Goal: Information Seeking & Learning: Learn about a topic

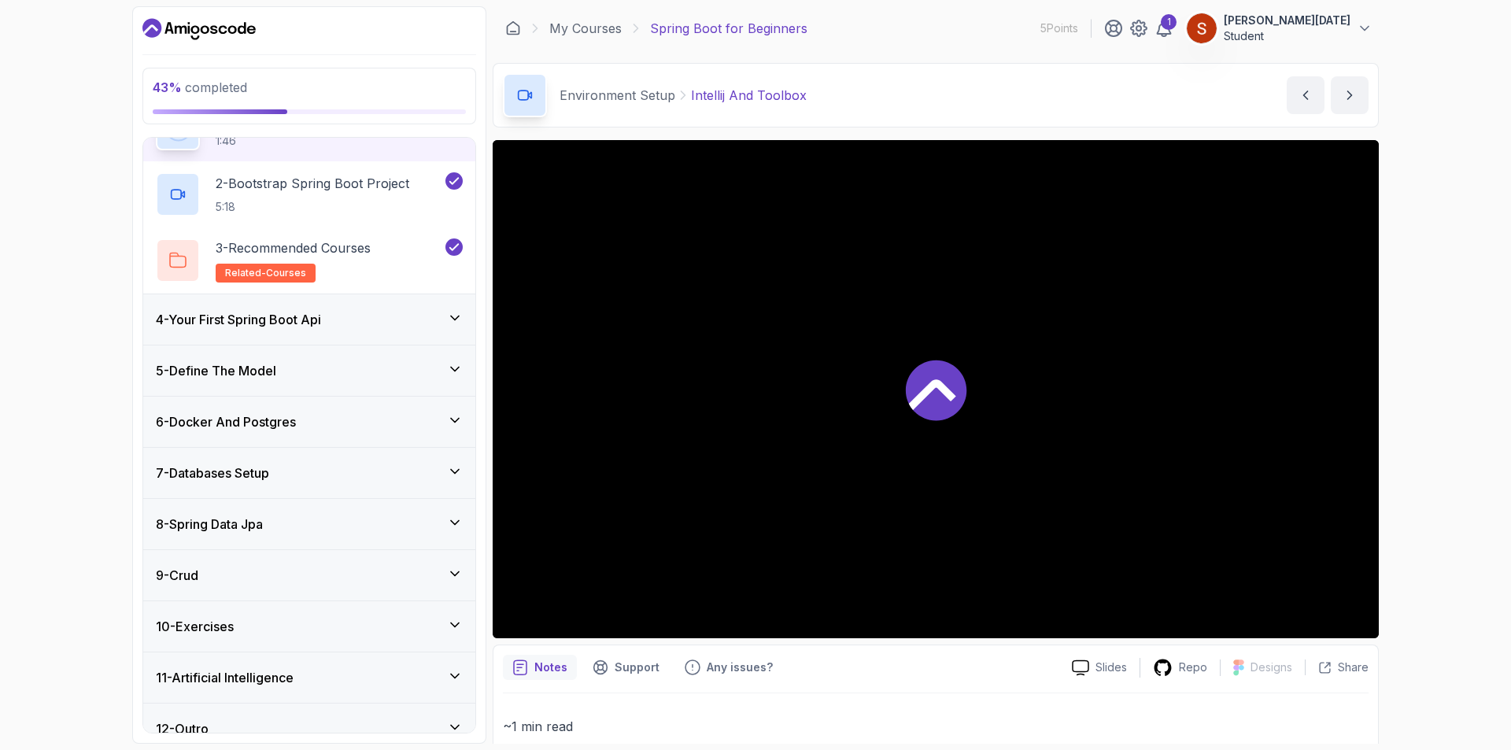
scroll to position [216, 0]
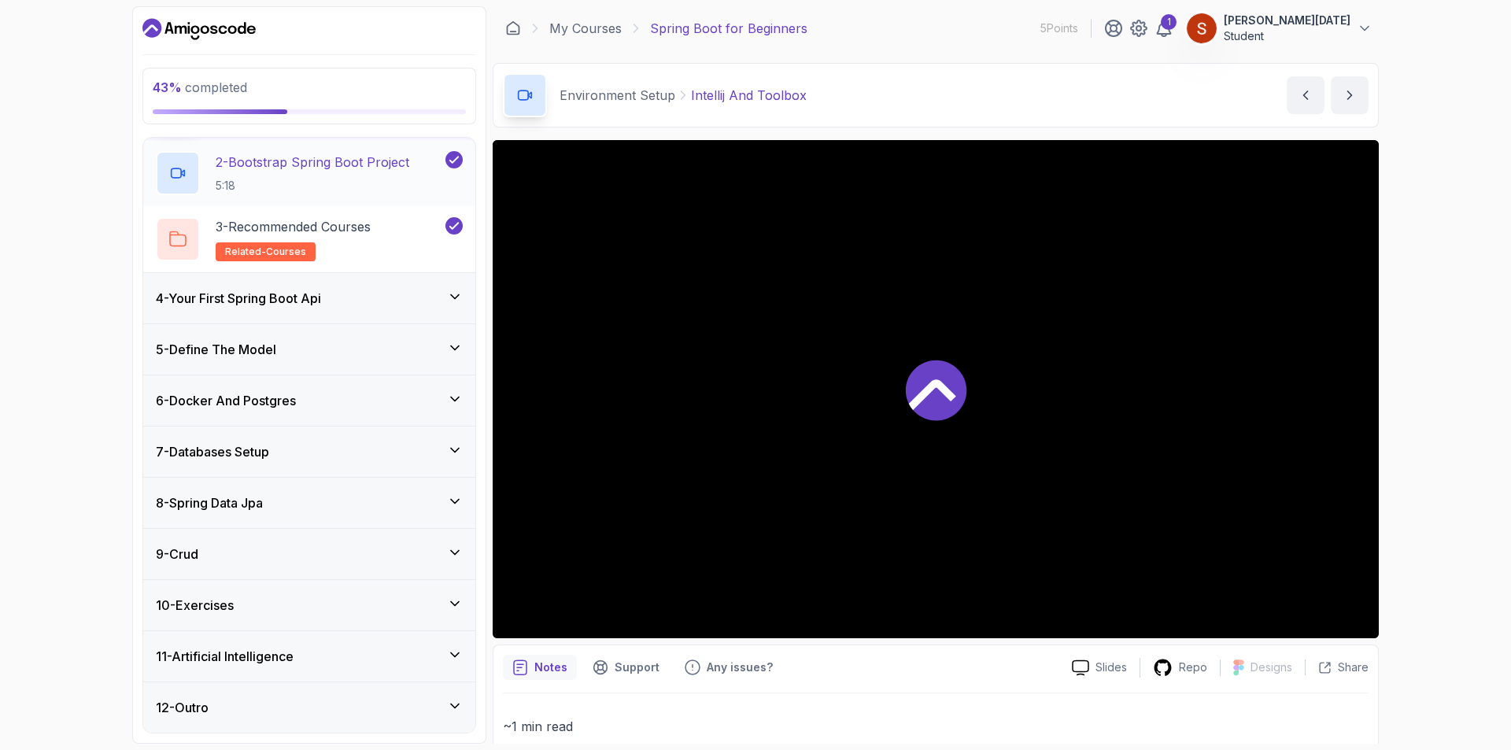
click at [454, 353] on icon at bounding box center [455, 348] width 16 height 16
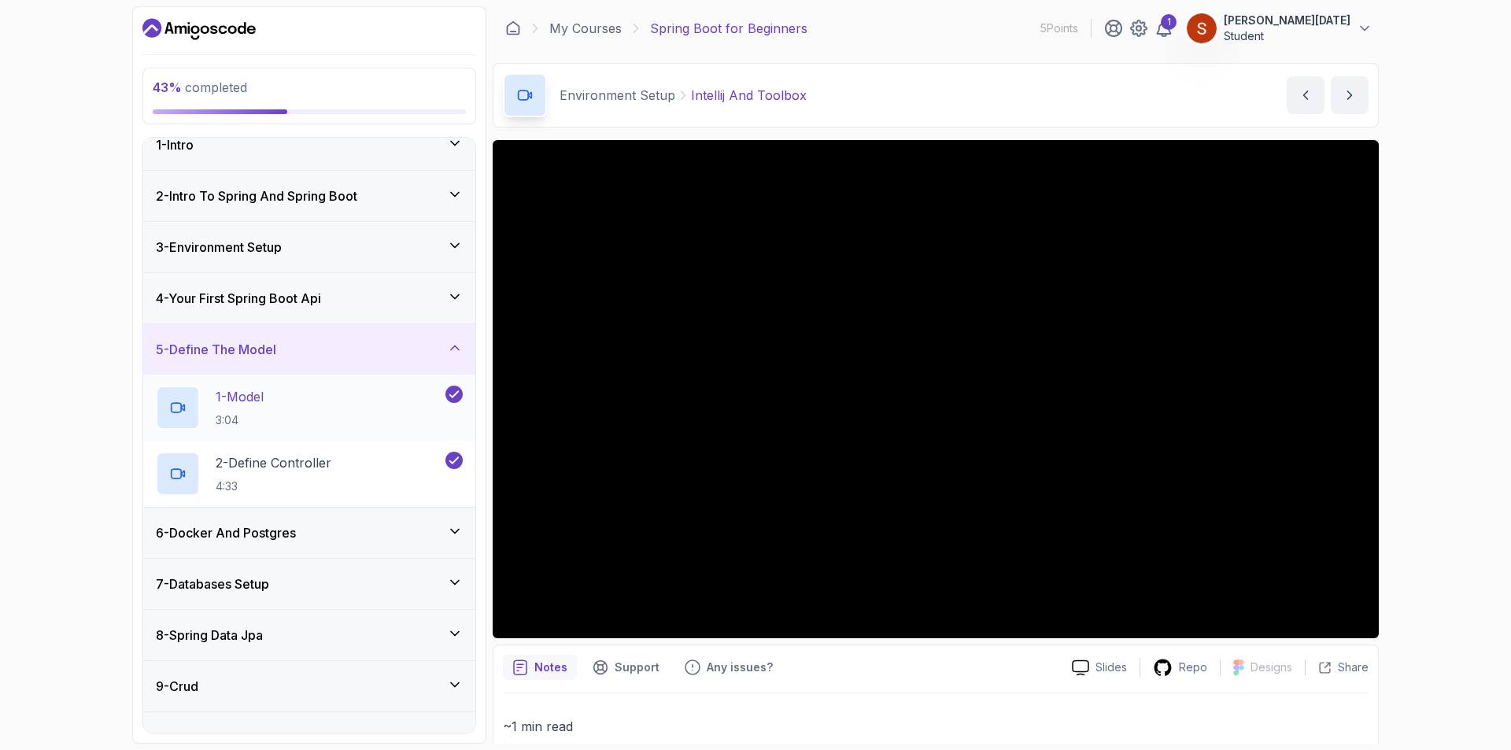
scroll to position [97, 0]
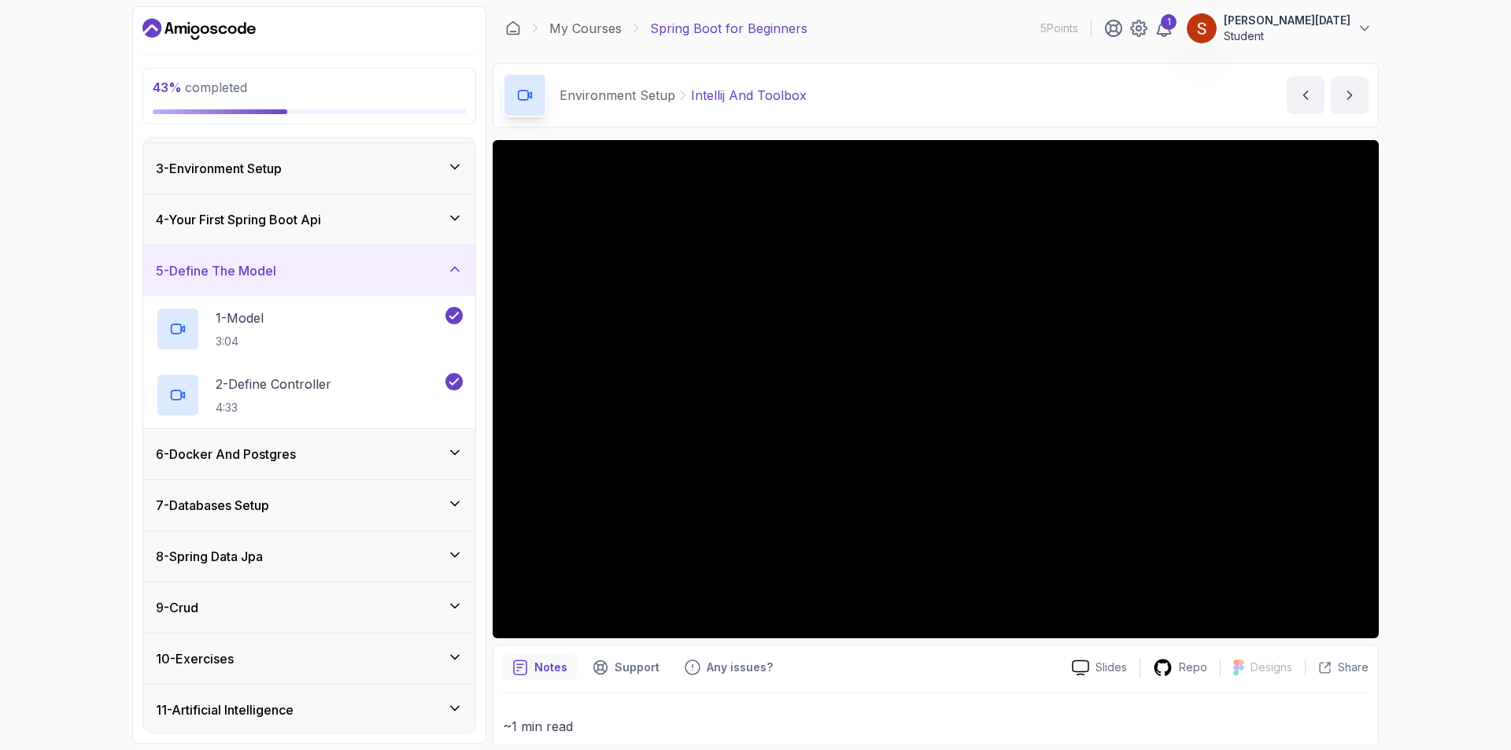
click at [456, 455] on icon at bounding box center [455, 453] width 16 height 16
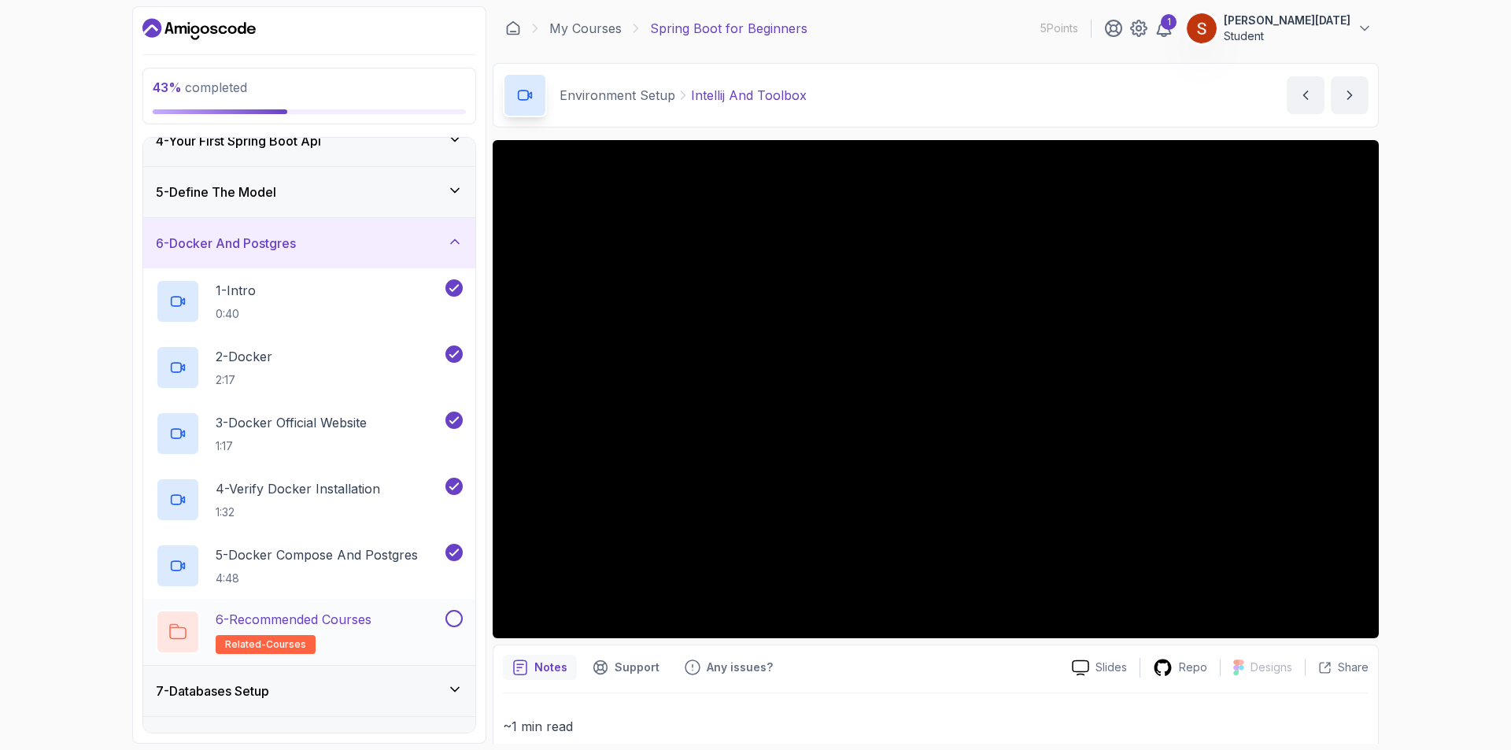
scroll to position [333, 0]
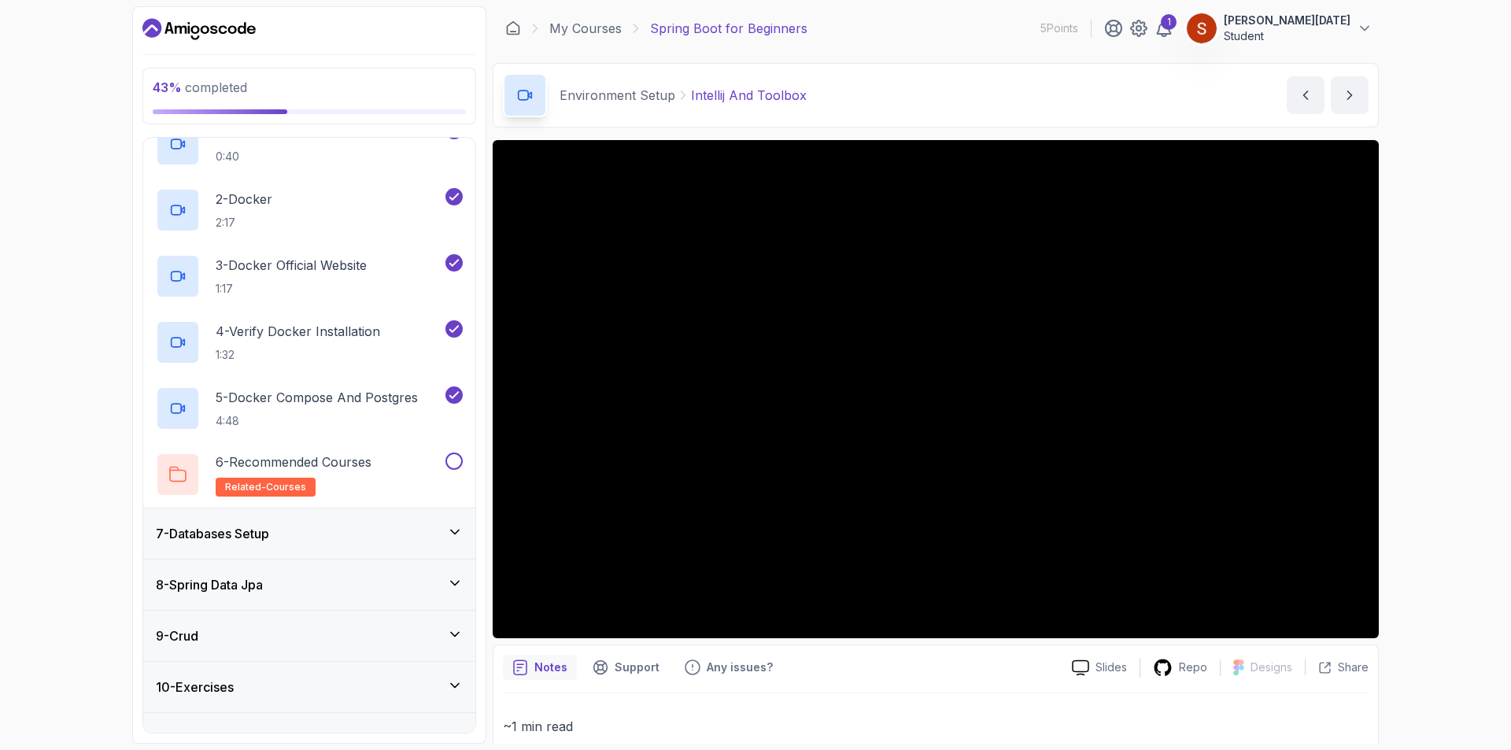
click at [452, 528] on icon at bounding box center [455, 532] width 16 height 16
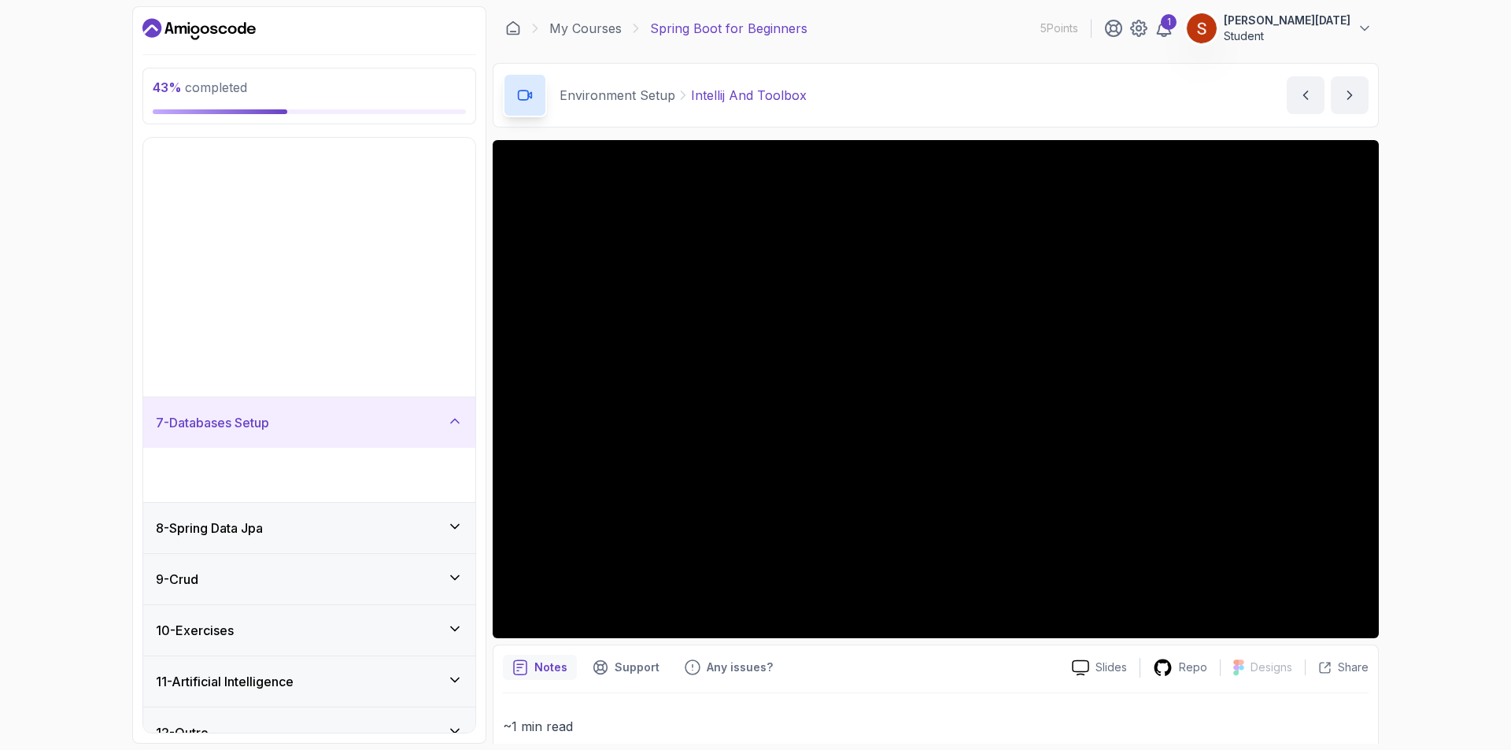
scroll to position [18, 0]
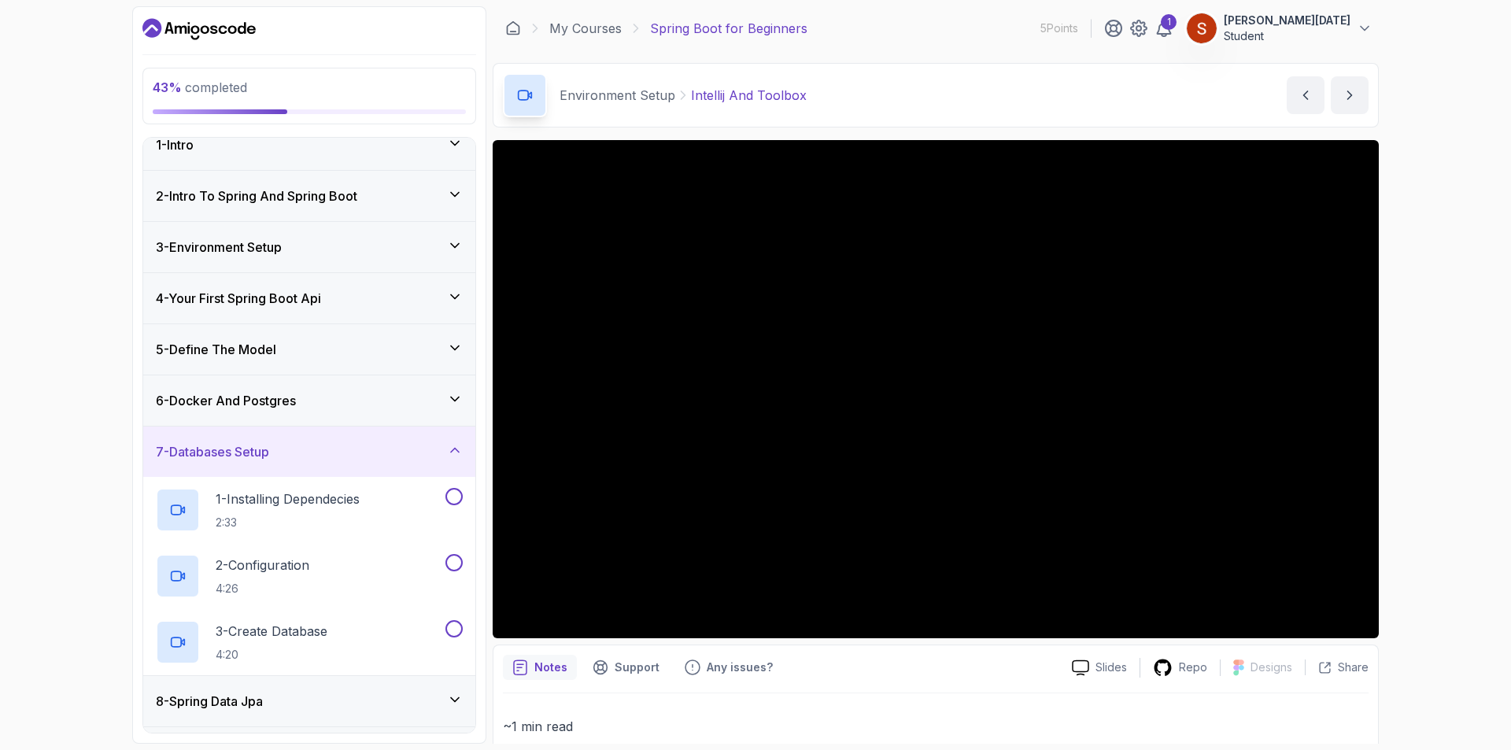
click at [455, 452] on icon at bounding box center [455, 450] width 16 height 16
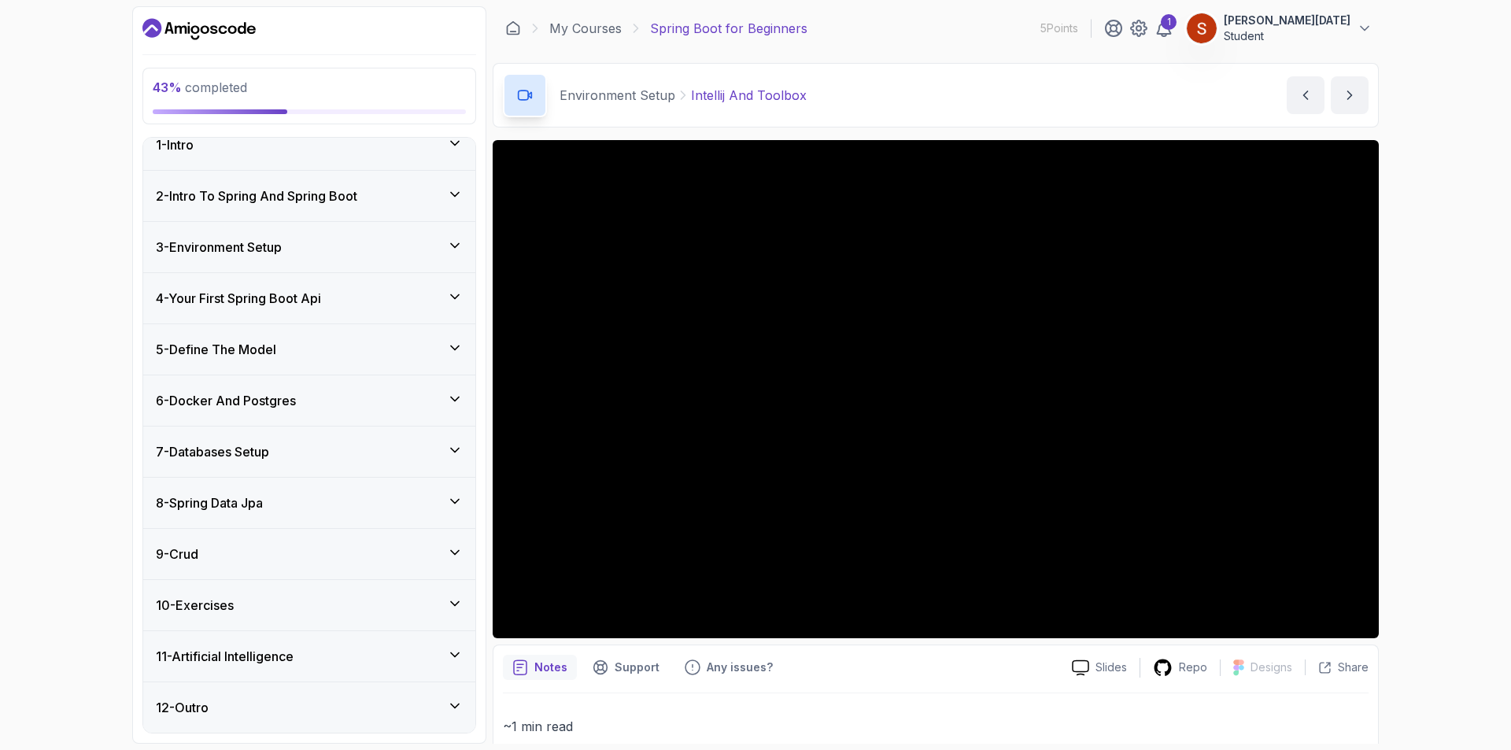
click at [434, 292] on div "4 - Your First Spring Boot Api" at bounding box center [309, 298] width 307 height 19
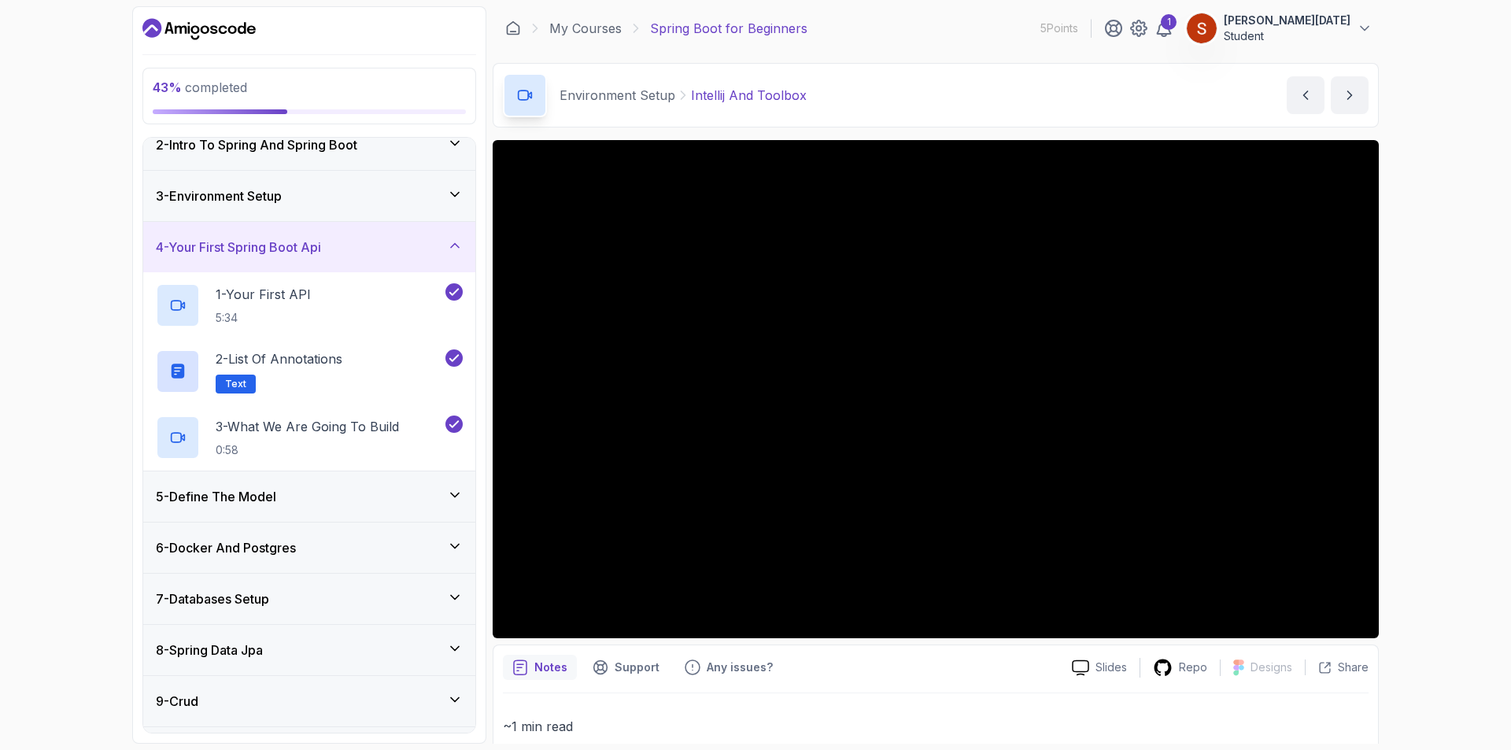
scroll to position [97, 0]
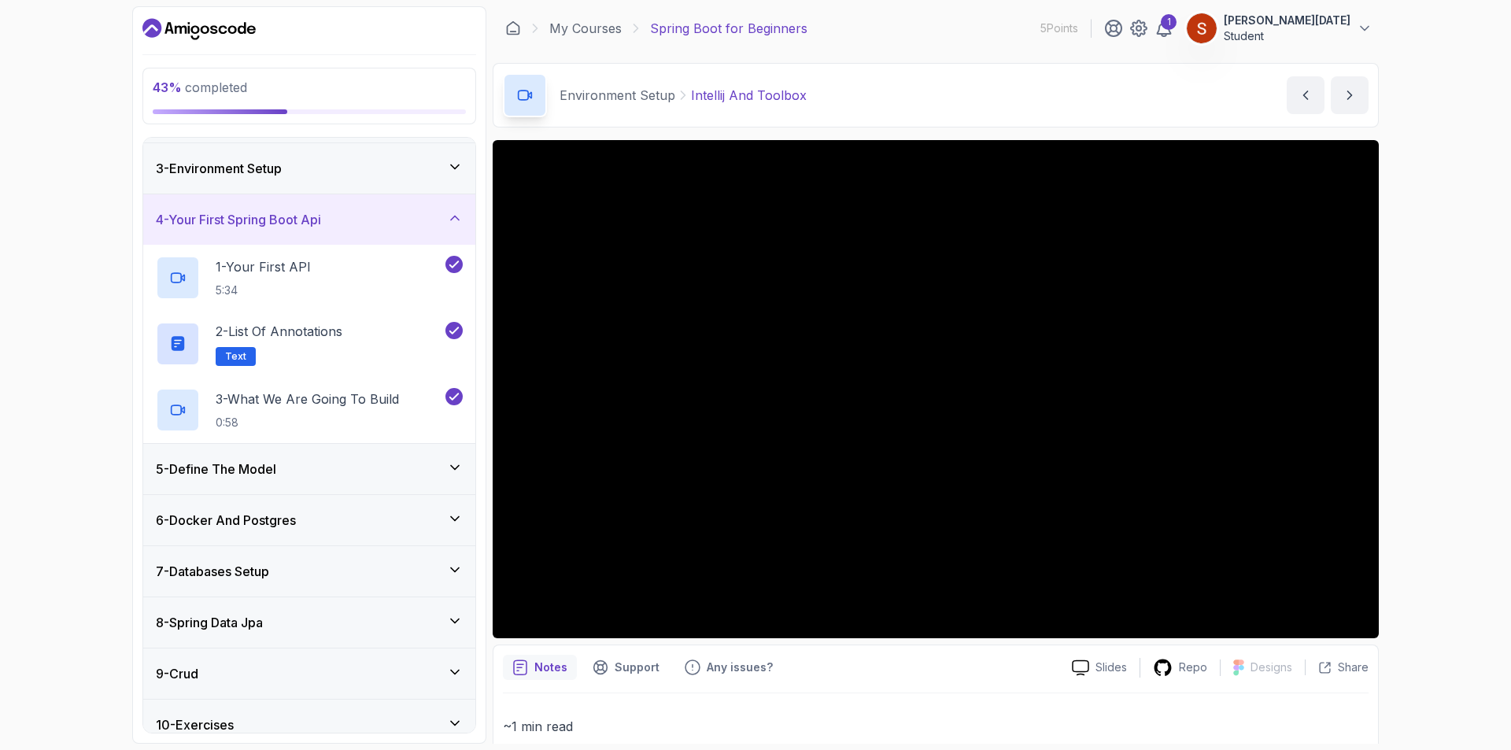
click at [458, 475] on div "5 - Define The Model" at bounding box center [309, 469] width 307 height 19
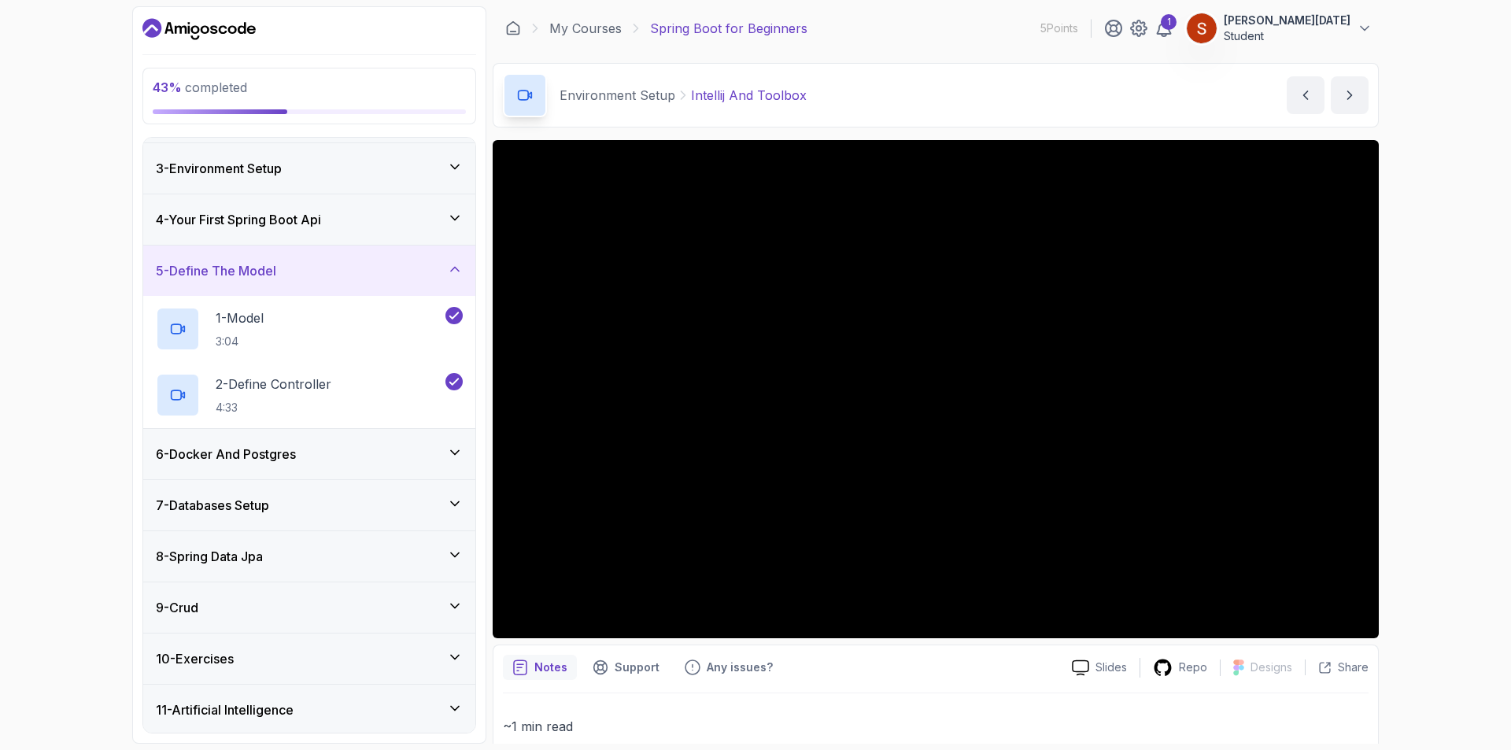
click at [448, 462] on div "6 - Docker And Postgres" at bounding box center [309, 454] width 307 height 19
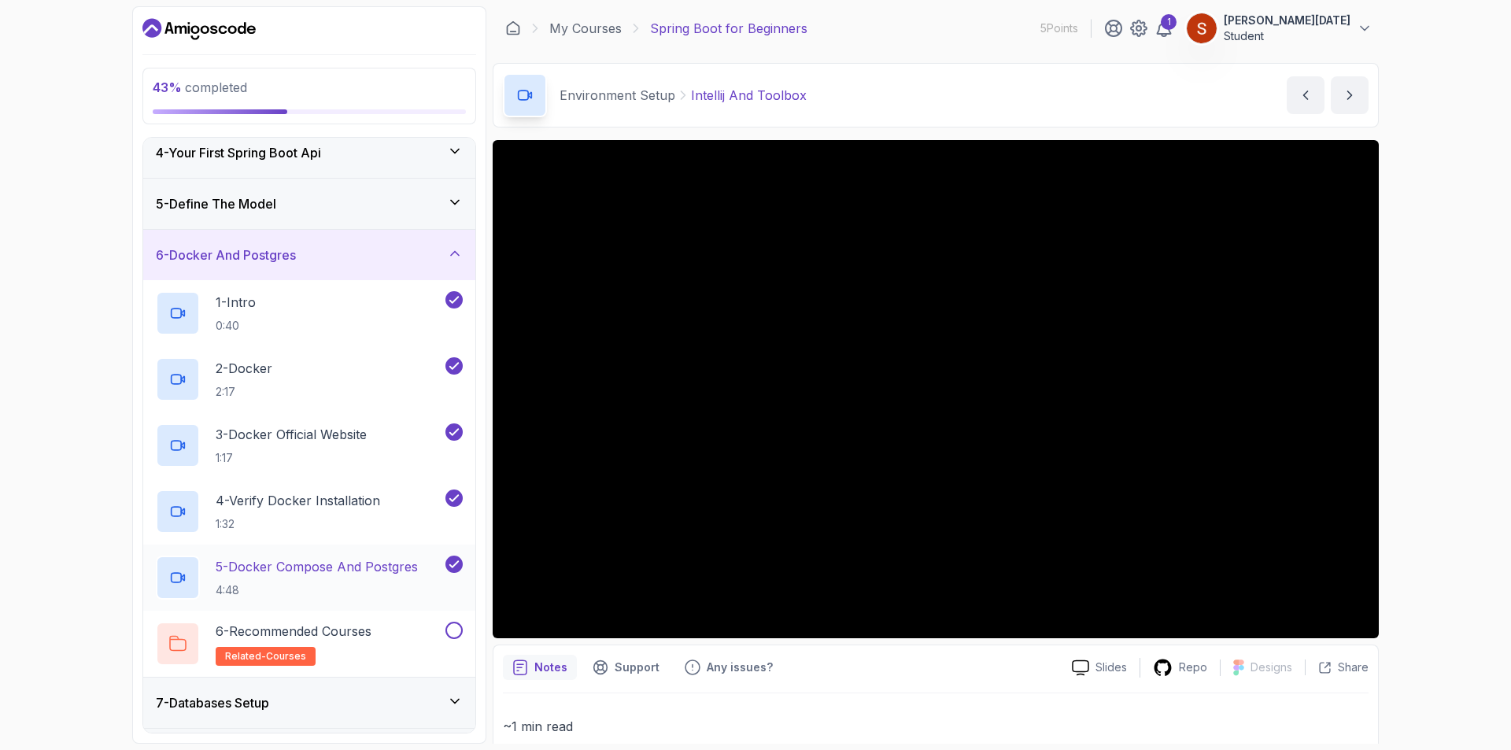
scroll to position [254, 0]
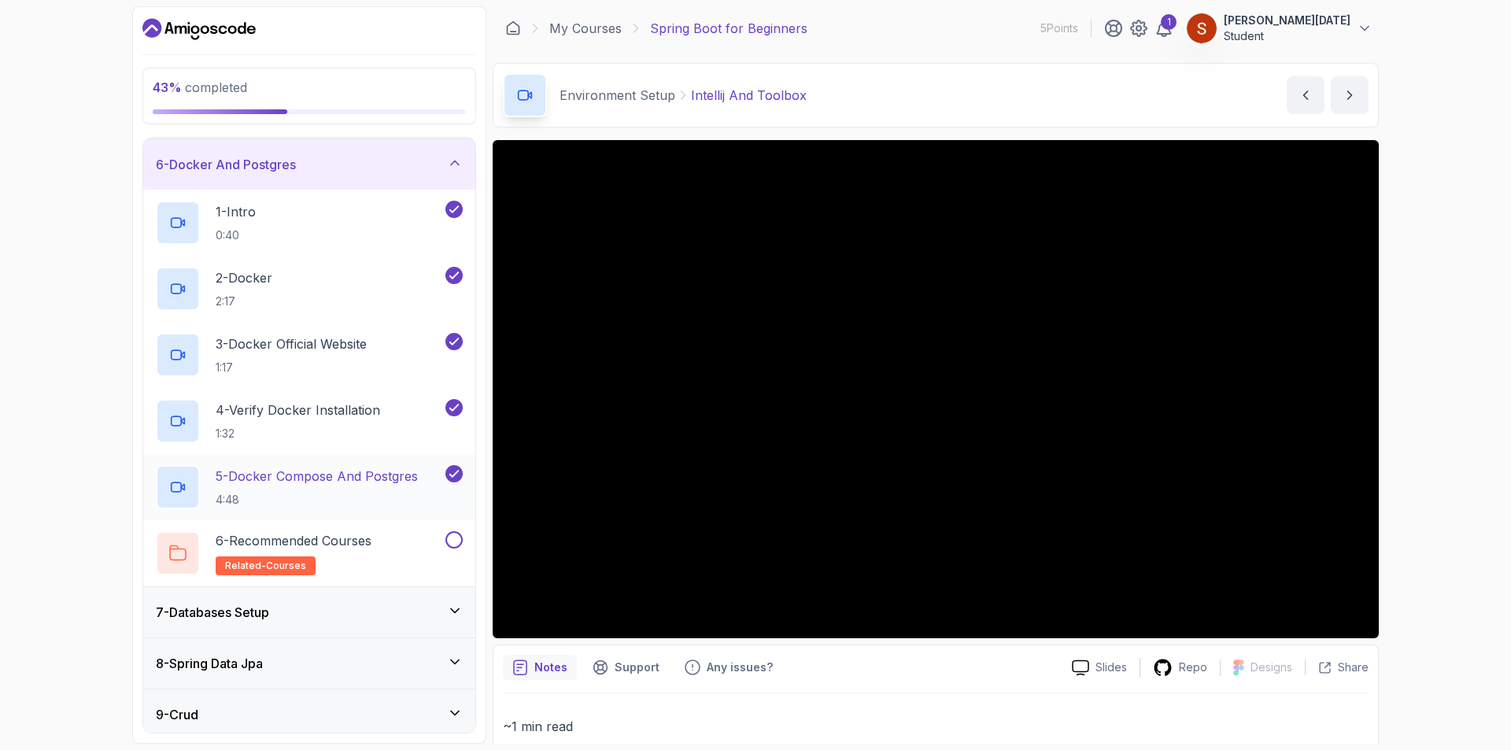
click at [377, 484] on p "5 - Docker Compose And Postgres" at bounding box center [317, 476] width 202 height 19
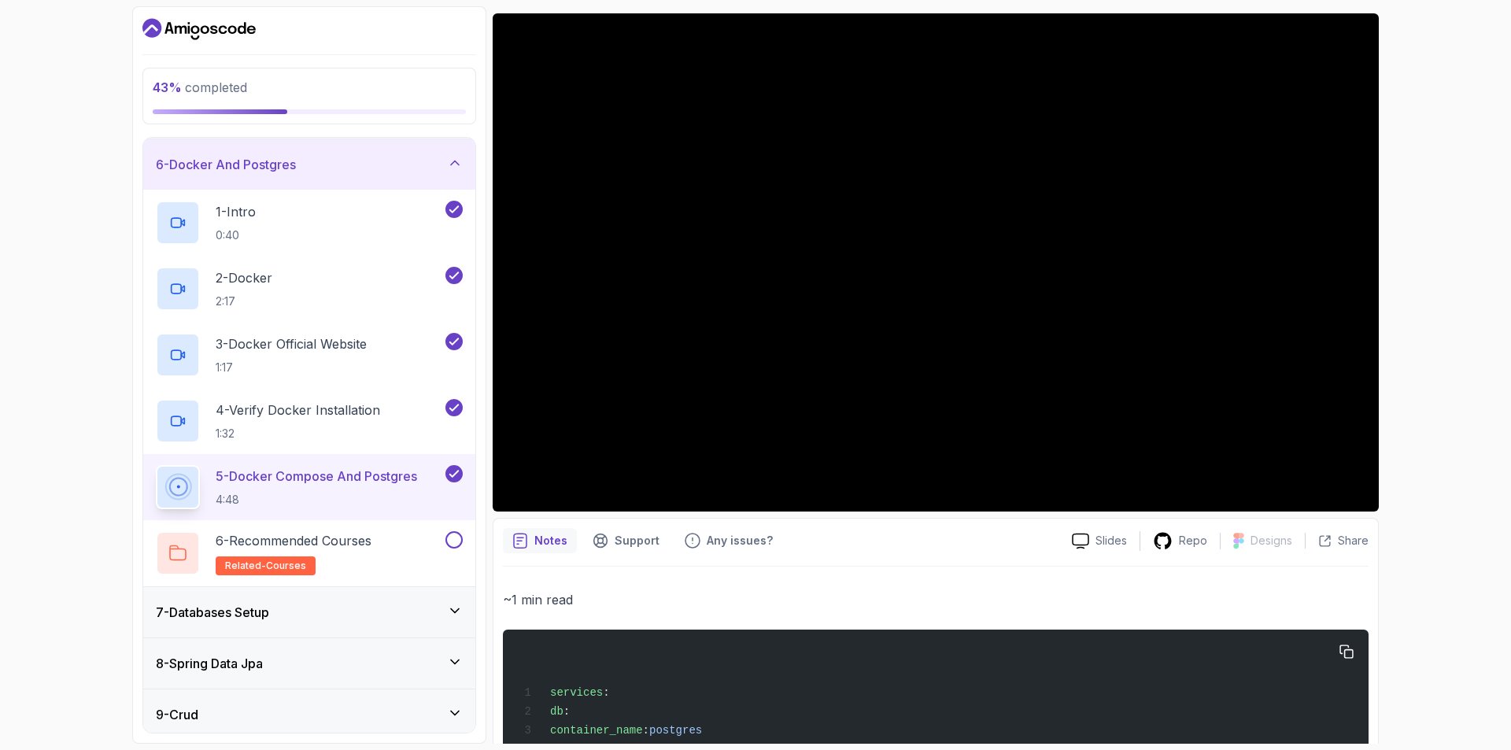
scroll to position [236, 0]
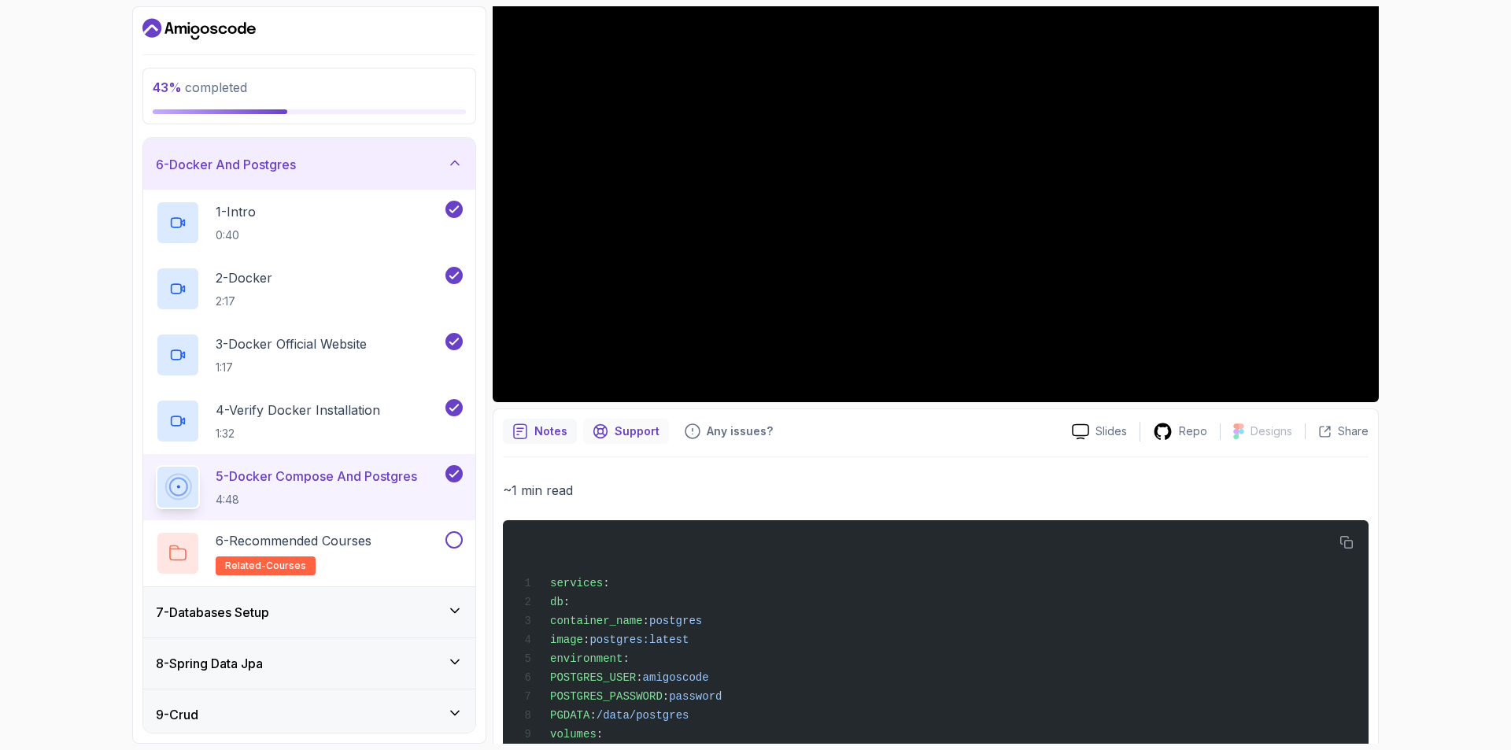
click at [637, 427] on p "Support" at bounding box center [637, 431] width 45 height 16
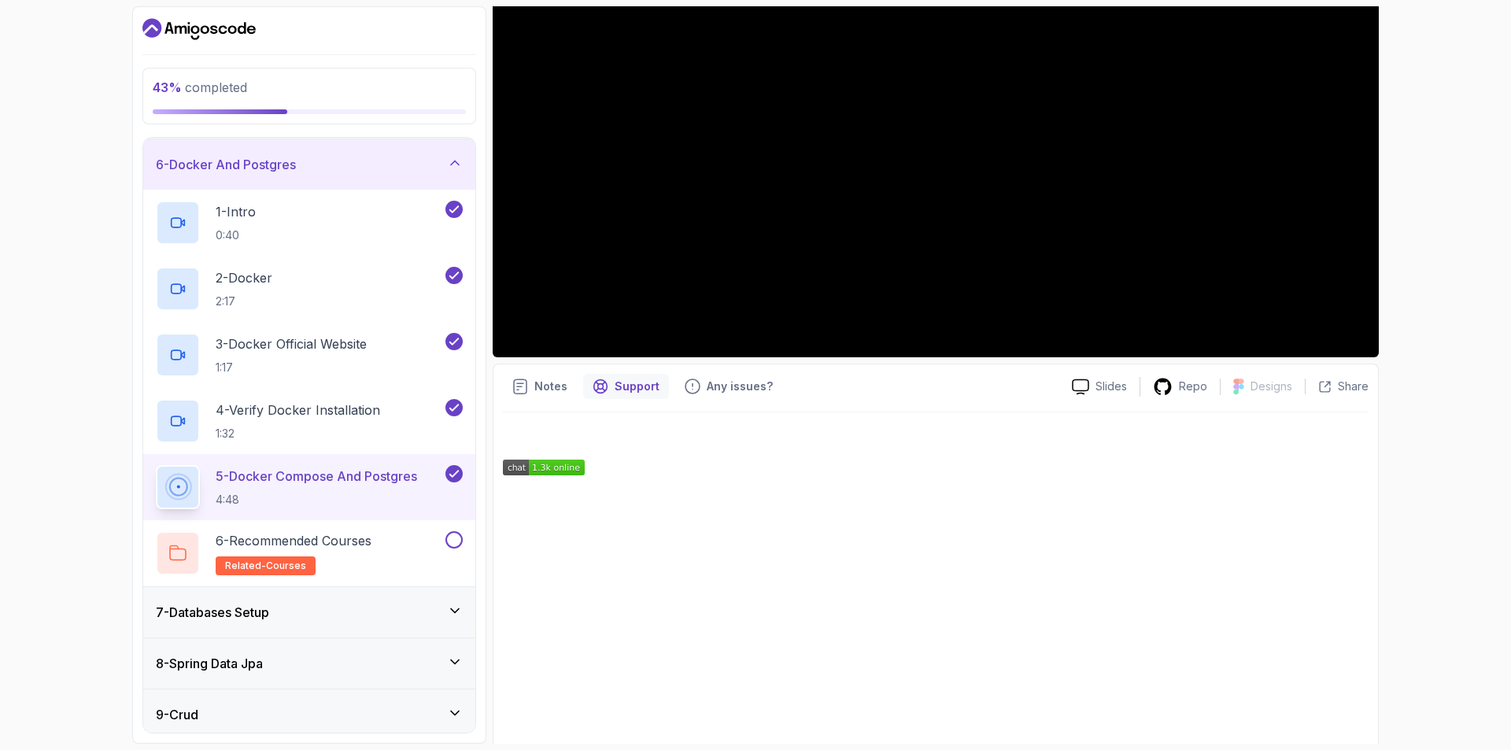
scroll to position [306, 0]
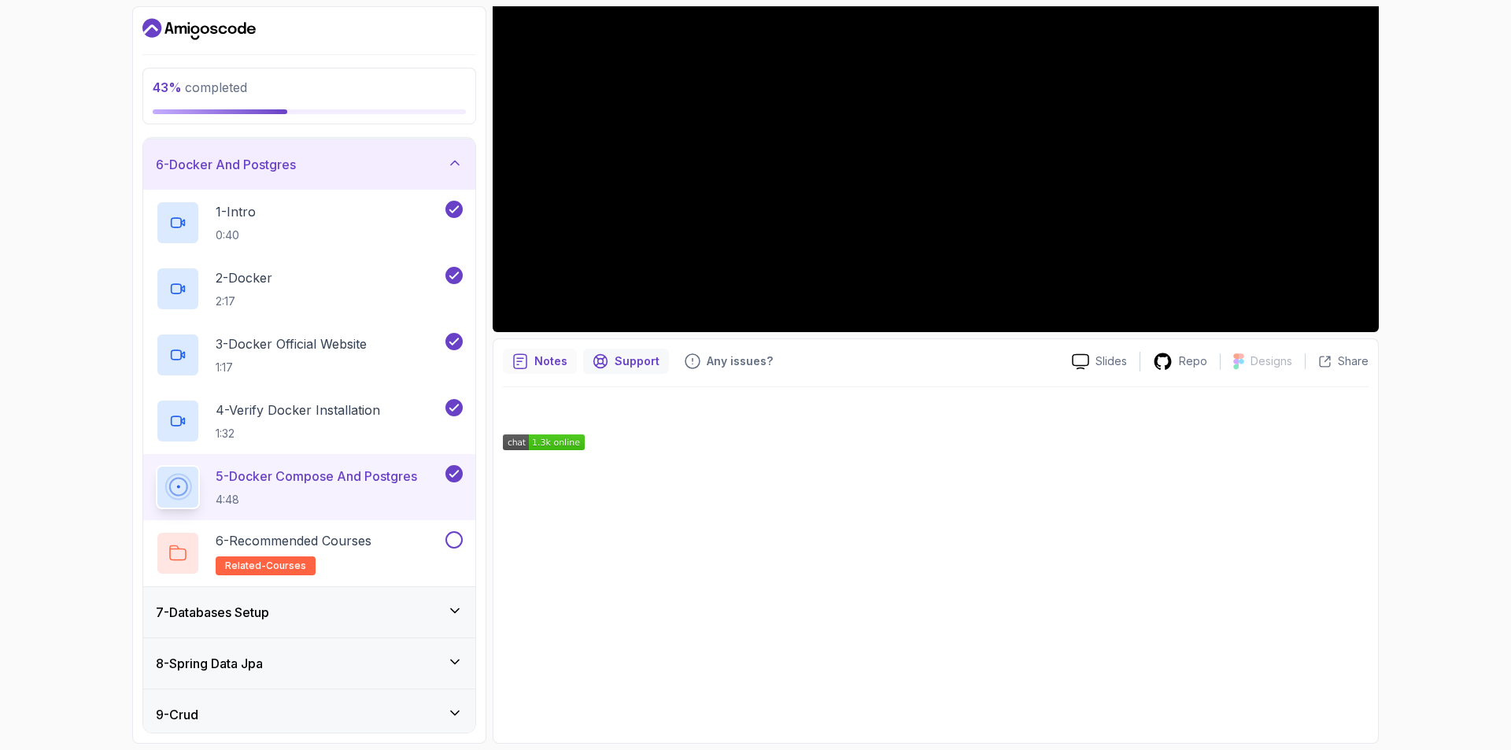
click at [567, 359] on div "Notes" at bounding box center [540, 361] width 74 height 25
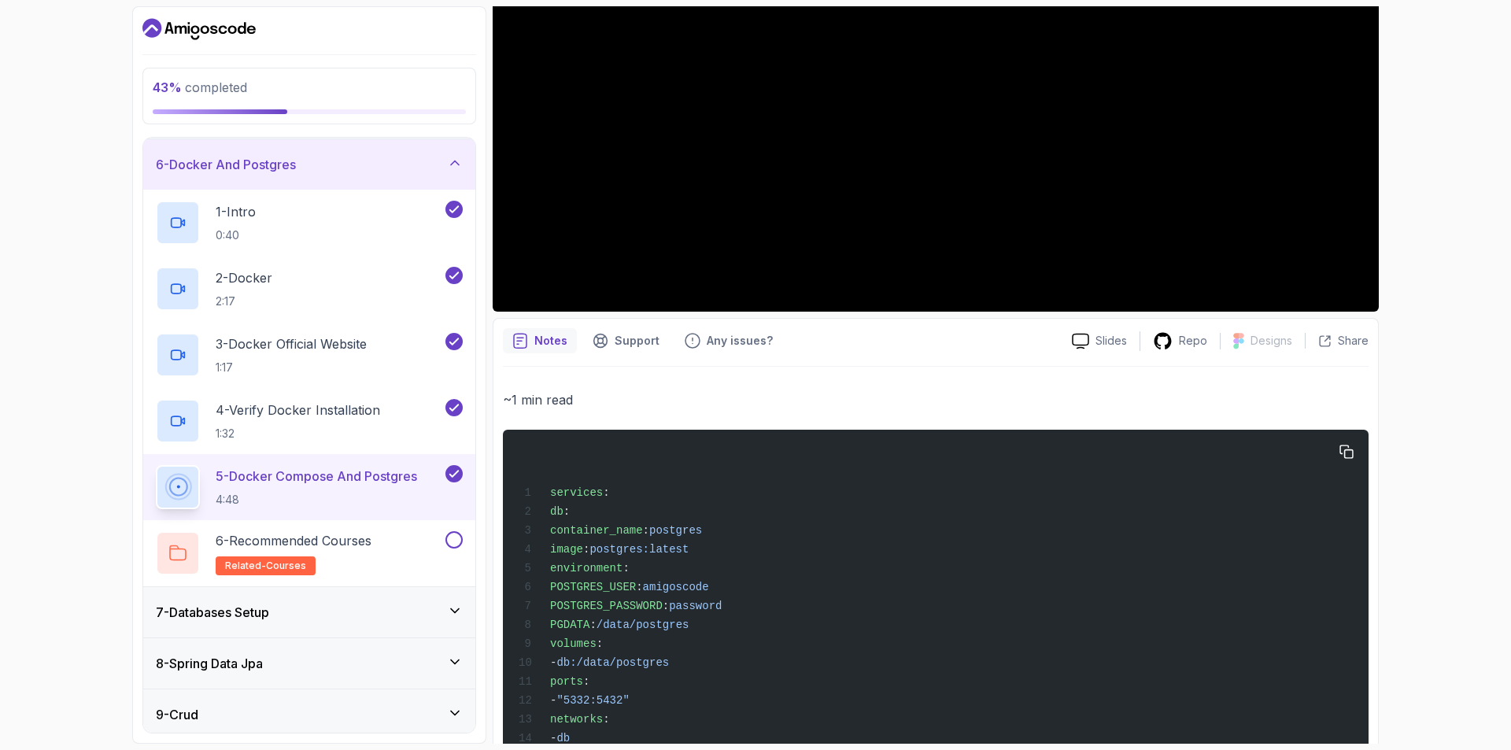
scroll to position [385, 0]
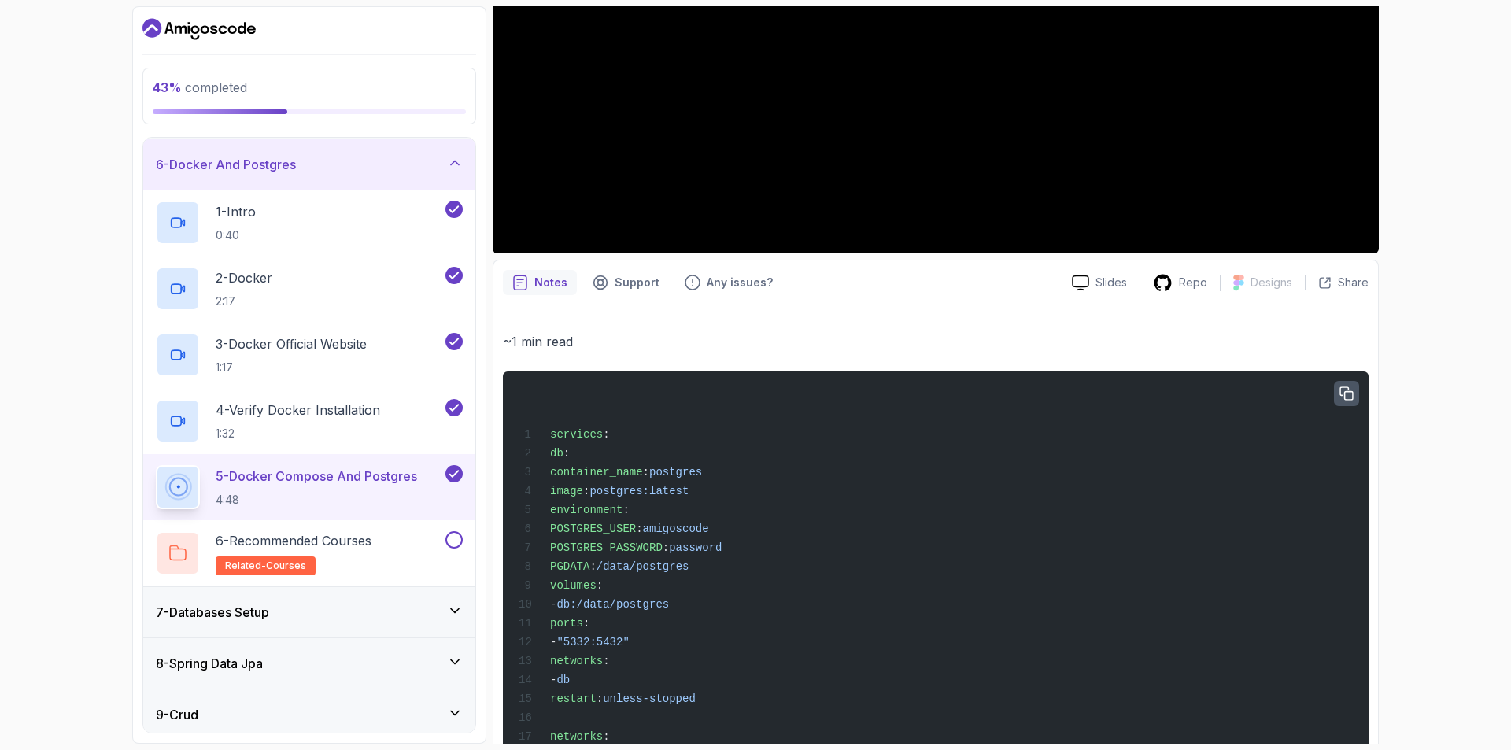
click at [1351, 393] on icon "button" at bounding box center [1346, 394] width 14 height 14
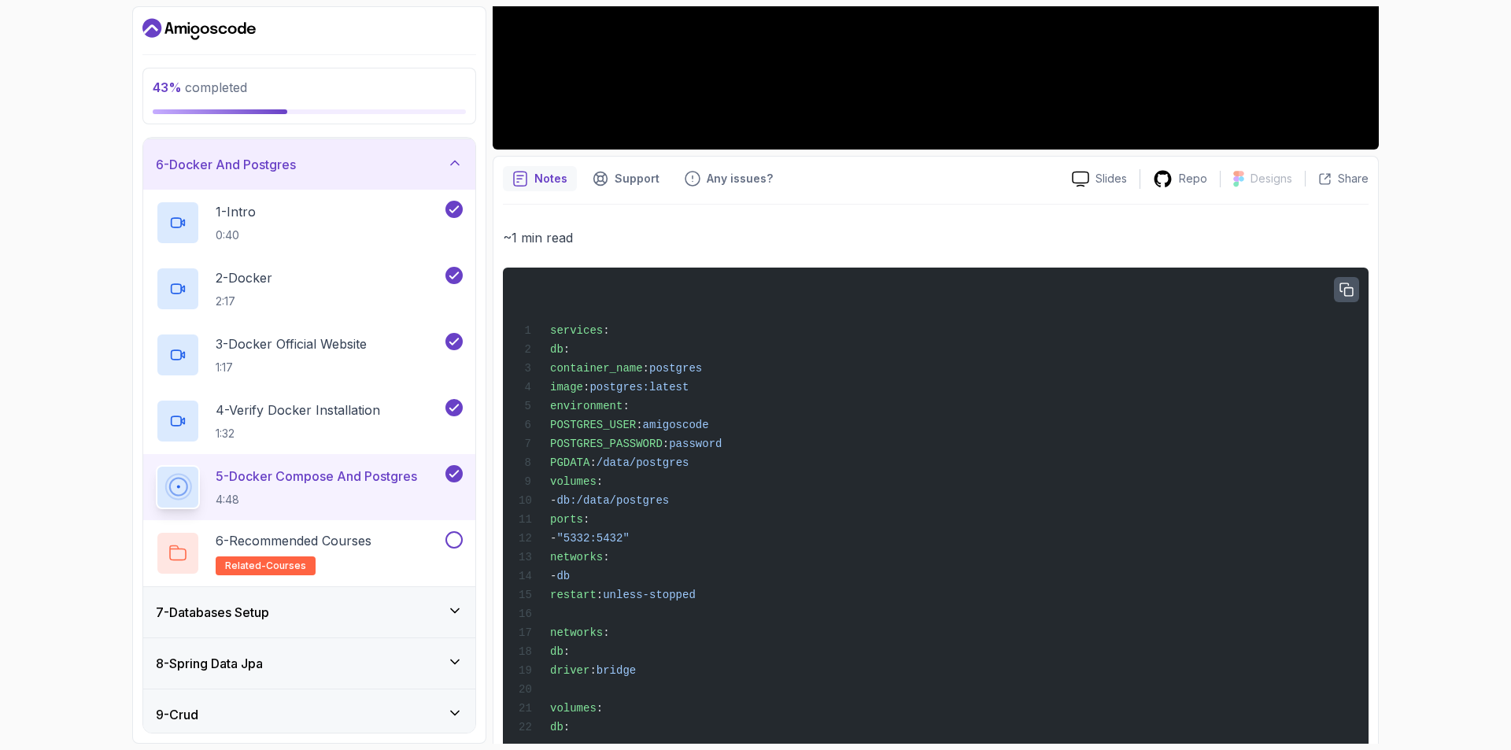
scroll to position [544, 0]
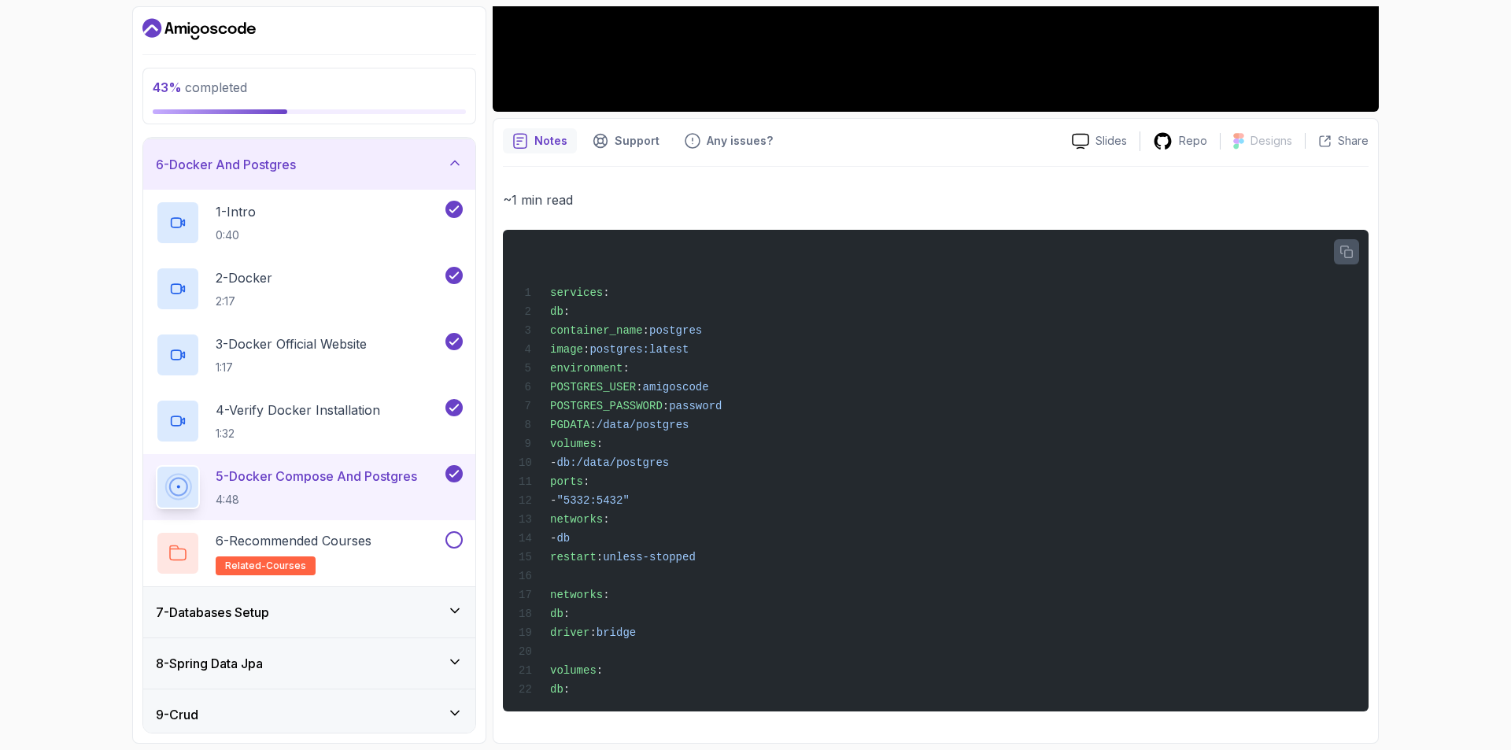
click at [1347, 245] on icon "button" at bounding box center [1346, 251] width 13 height 13
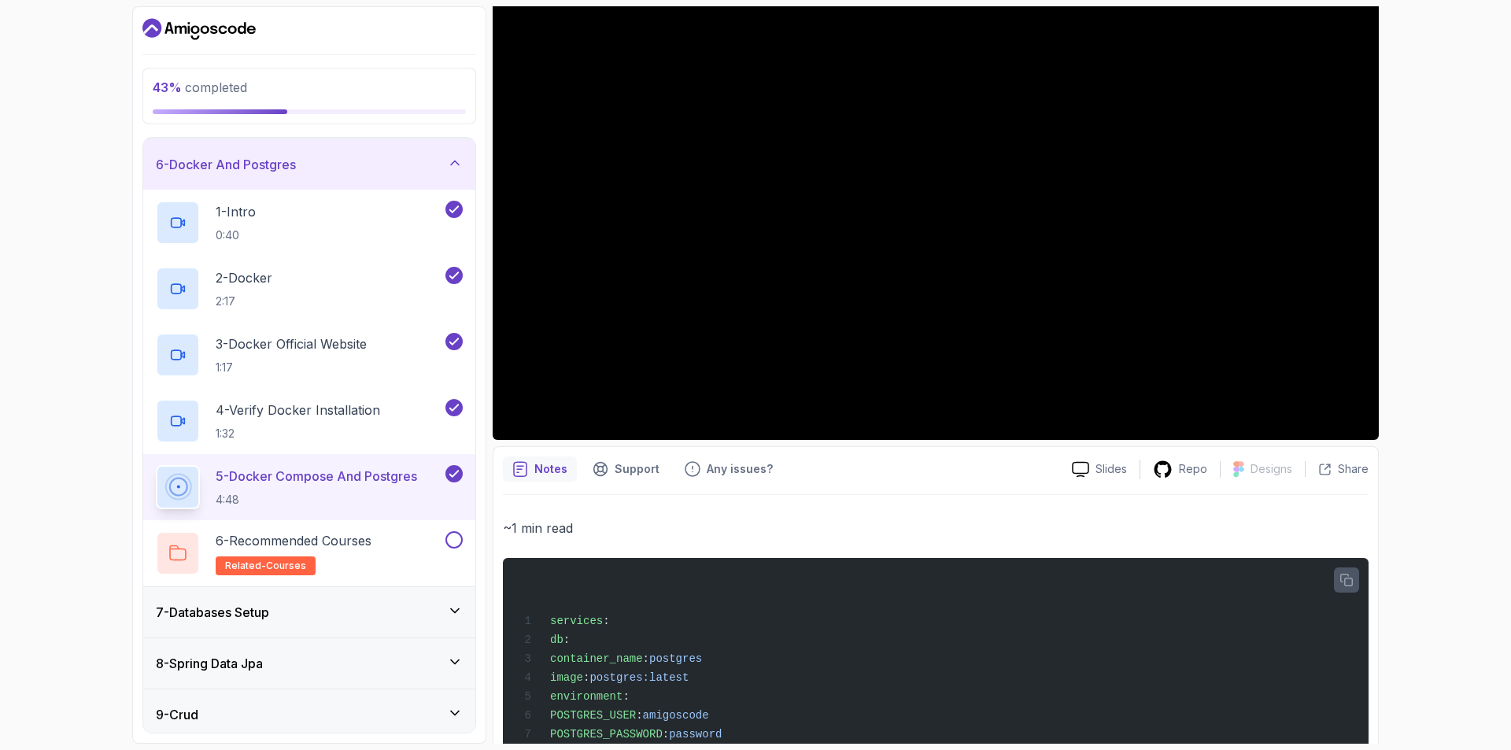
scroll to position [150, 0]
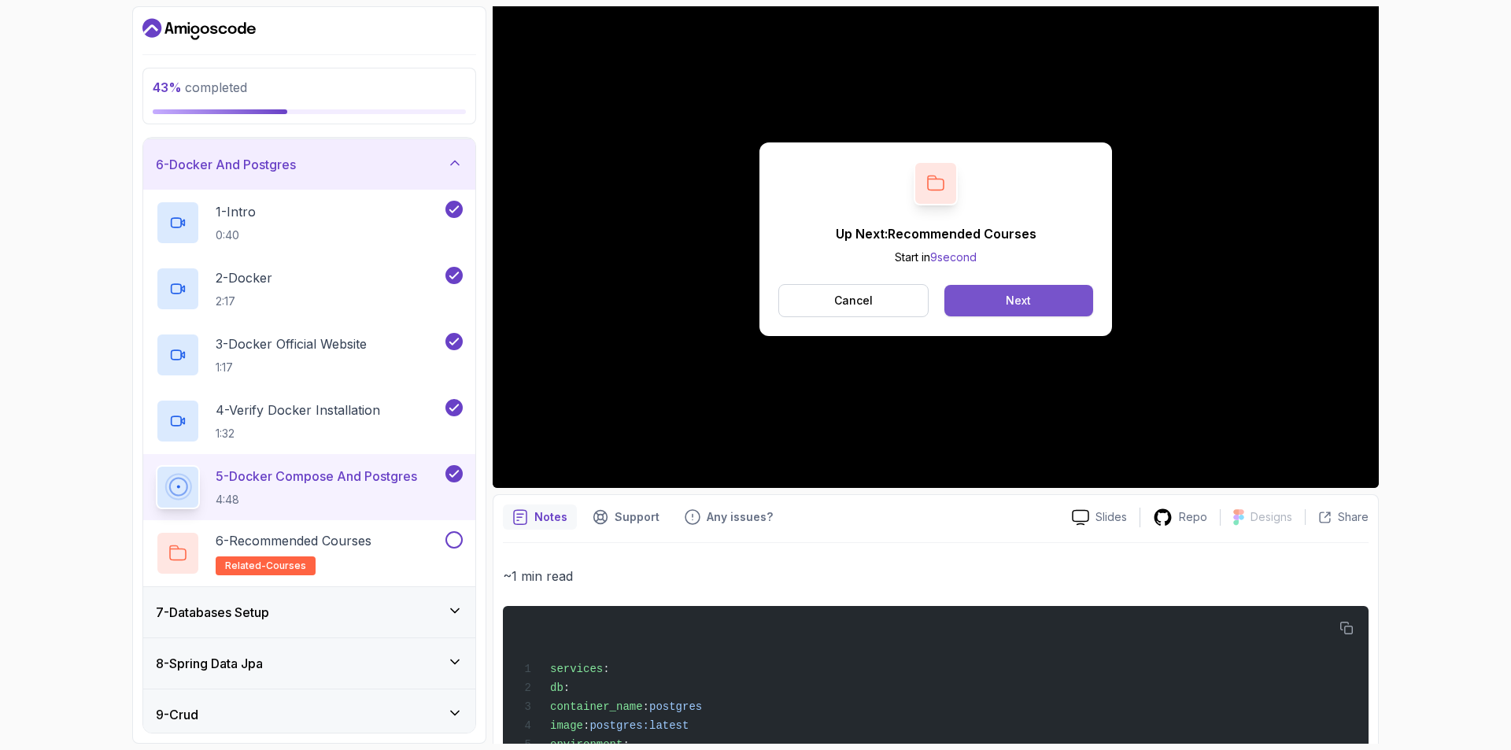
click at [1059, 293] on button "Next" at bounding box center [1018, 300] width 149 height 31
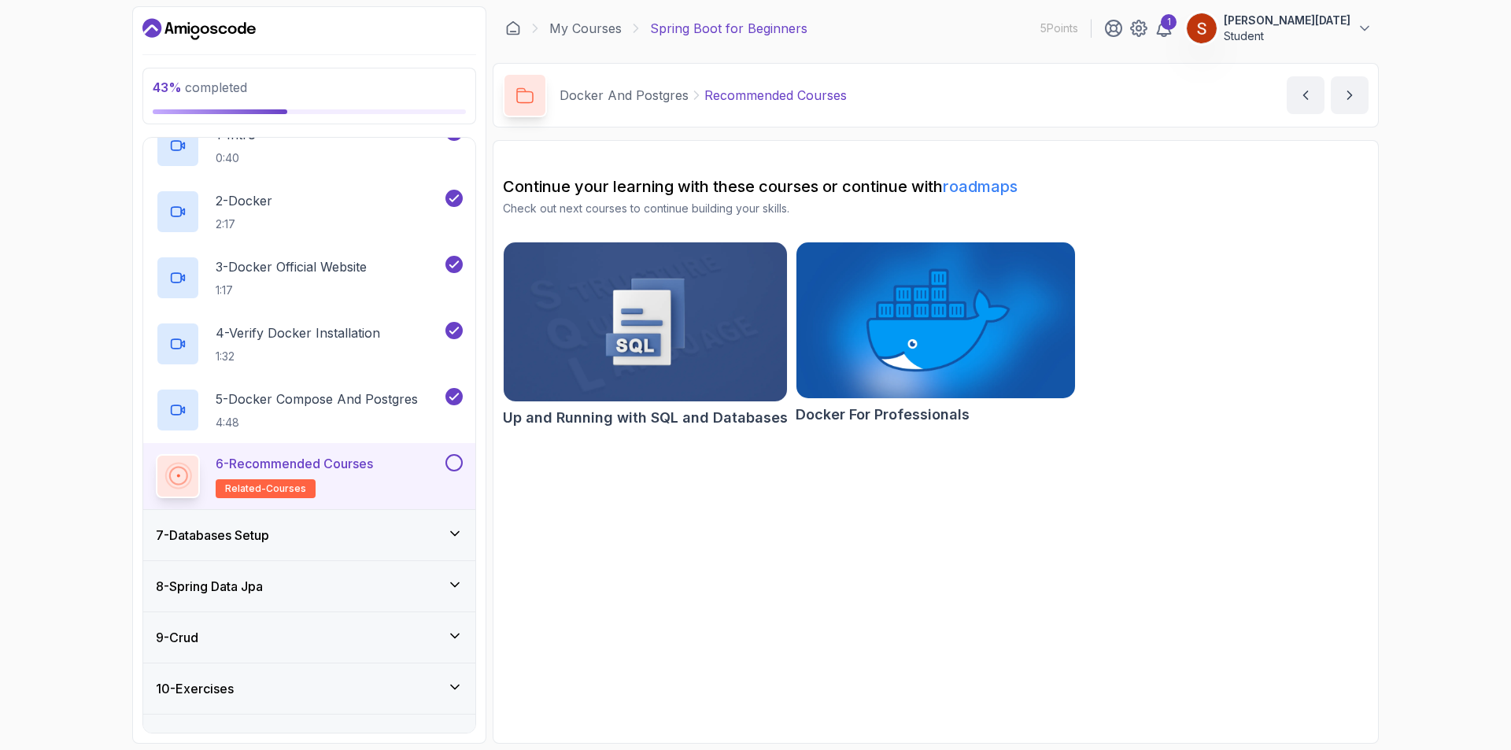
scroll to position [415, 0]
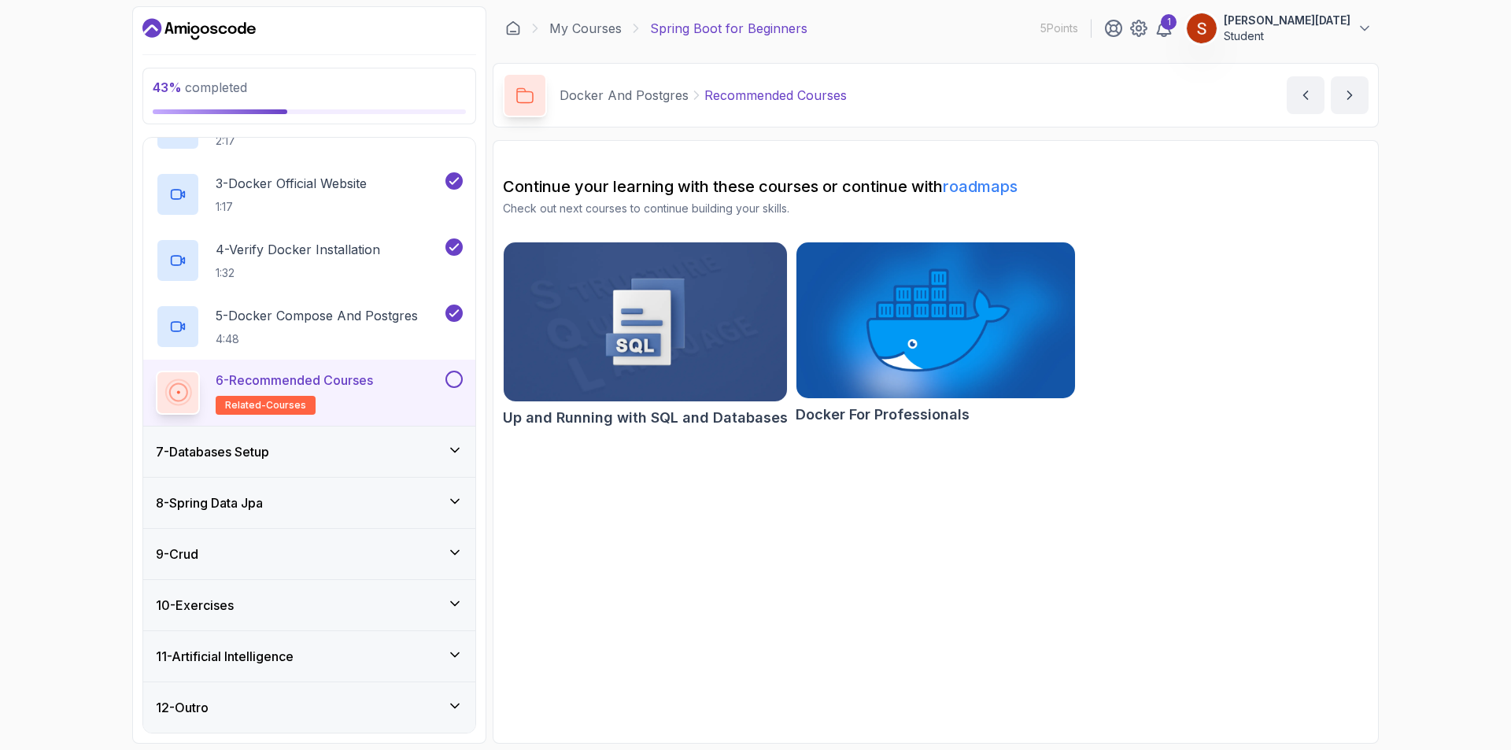
click at [452, 440] on div "7 - Databases Setup" at bounding box center [309, 451] width 332 height 50
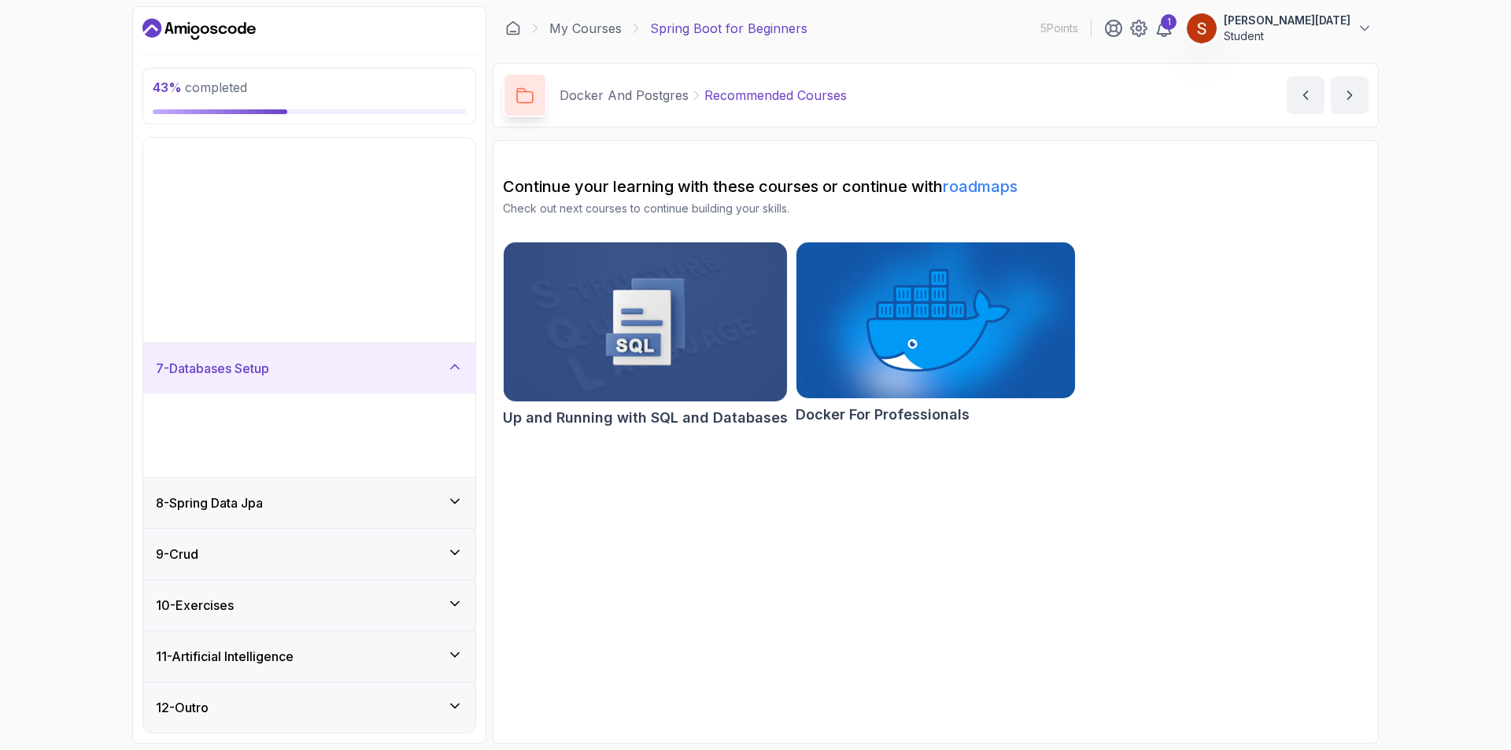
scroll to position [18, 0]
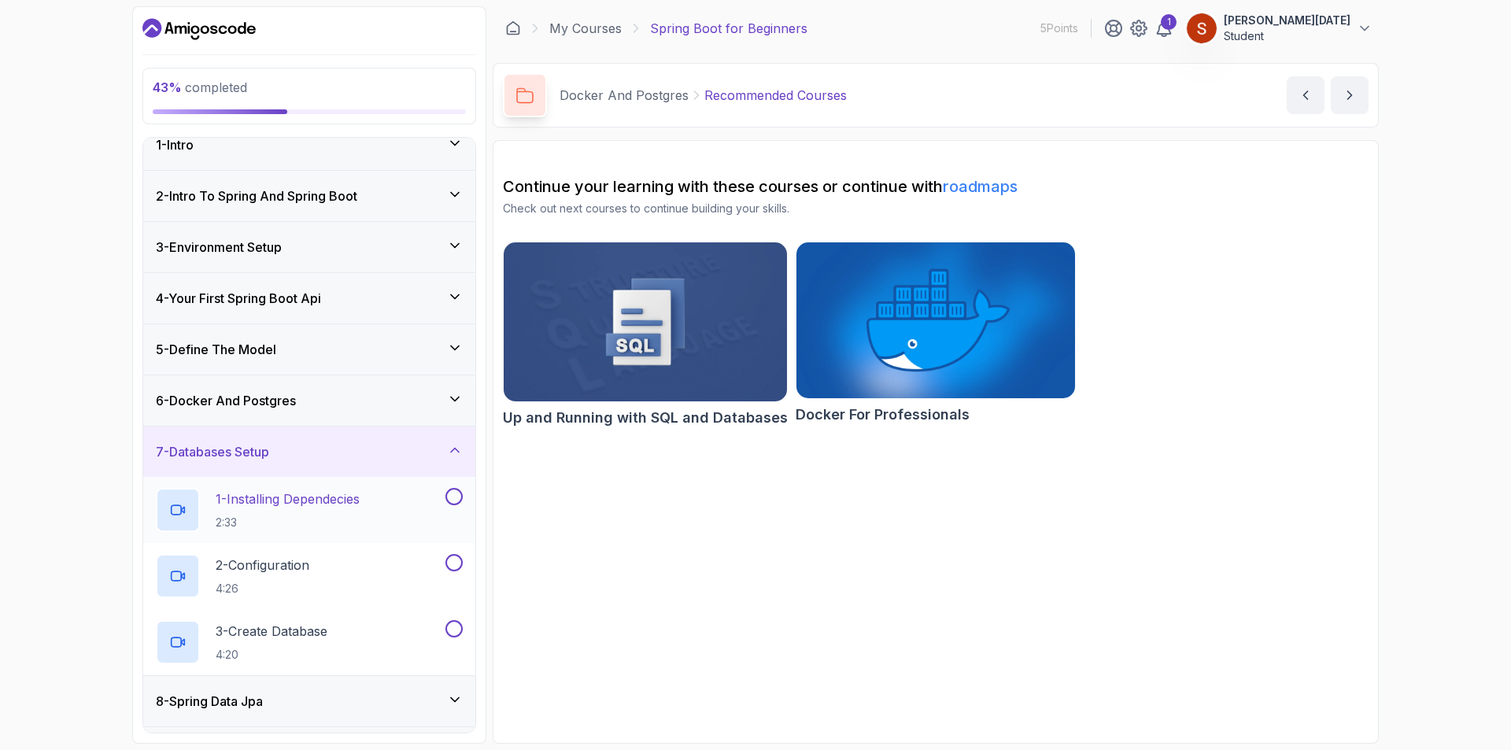
click at [359, 512] on h2 "1 - Installing Dependecies 2:33" at bounding box center [288, 509] width 144 height 41
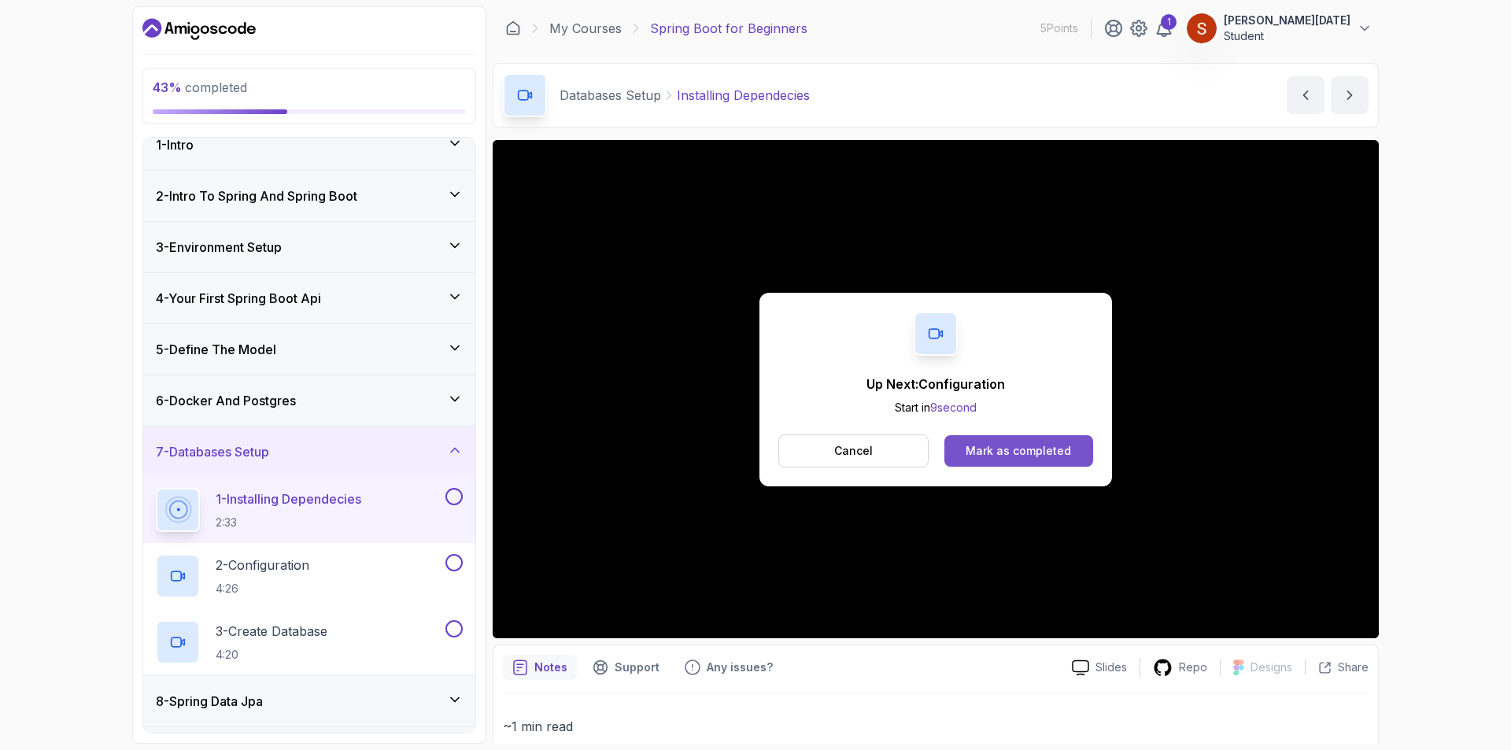
click at [1032, 455] on div "Mark as completed" at bounding box center [1017, 451] width 105 height 16
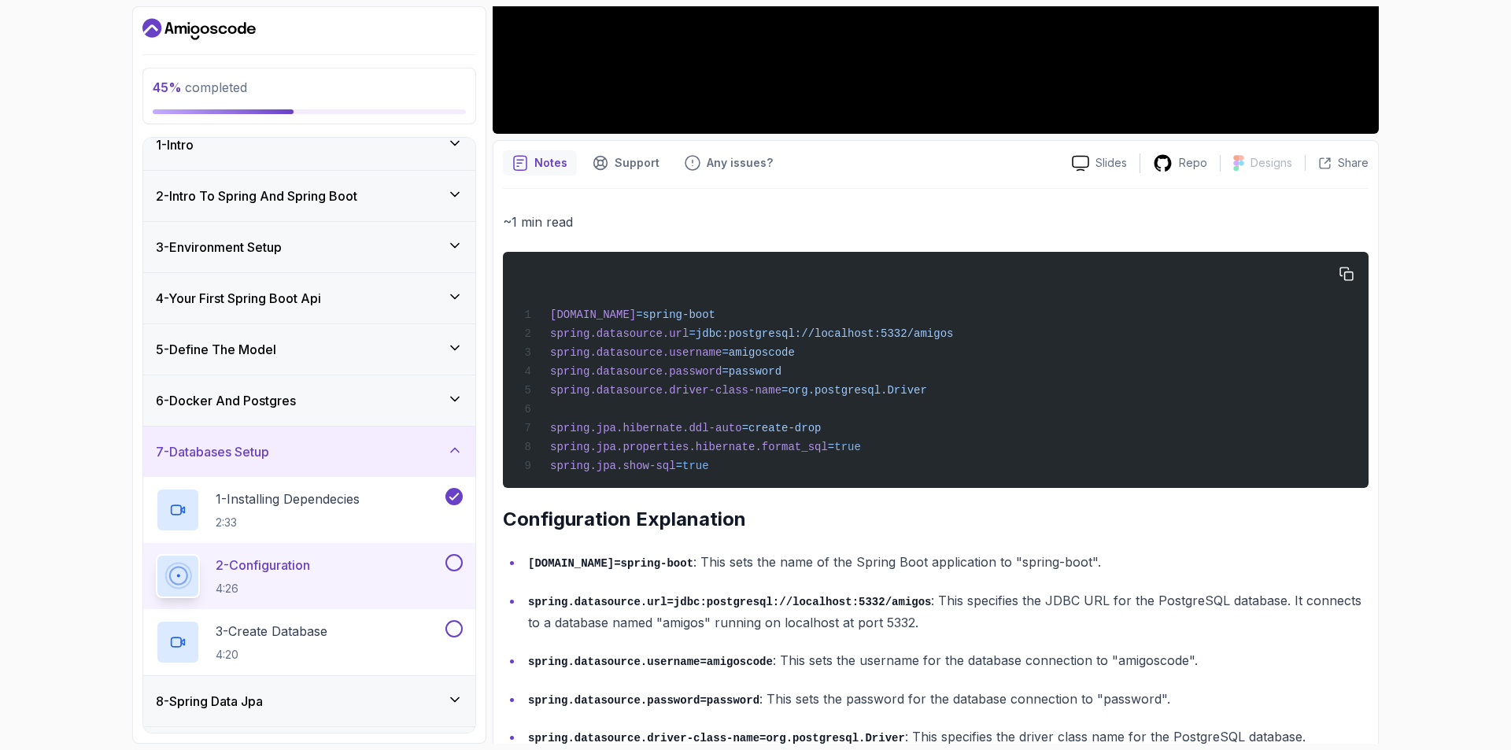
scroll to position [629, 0]
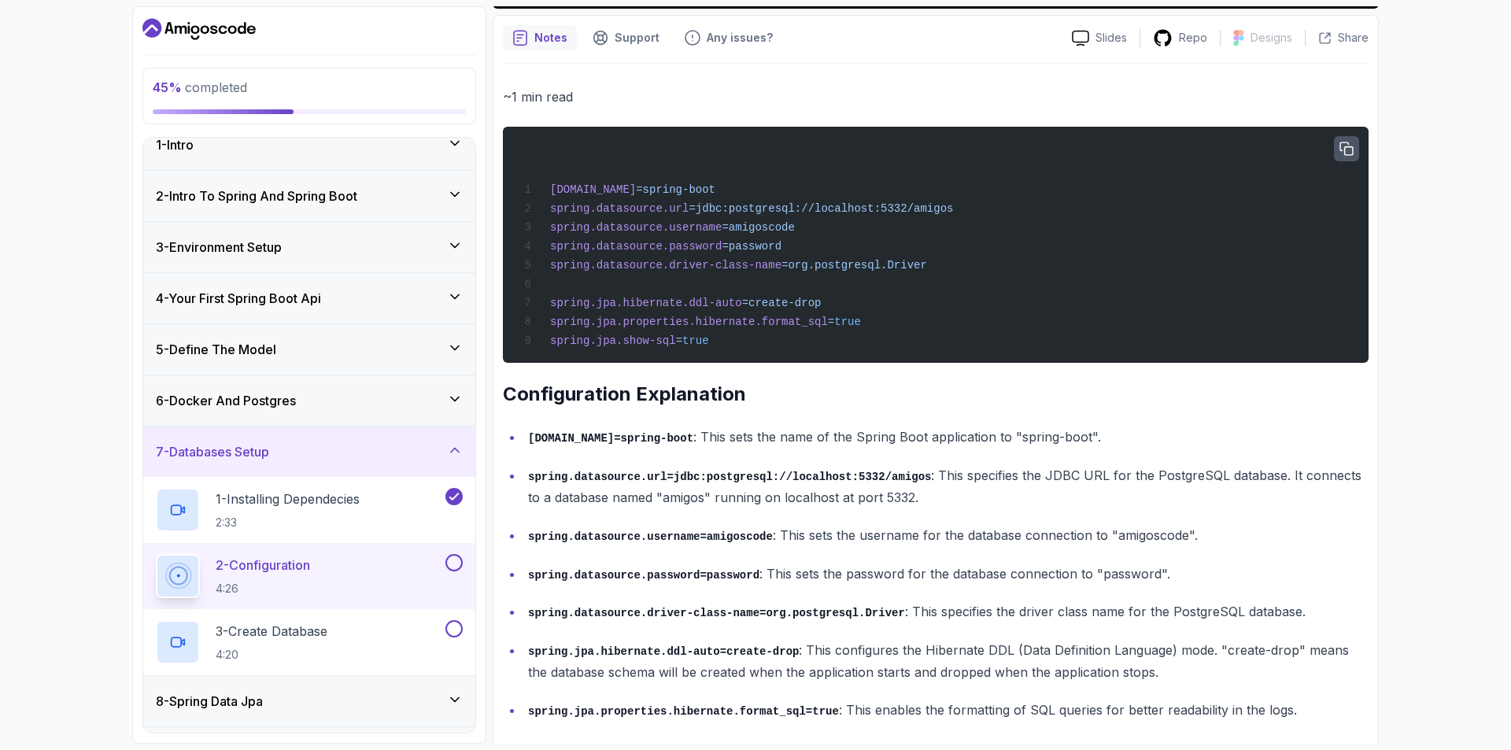
click at [1341, 149] on icon "button" at bounding box center [1346, 149] width 14 height 14
click at [1343, 147] on icon "button" at bounding box center [1346, 149] width 14 height 14
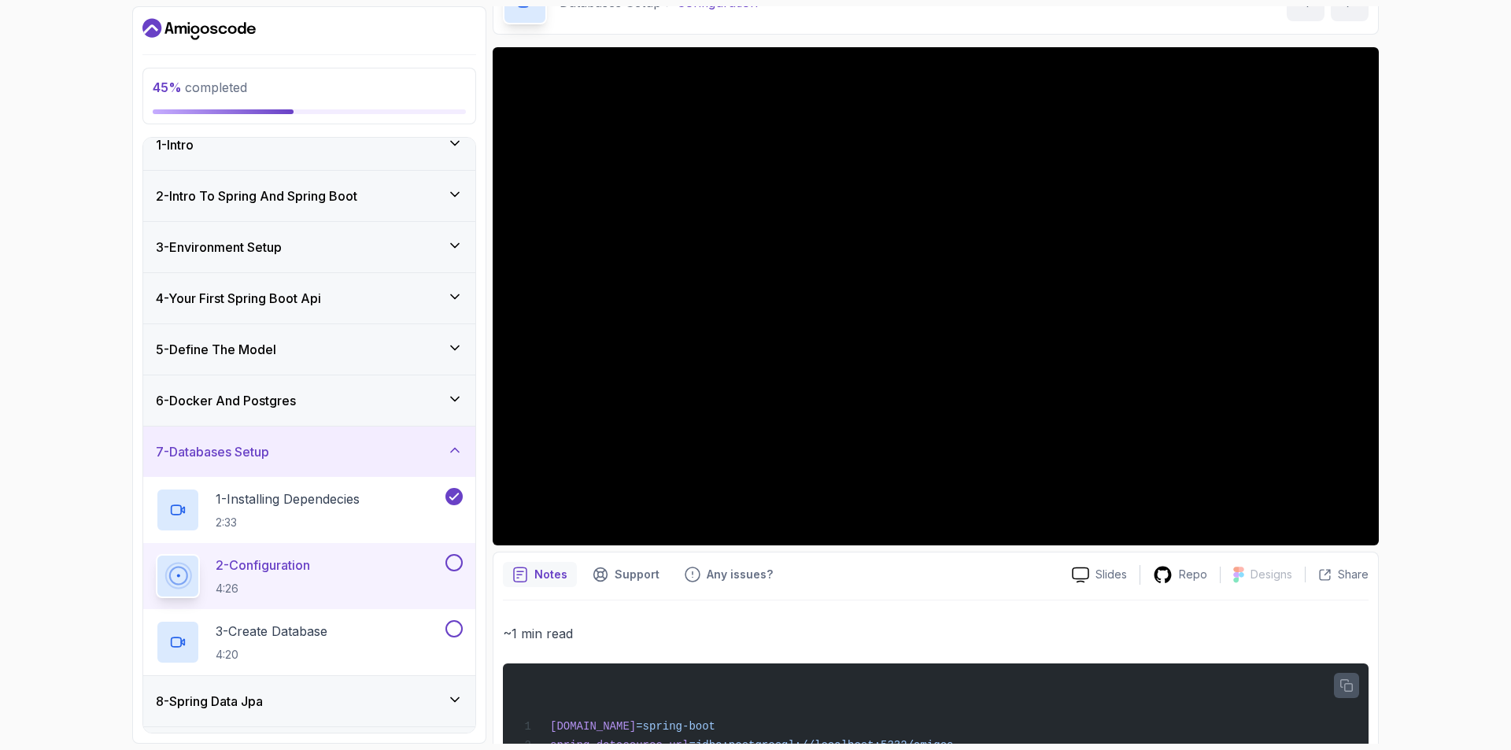
scroll to position [79, 0]
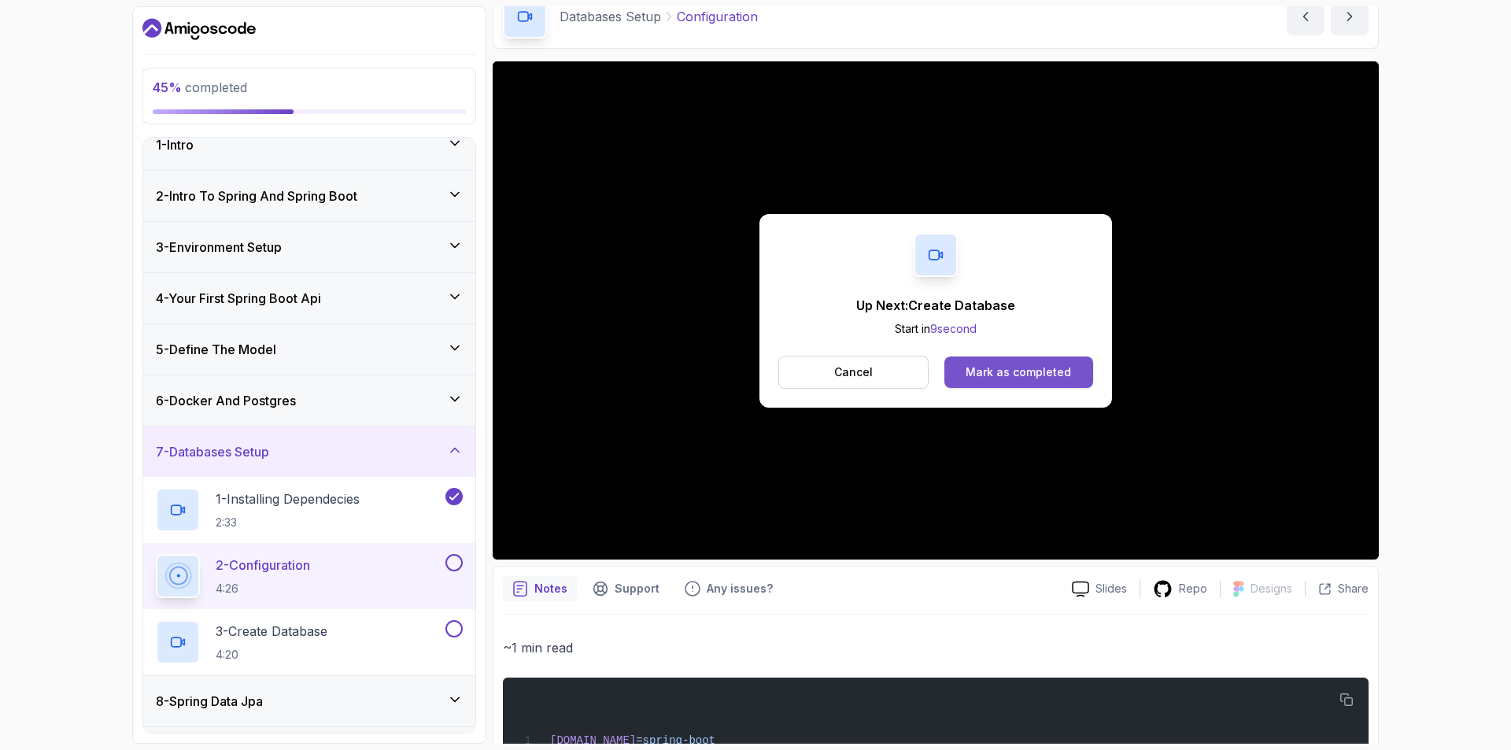
click at [1006, 374] on div "Mark as completed" at bounding box center [1017, 372] width 105 height 16
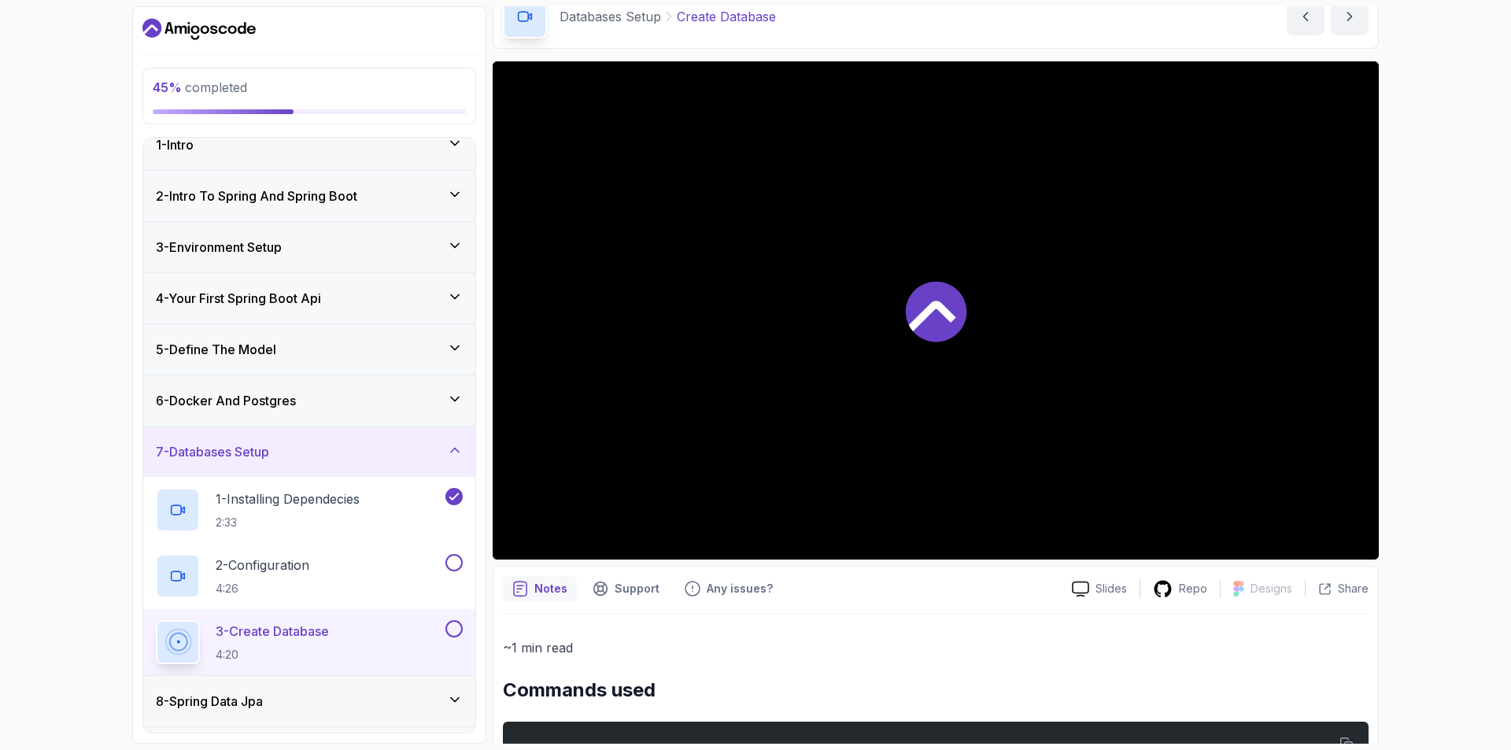
click at [842, 402] on div at bounding box center [936, 310] width 886 height 498
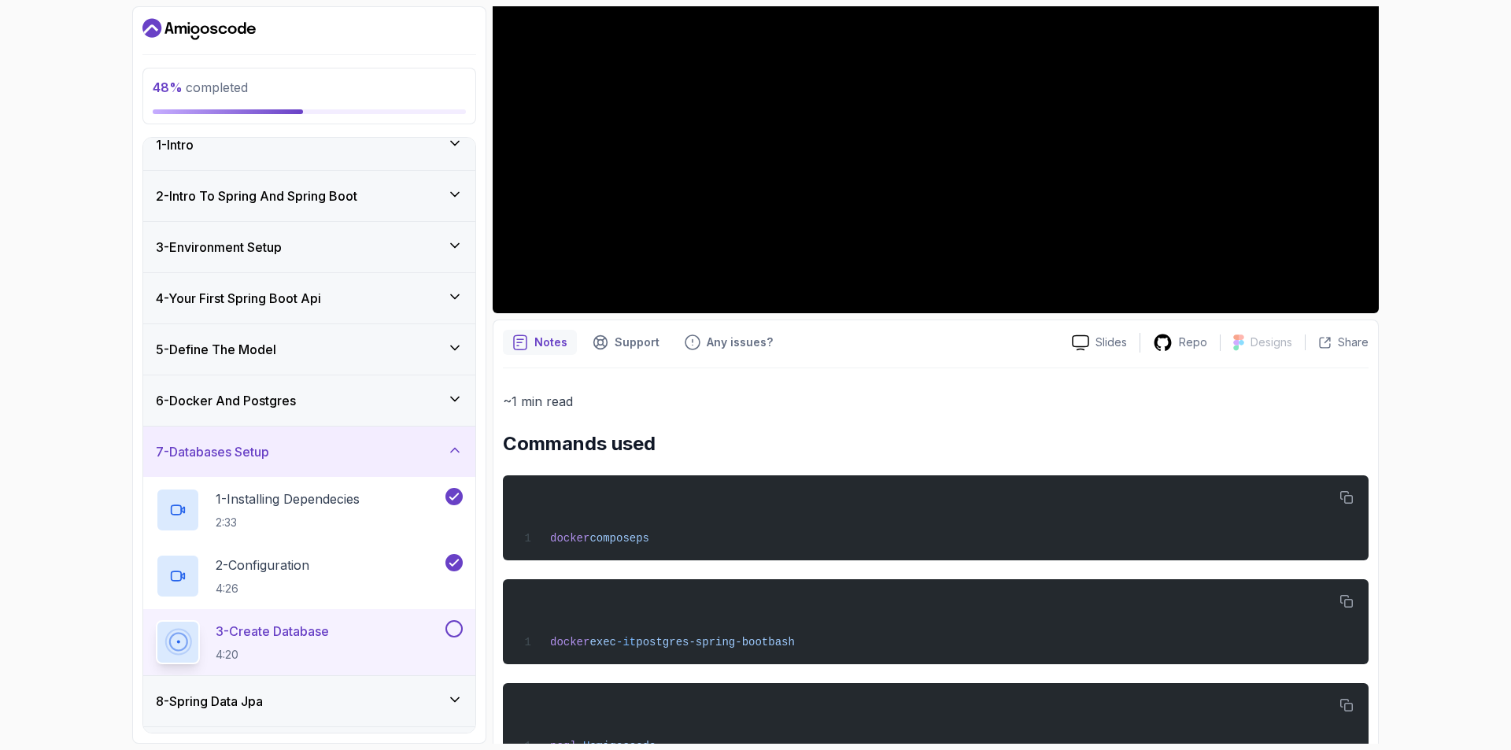
scroll to position [157, 0]
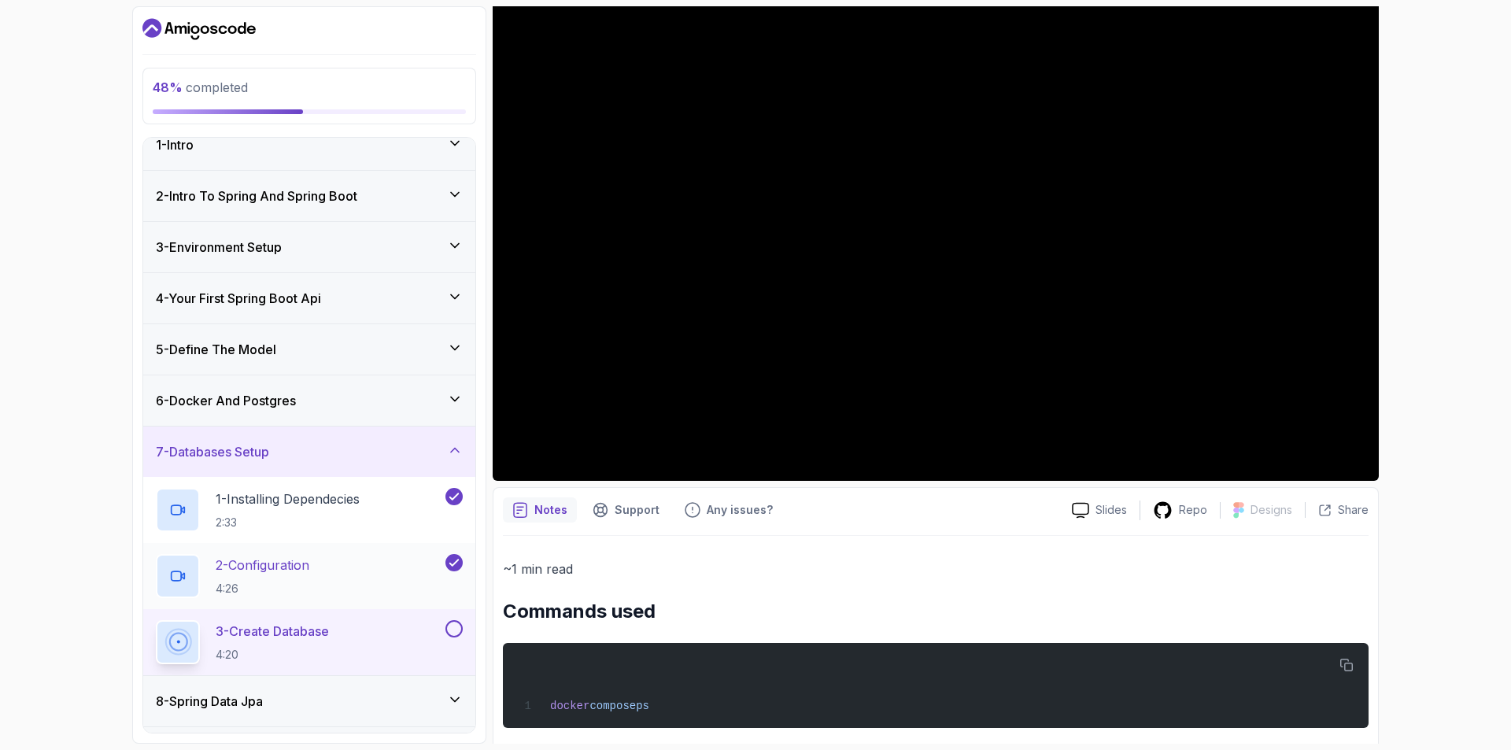
click at [308, 574] on h2 "2 - Configuration 4:26" at bounding box center [263, 576] width 94 height 41
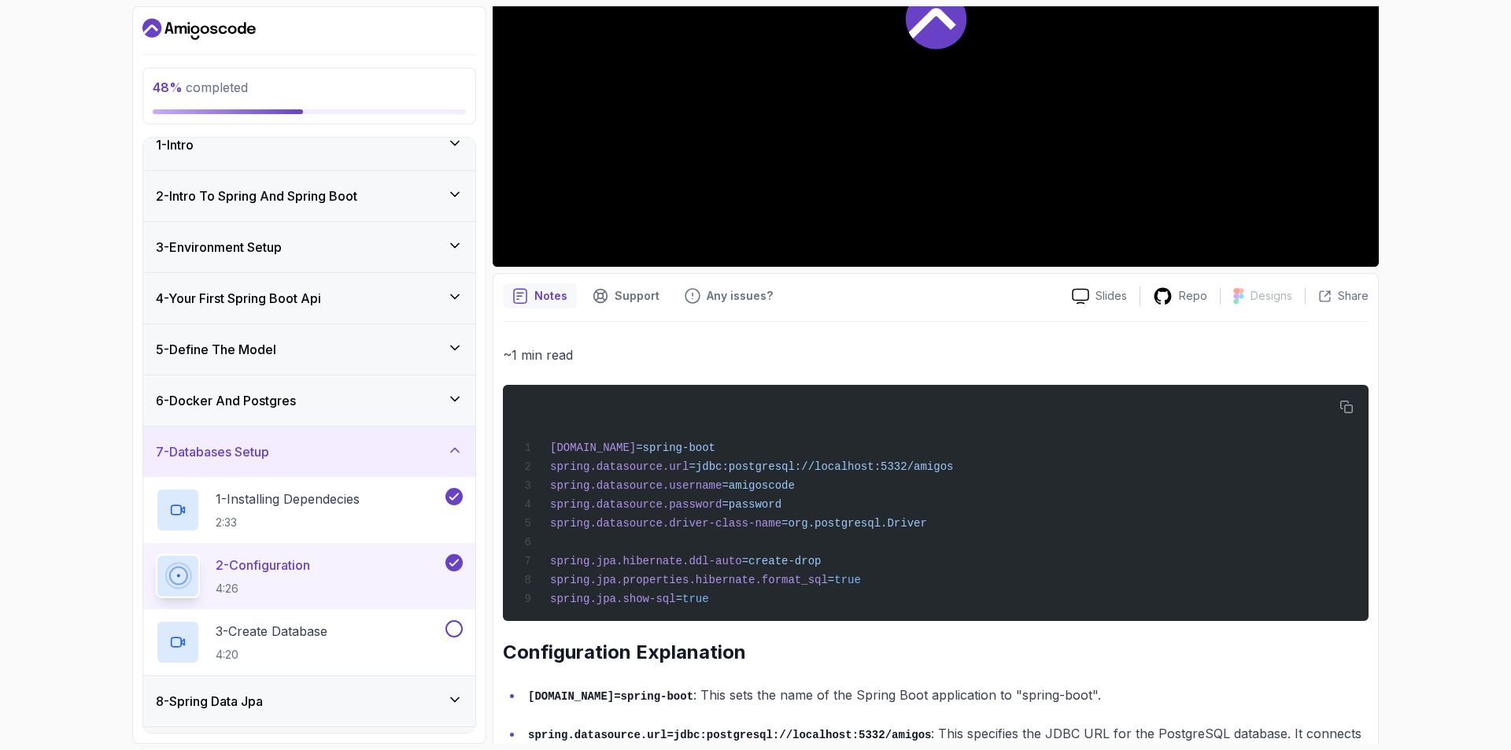
scroll to position [472, 0]
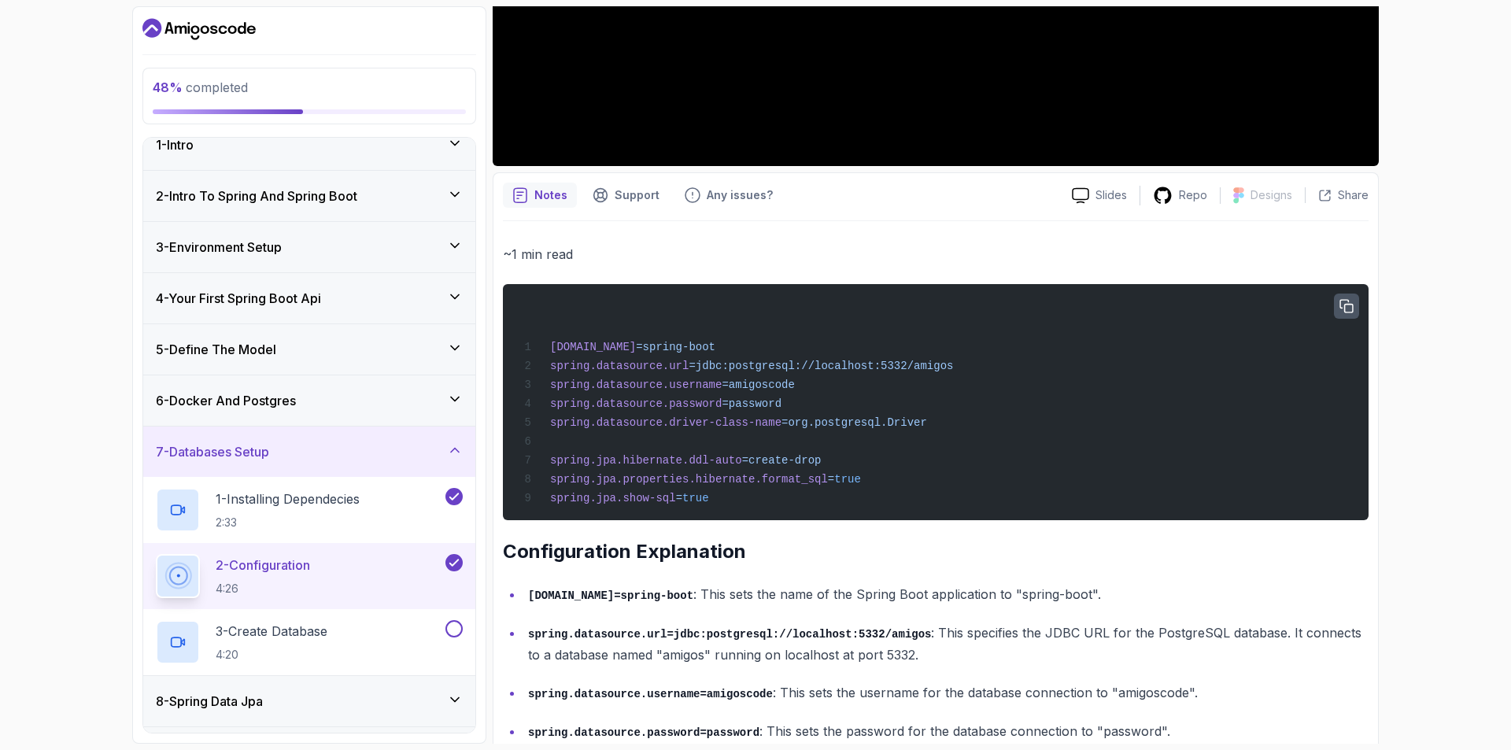
click at [1343, 308] on icon "button" at bounding box center [1346, 307] width 14 height 14
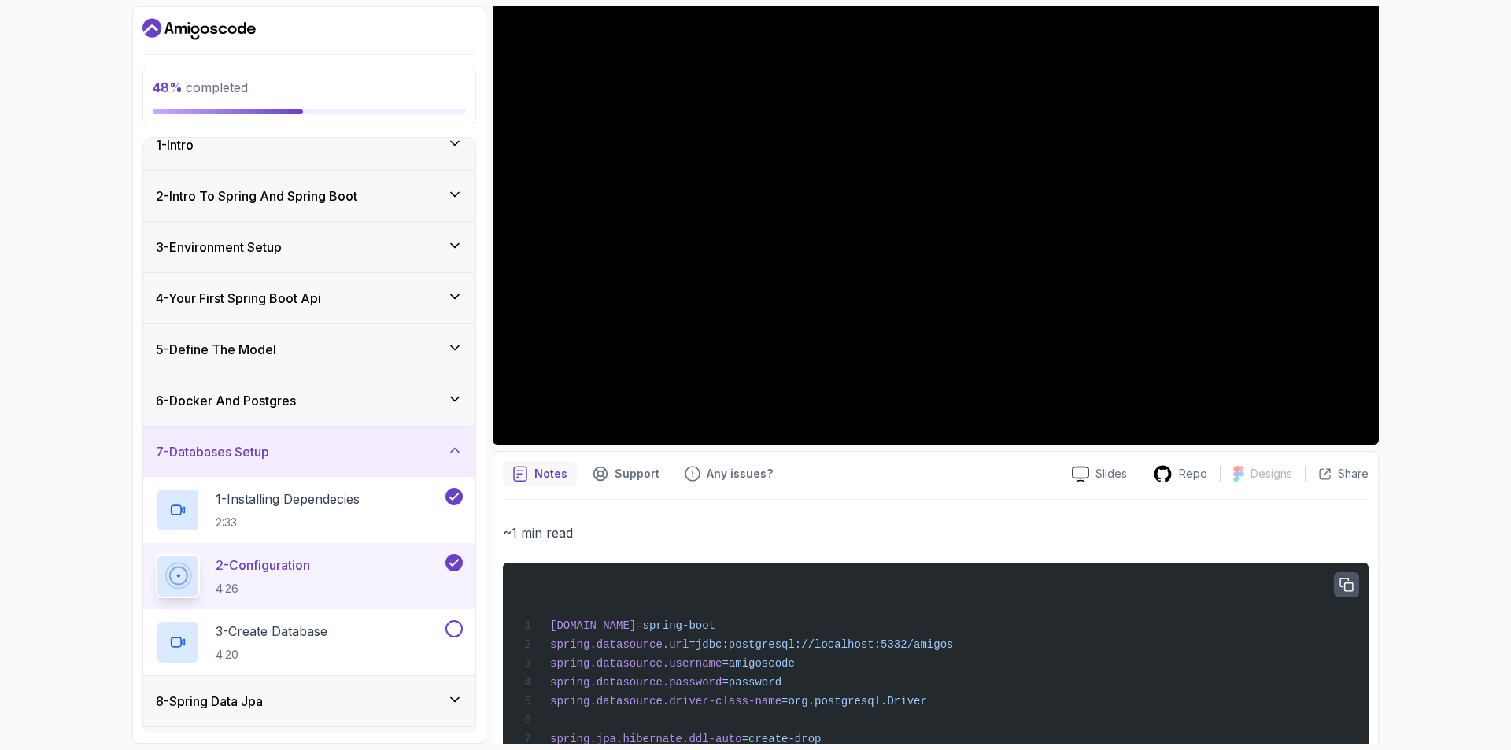
scroll to position [157, 0]
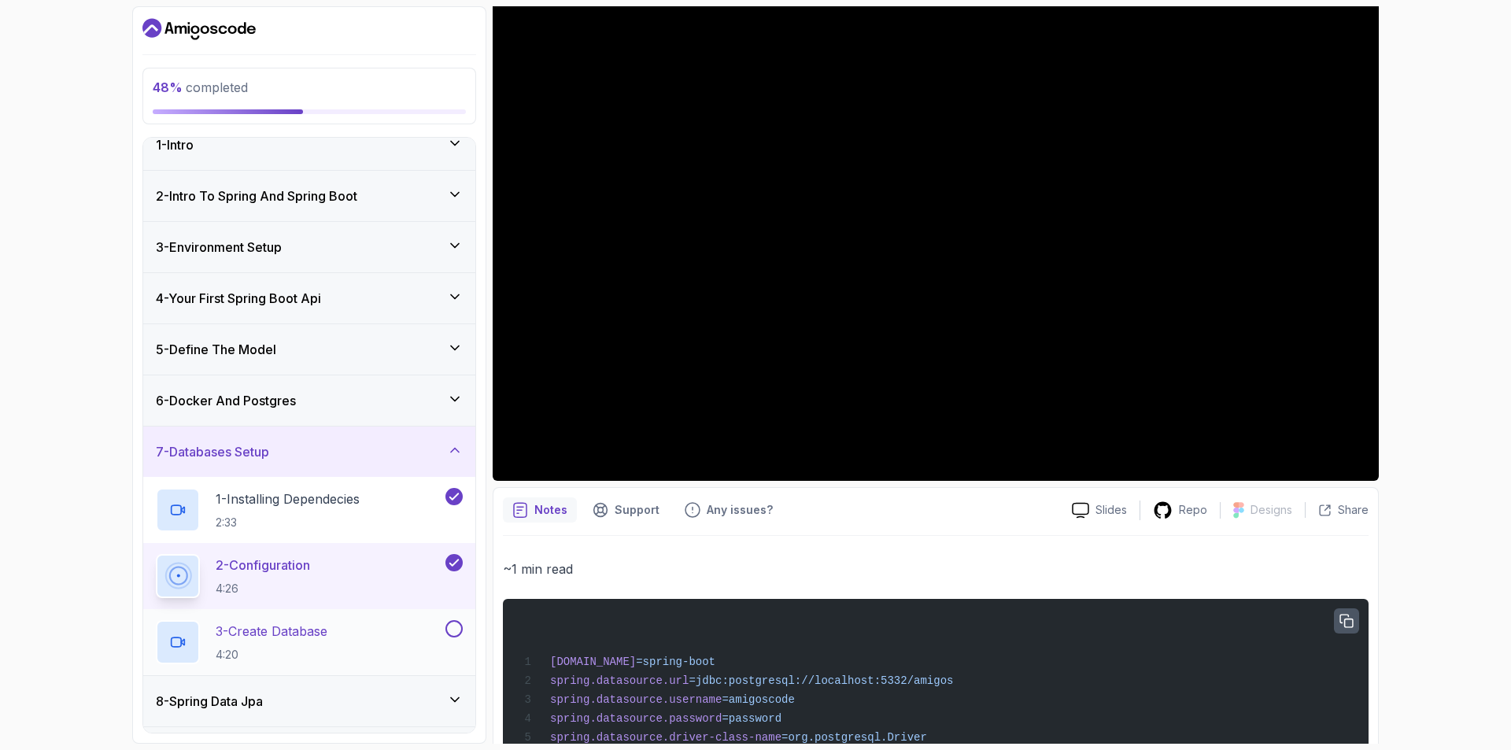
click at [361, 640] on div "3 - Create Database 4:20" at bounding box center [299, 642] width 286 height 44
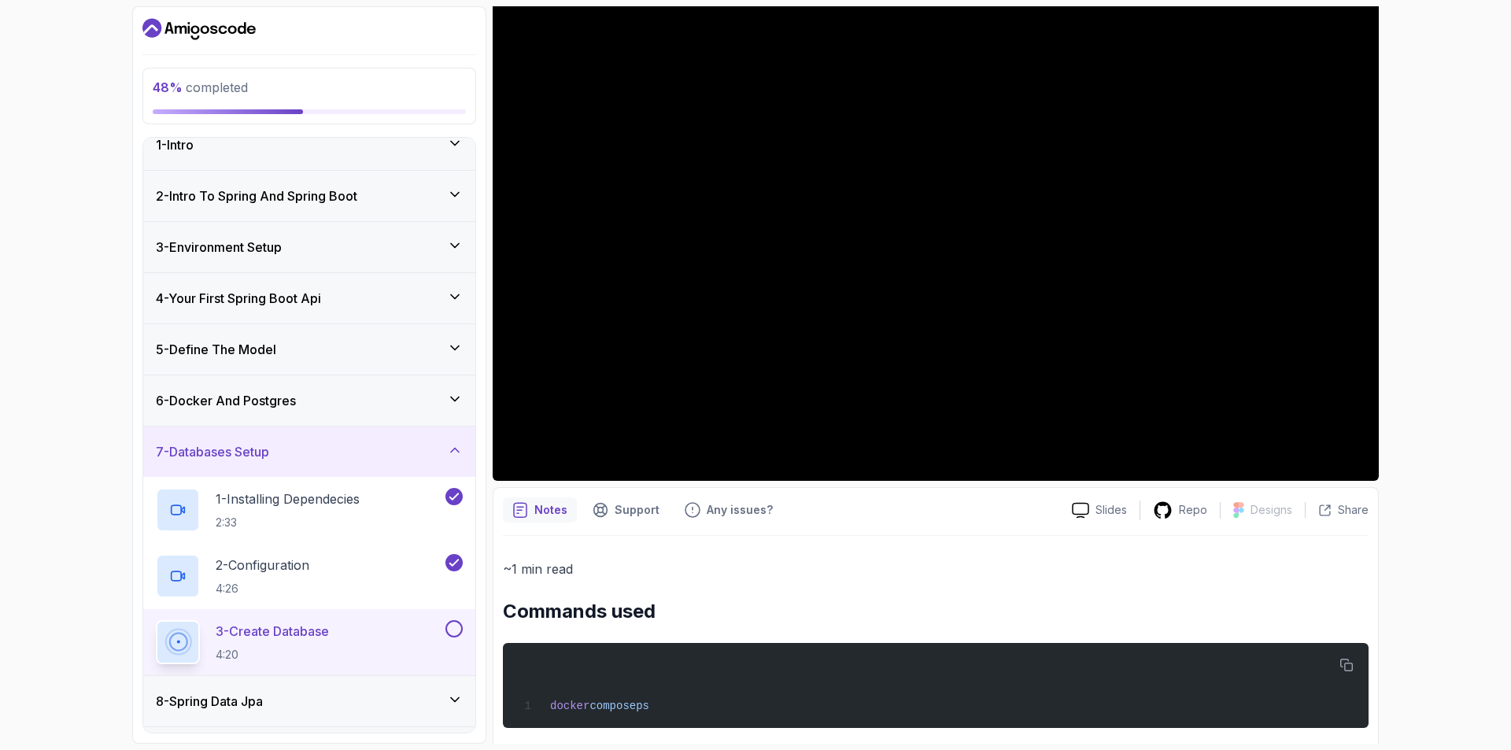
scroll to position [489, 0]
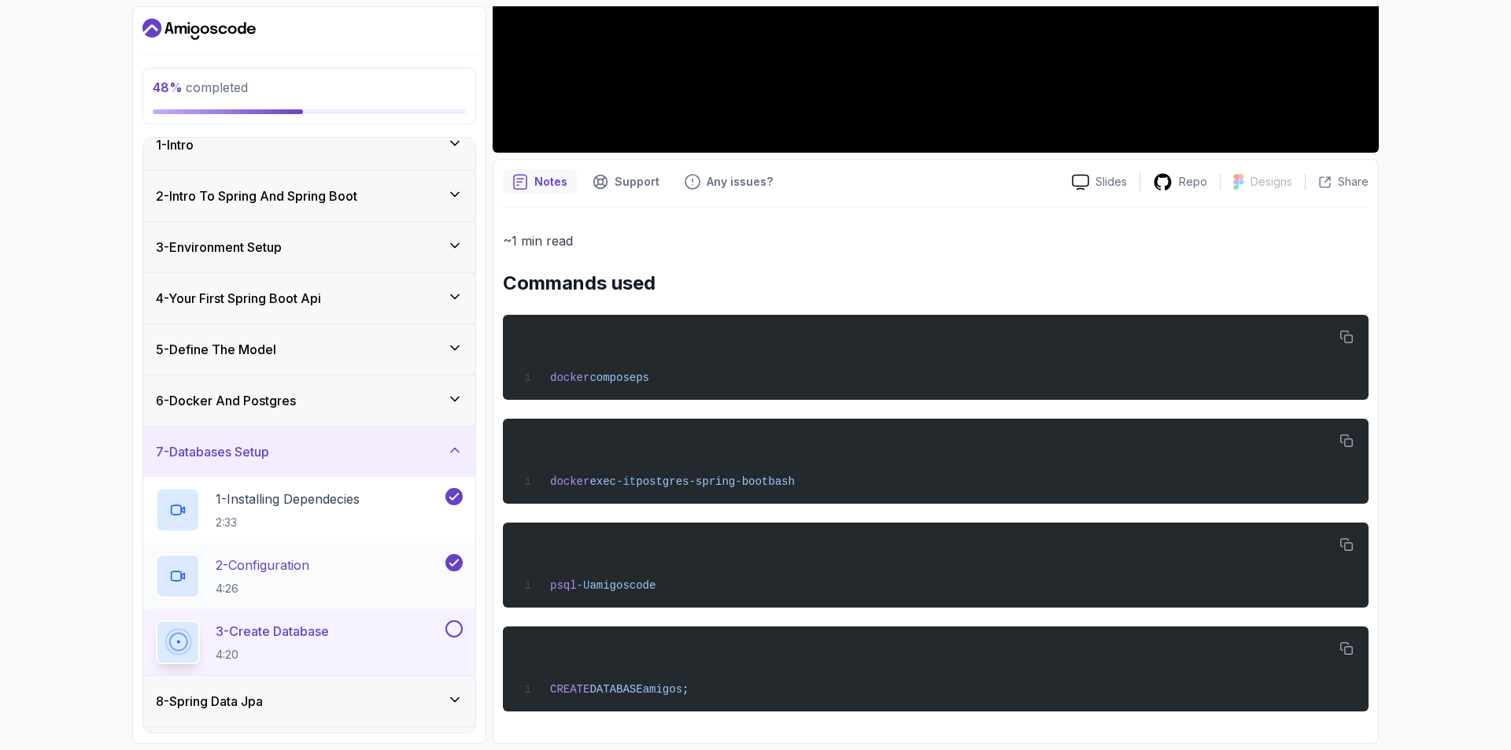
click at [330, 564] on div "2 - Configuration 4:26" at bounding box center [299, 576] width 286 height 44
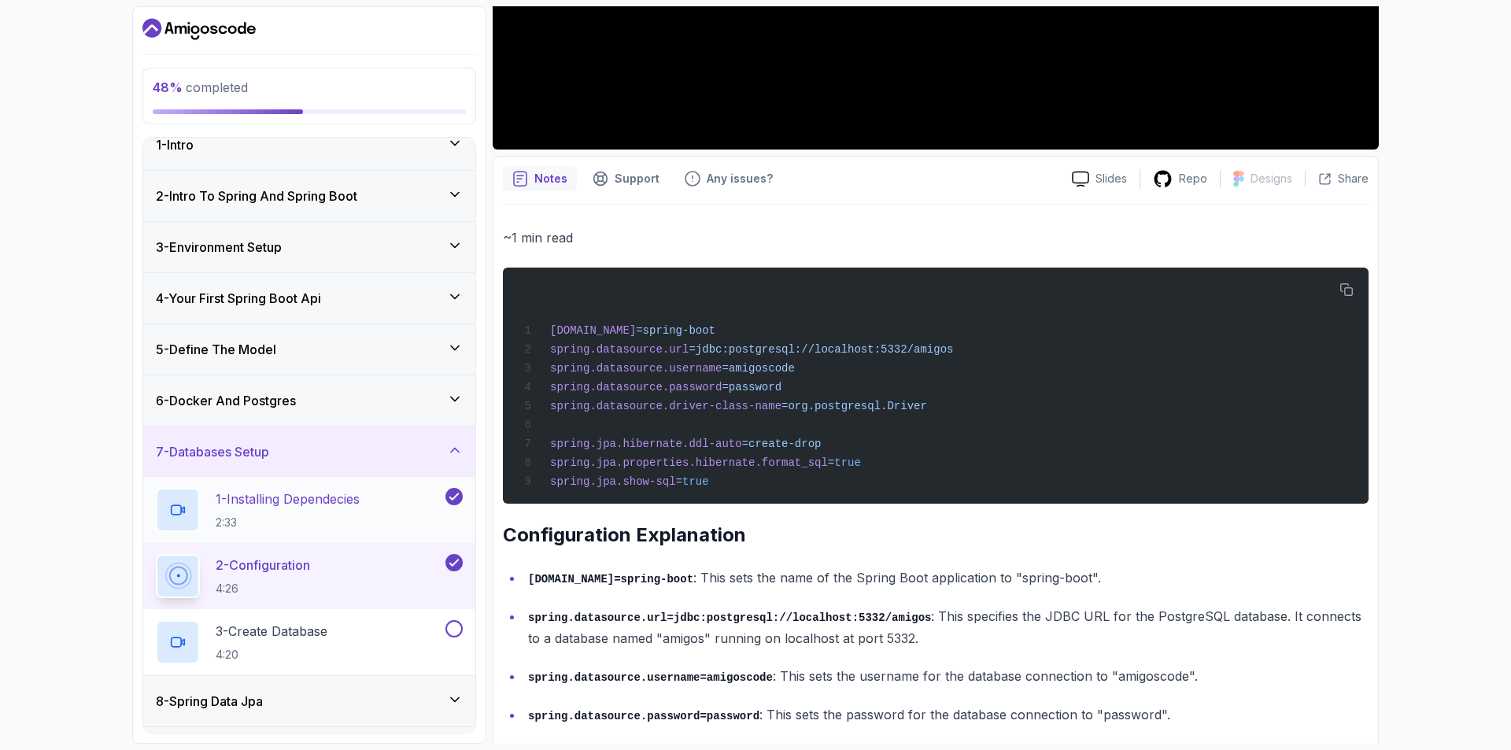
click at [360, 503] on p "1 - Installing Dependecies" at bounding box center [288, 498] width 144 height 19
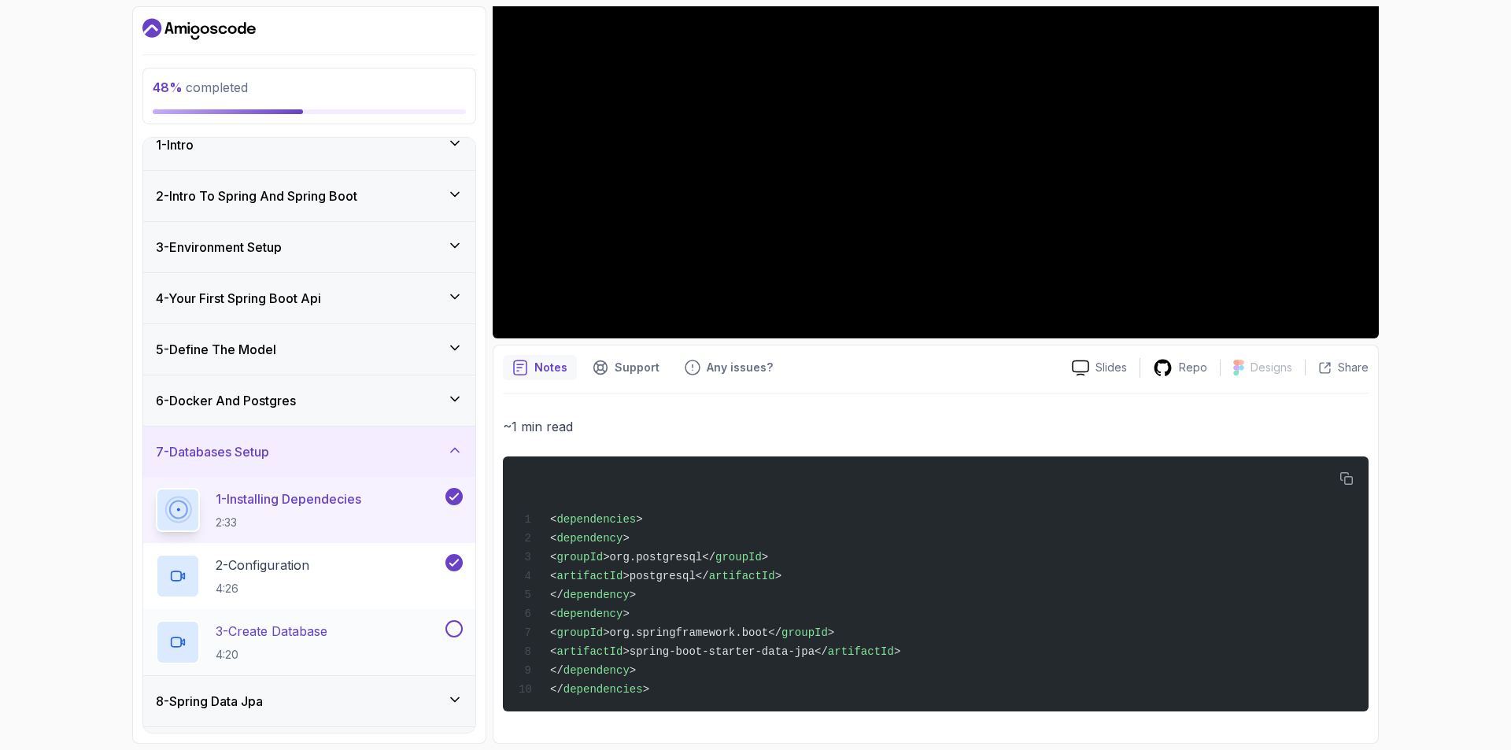
click at [327, 629] on p "3 - Create Database" at bounding box center [272, 631] width 112 height 19
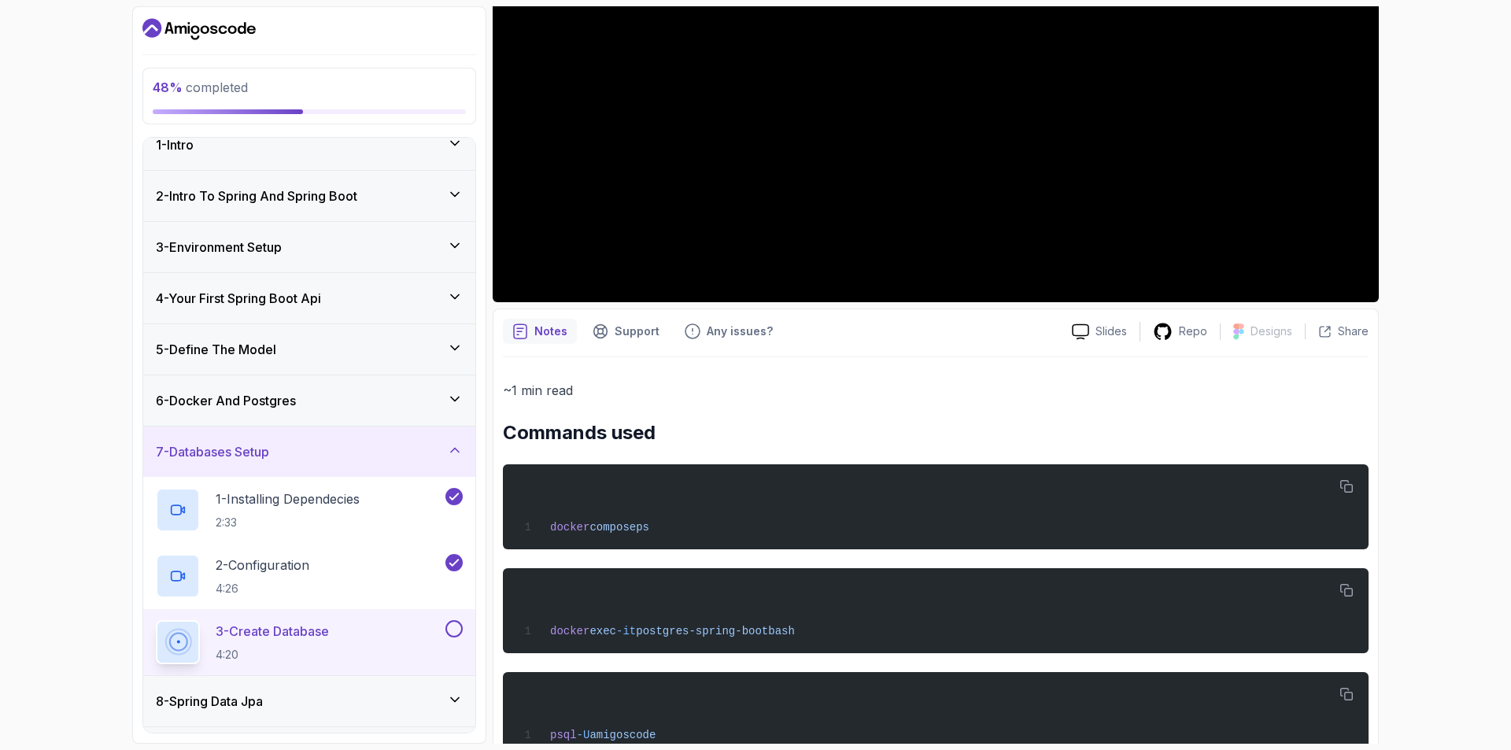
scroll to position [253, 0]
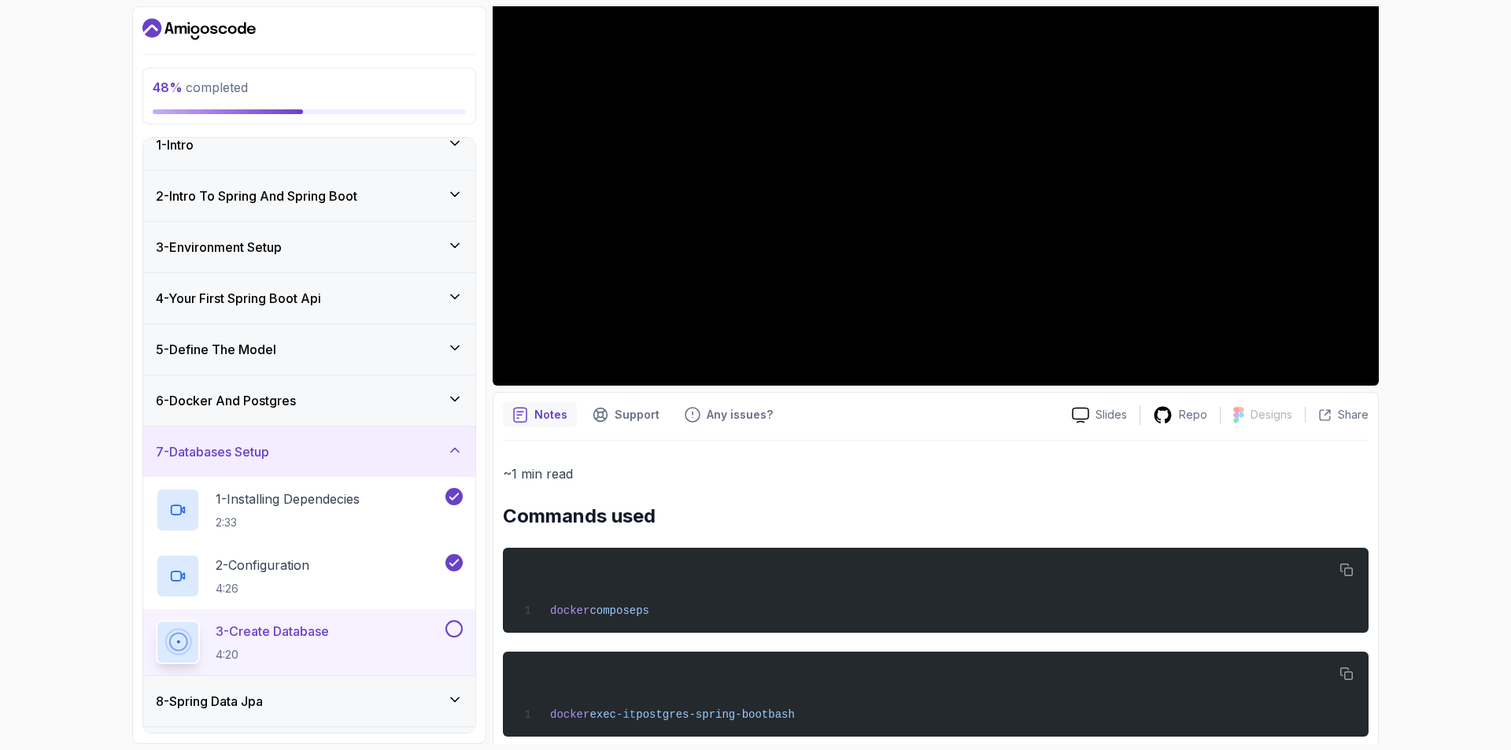
click at [296, 404] on h3 "6 - Docker And Postgres" at bounding box center [226, 400] width 140 height 19
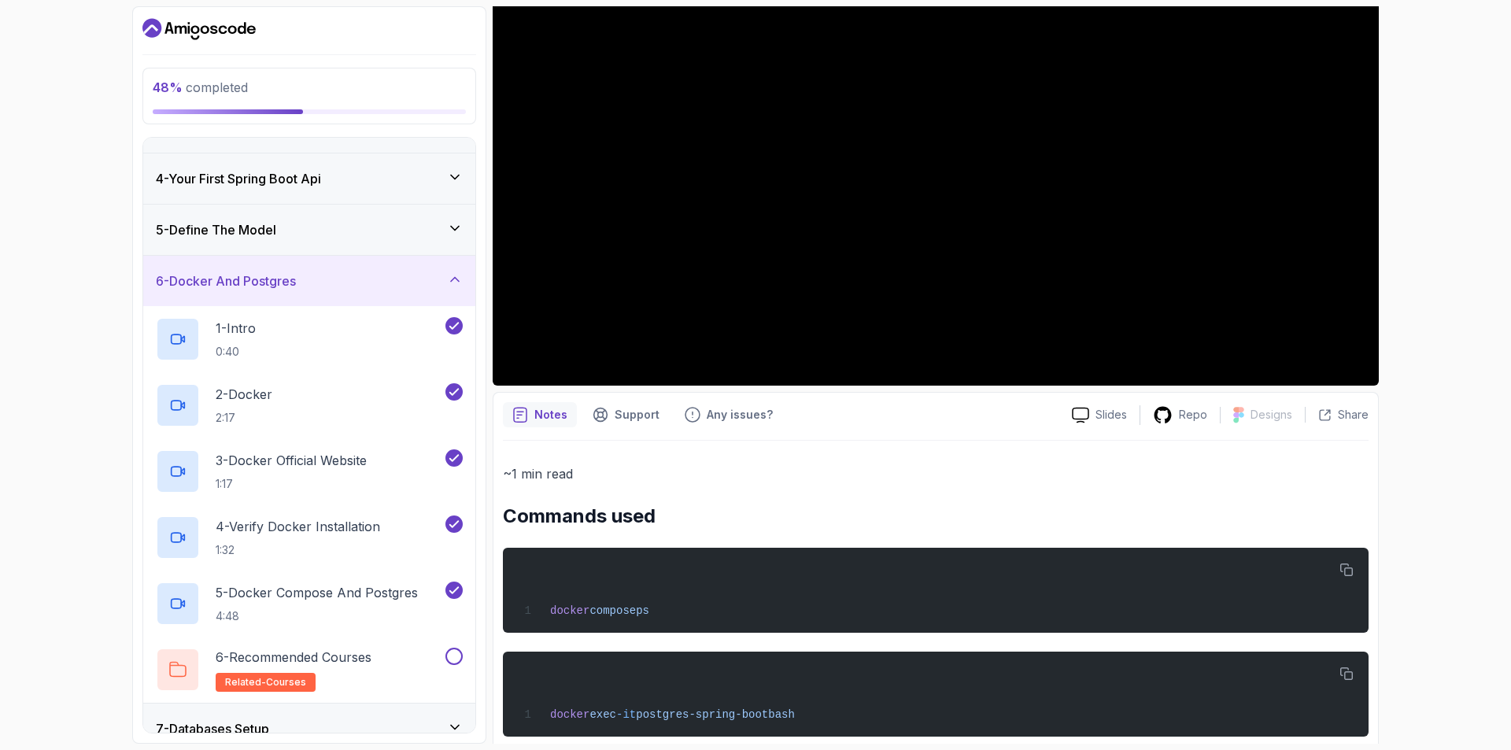
scroll to position [254, 0]
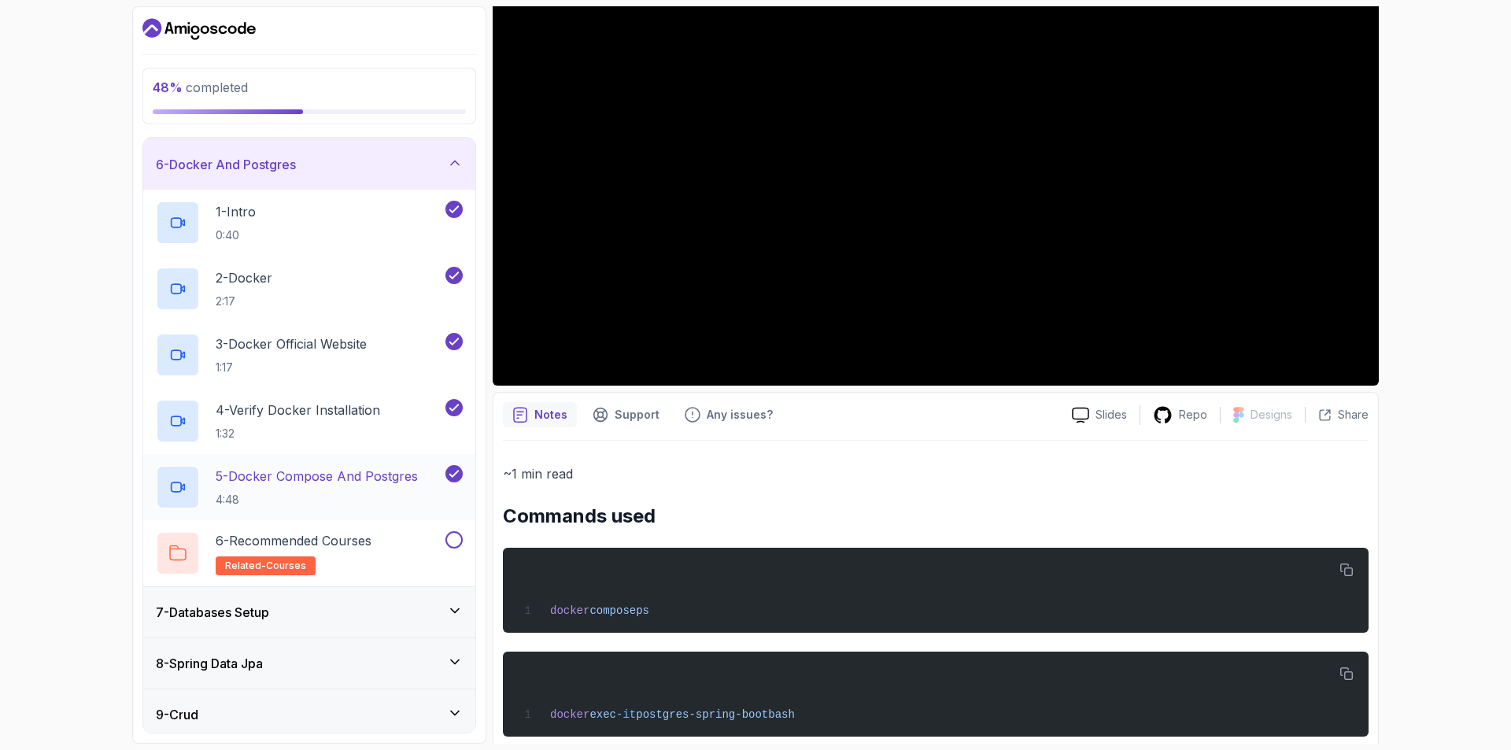
click at [354, 501] on p "4:48" at bounding box center [317, 500] width 202 height 16
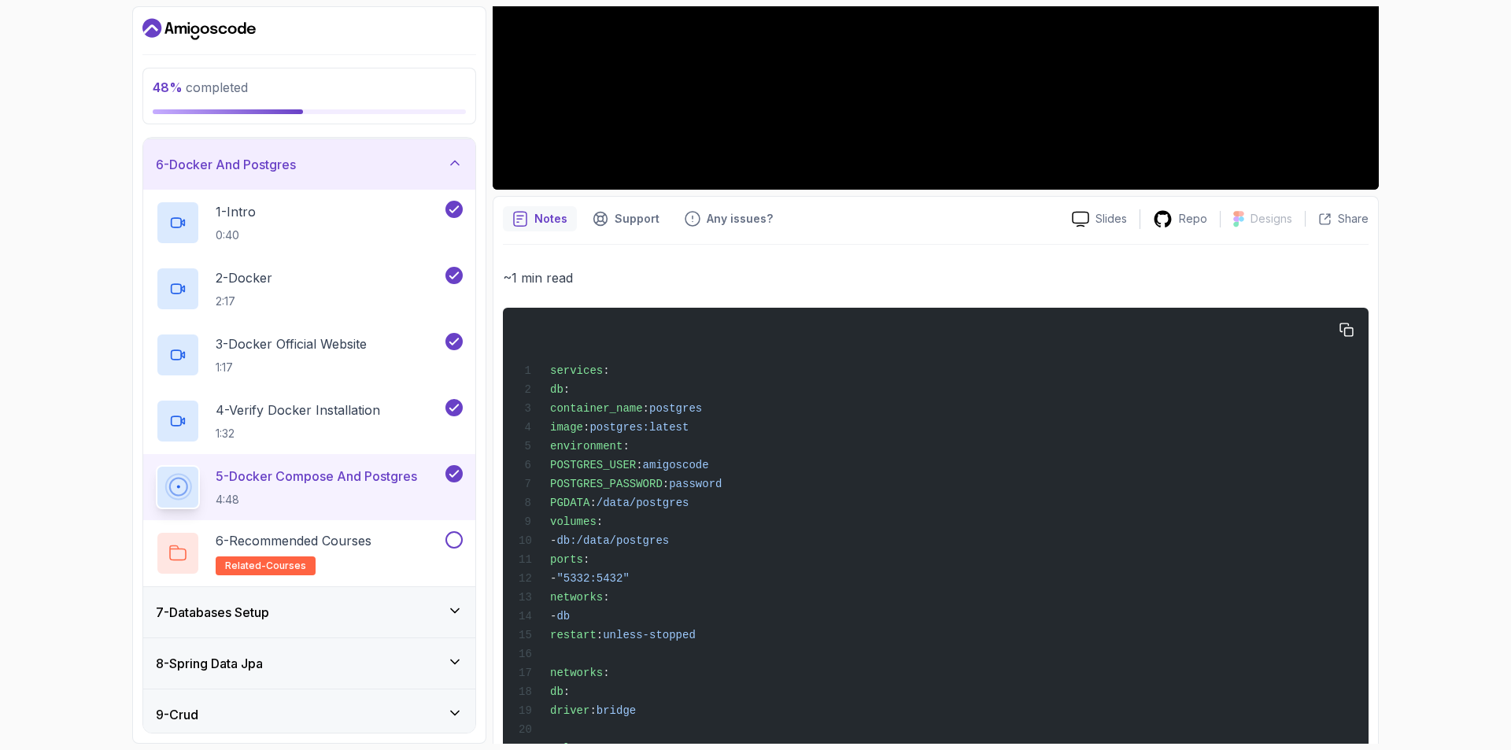
scroll to position [544, 0]
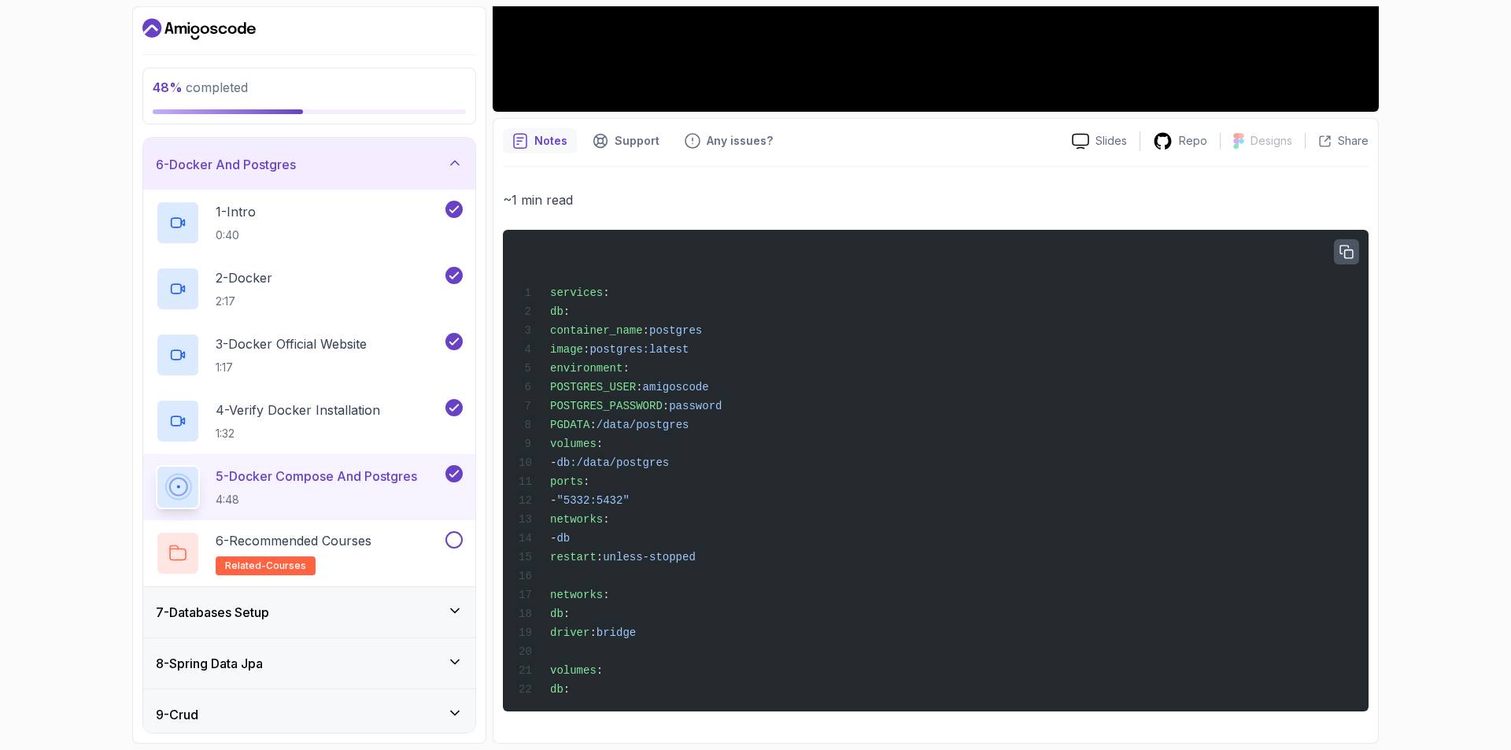
click at [1341, 245] on icon "button" at bounding box center [1346, 252] width 14 height 14
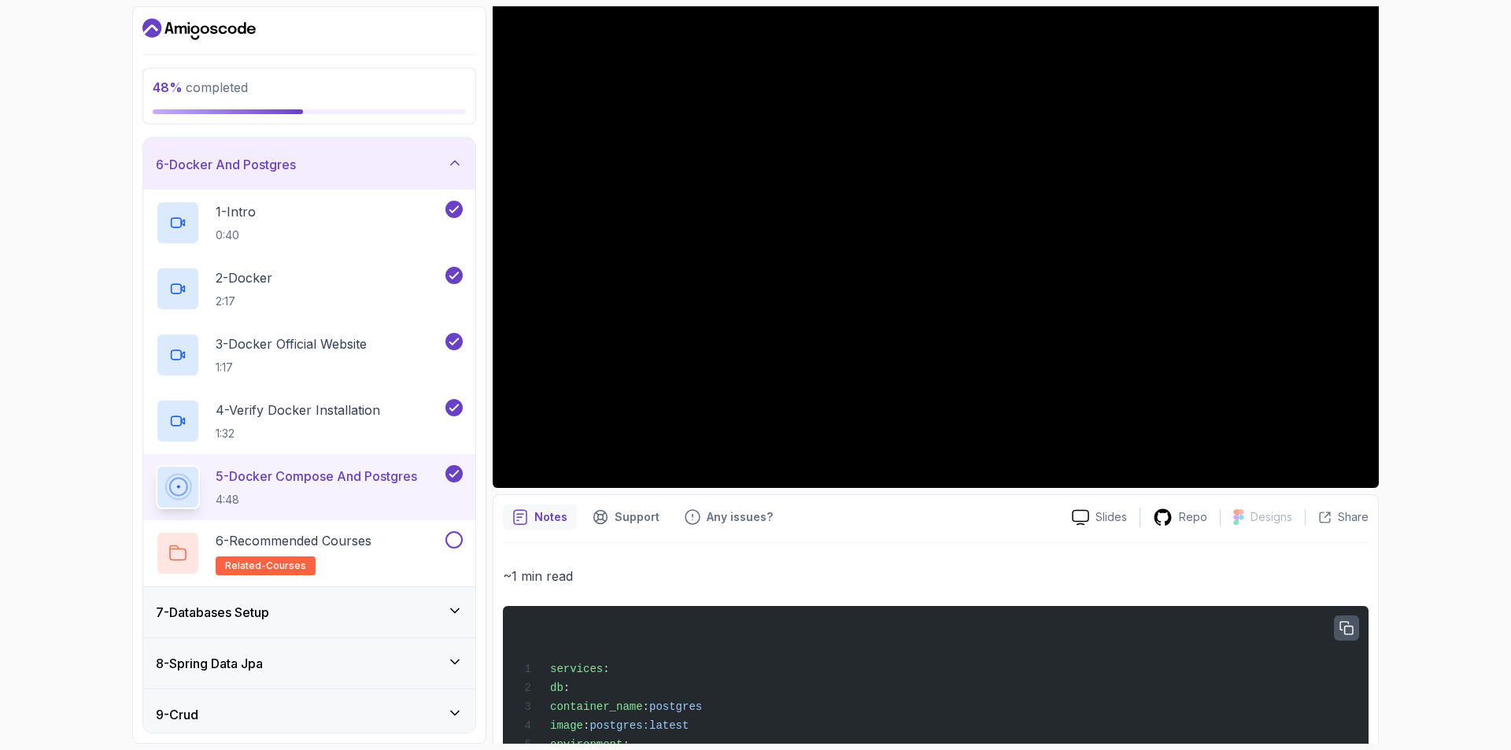
scroll to position [415, 0]
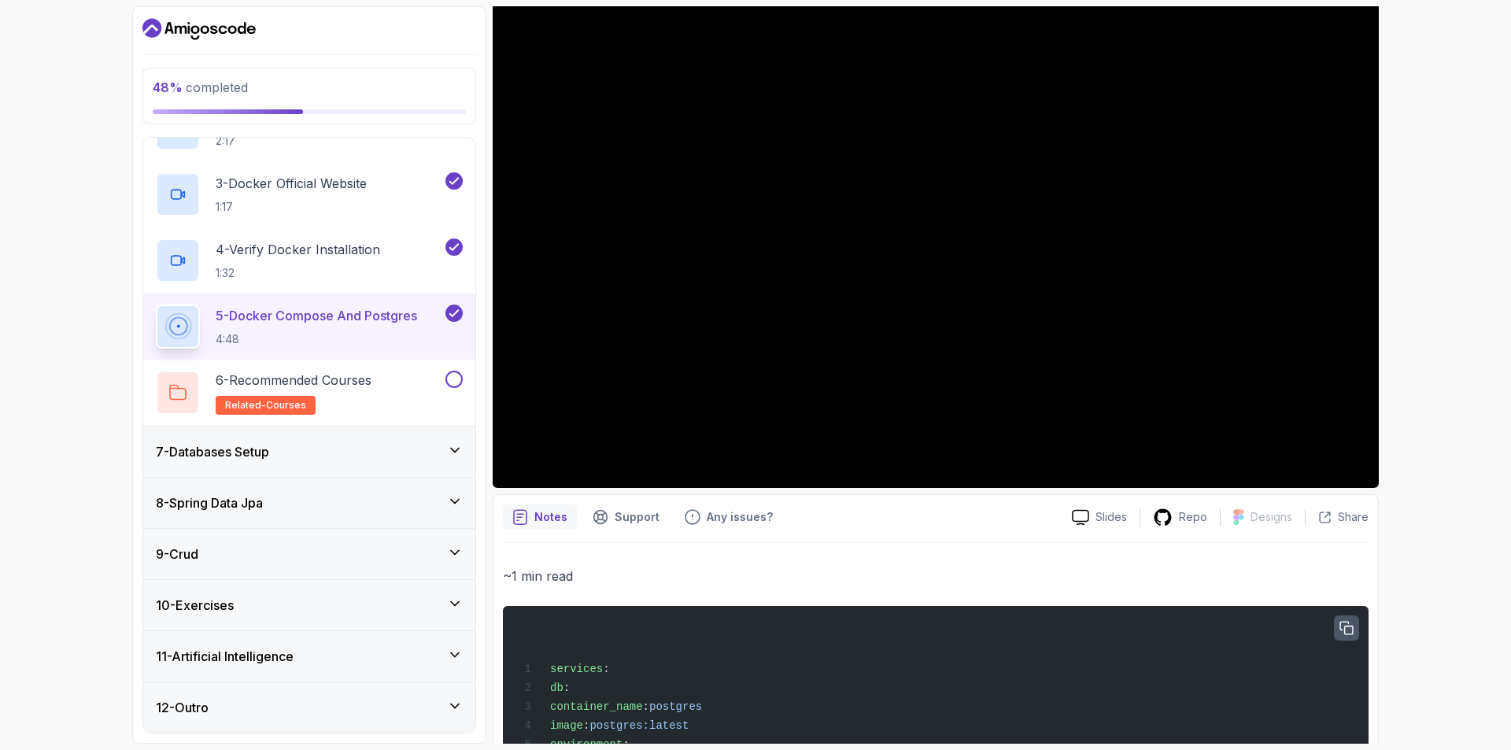
drag, startPoint x: 427, startPoint y: 440, endPoint x: 438, endPoint y: 460, distance: 22.5
click at [428, 438] on div "7 - Databases Setup" at bounding box center [309, 451] width 332 height 50
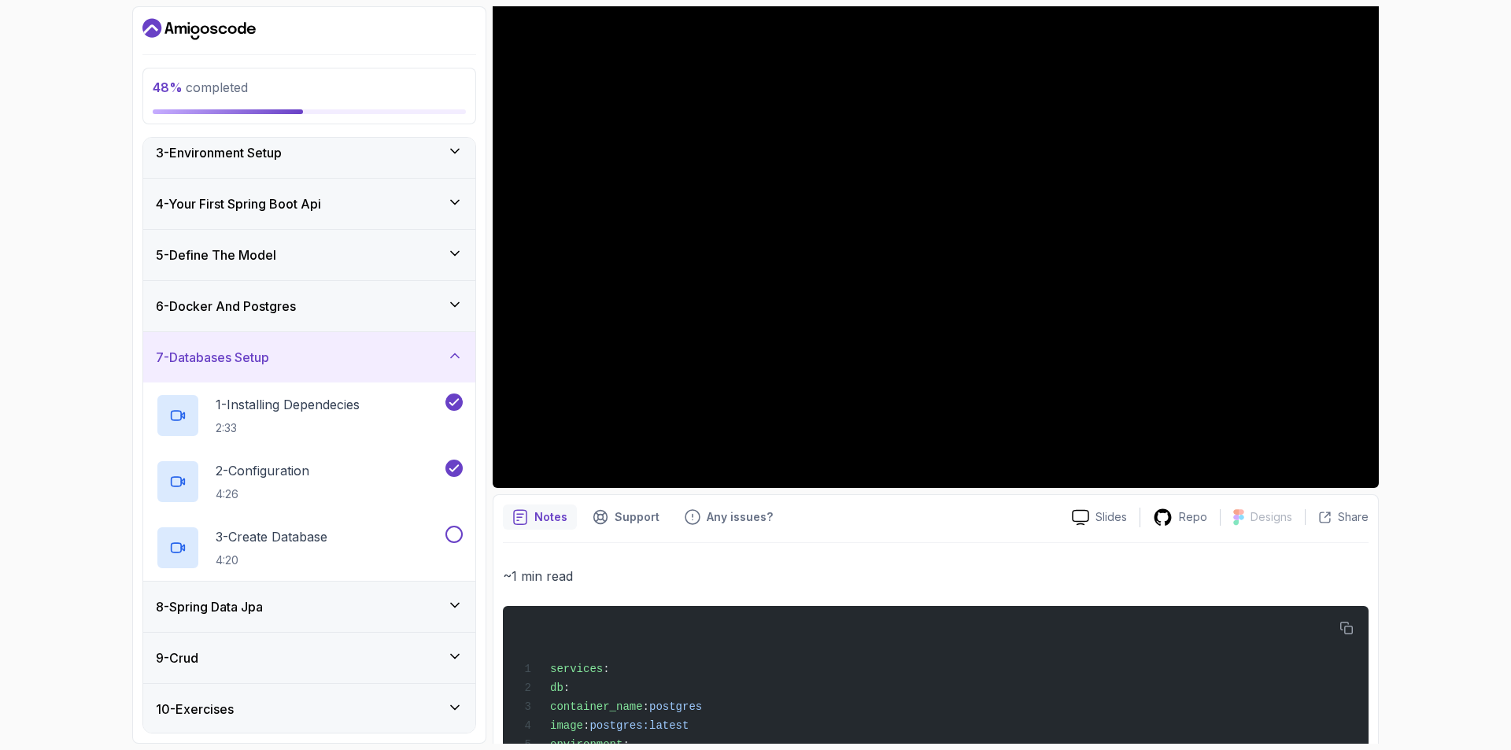
scroll to position [216, 0]
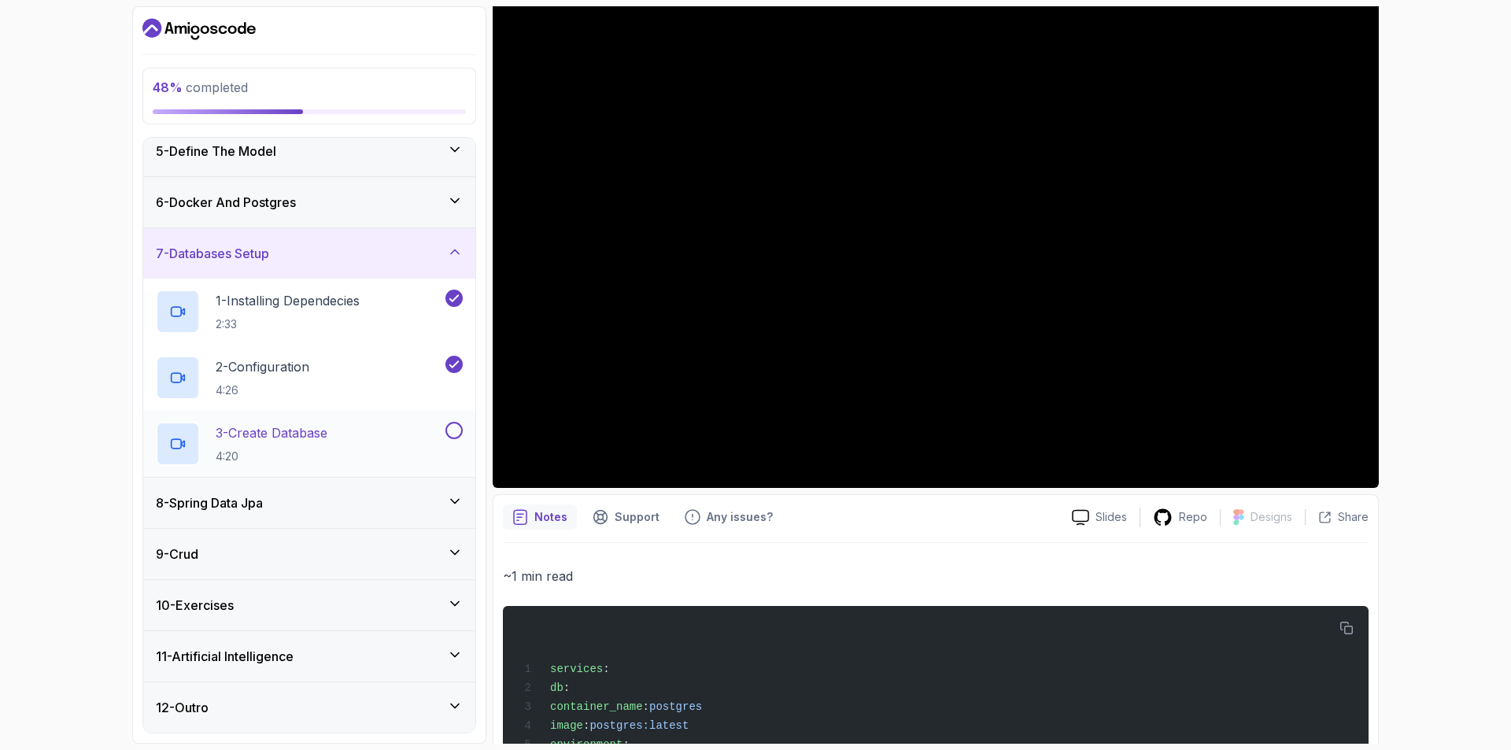
click at [398, 442] on div "3 - Create Database 4:20" at bounding box center [299, 444] width 286 height 44
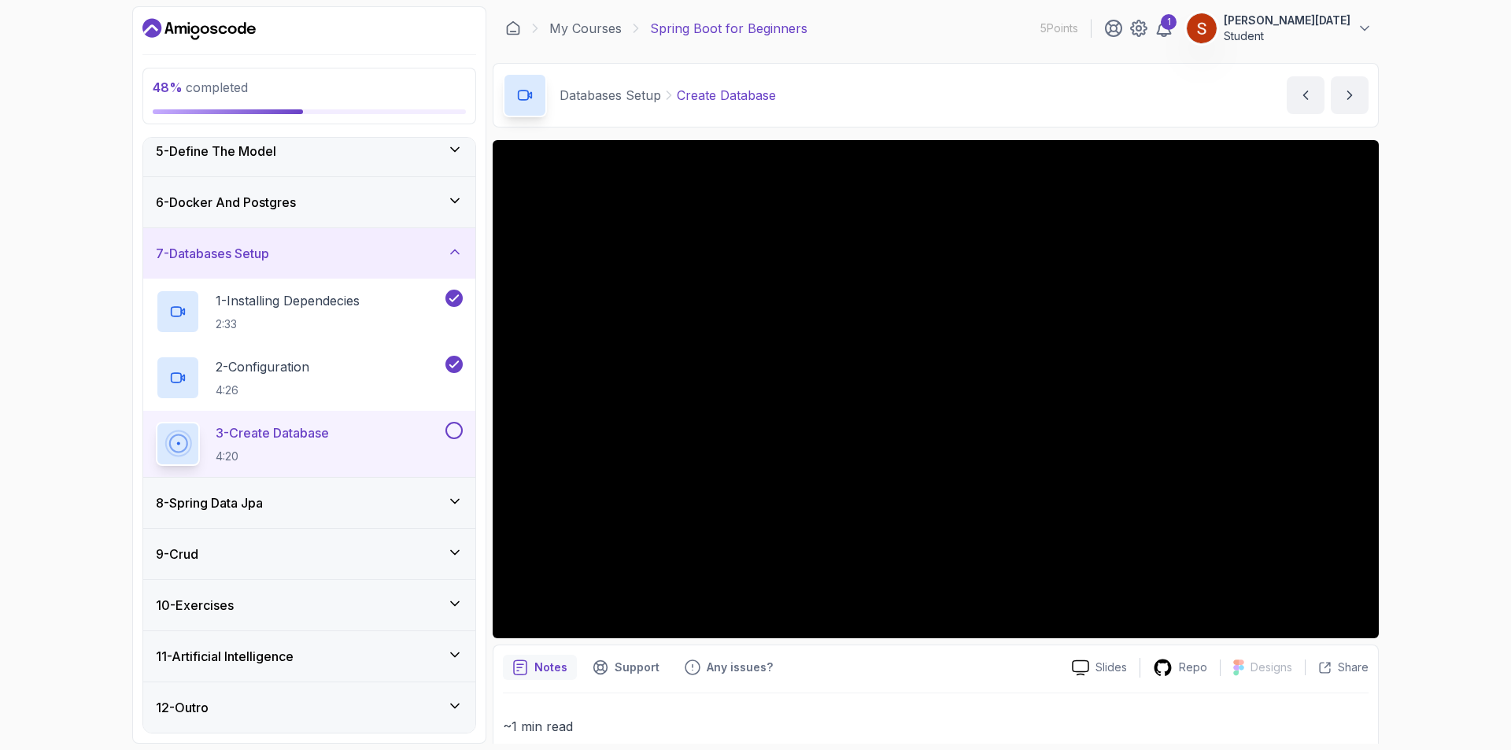
scroll to position [236, 0]
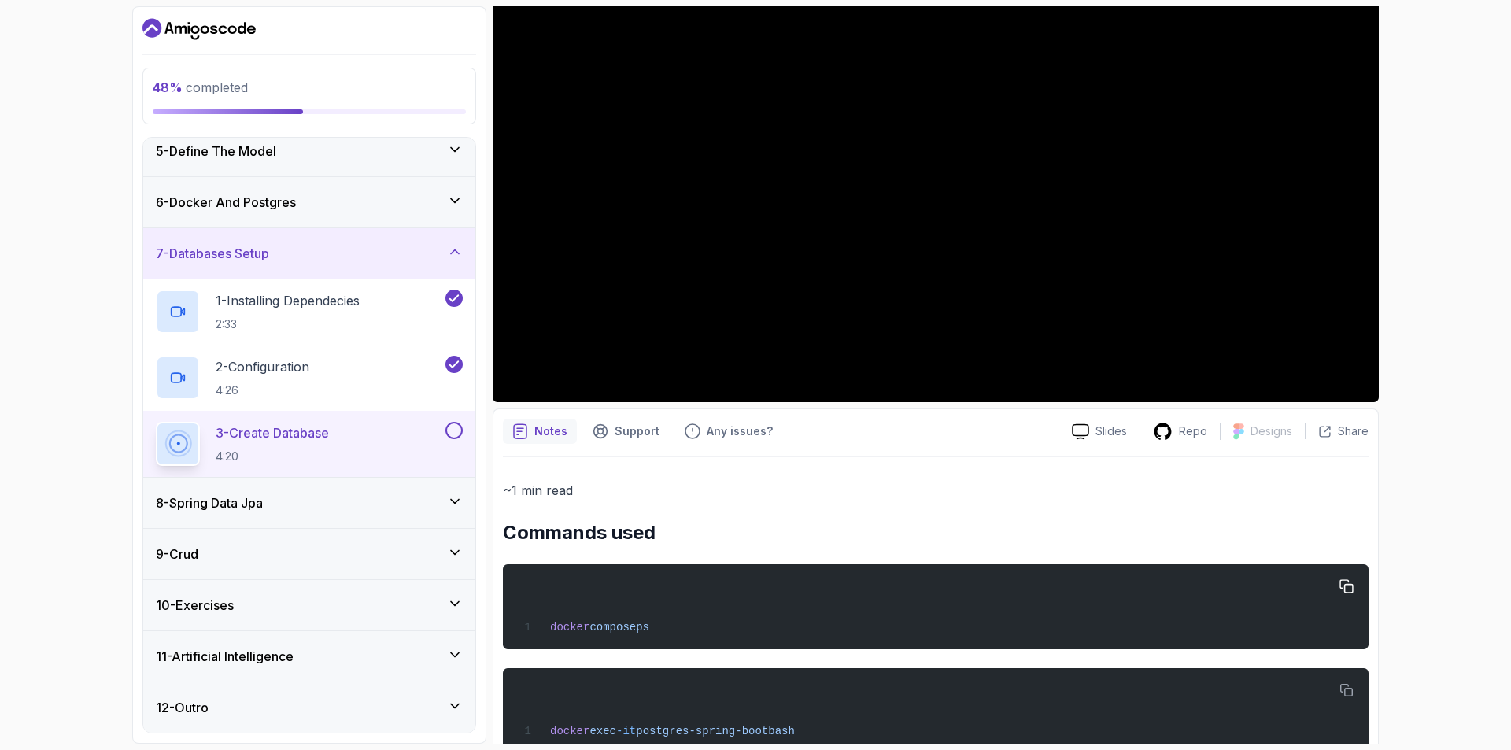
click at [519, 621] on span "docker compose ps" at bounding box center [584, 627] width 131 height 13
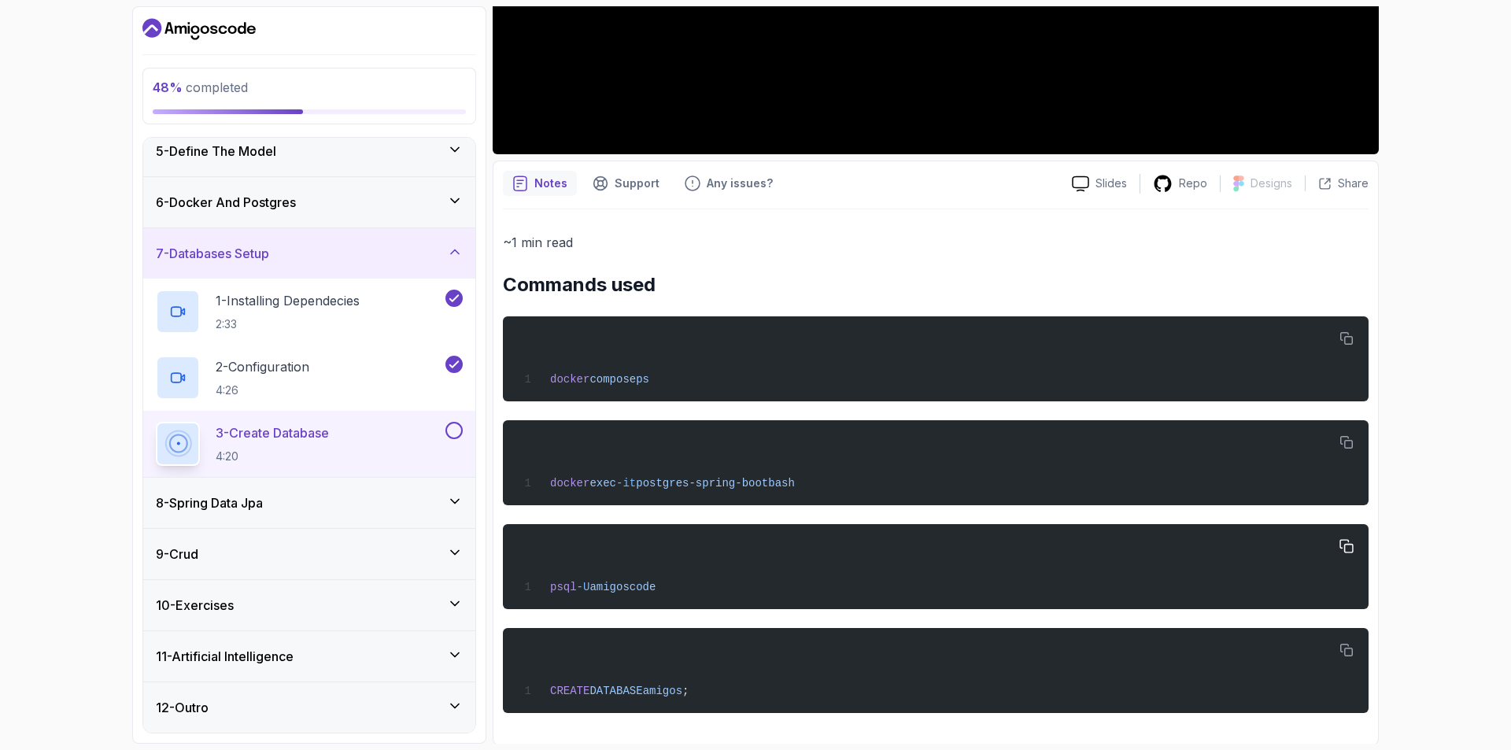
scroll to position [489, 0]
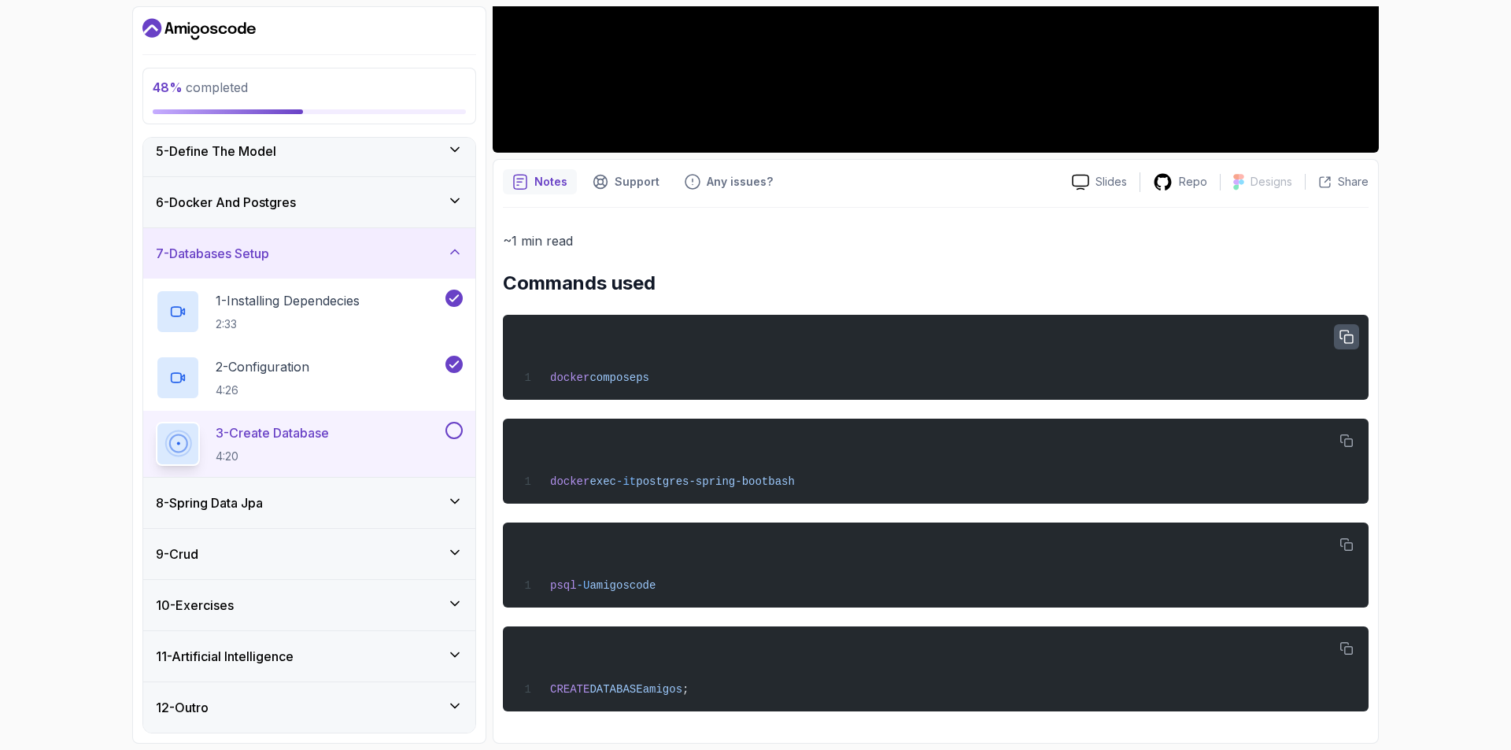
click at [1352, 324] on button "button" at bounding box center [1346, 336] width 25 height 25
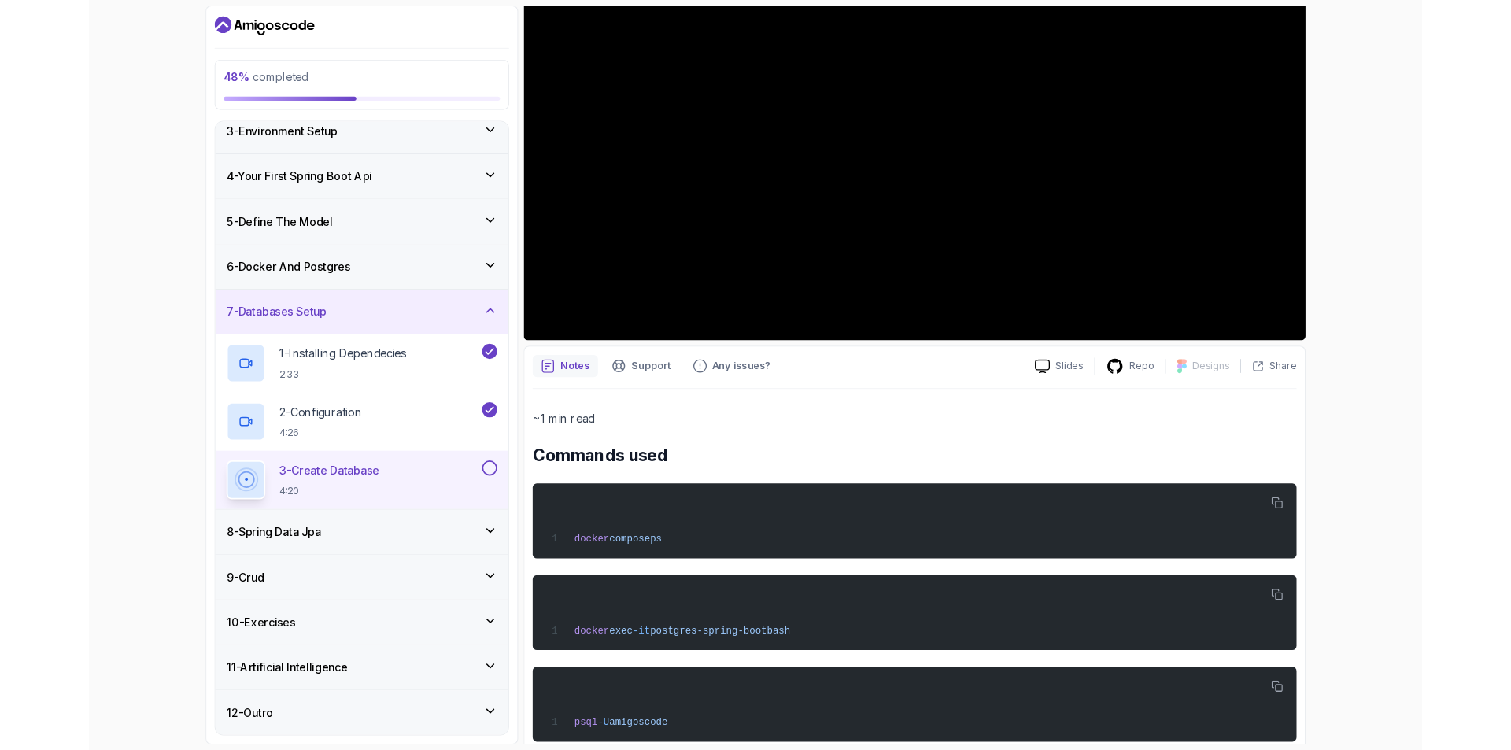
scroll to position [216, 0]
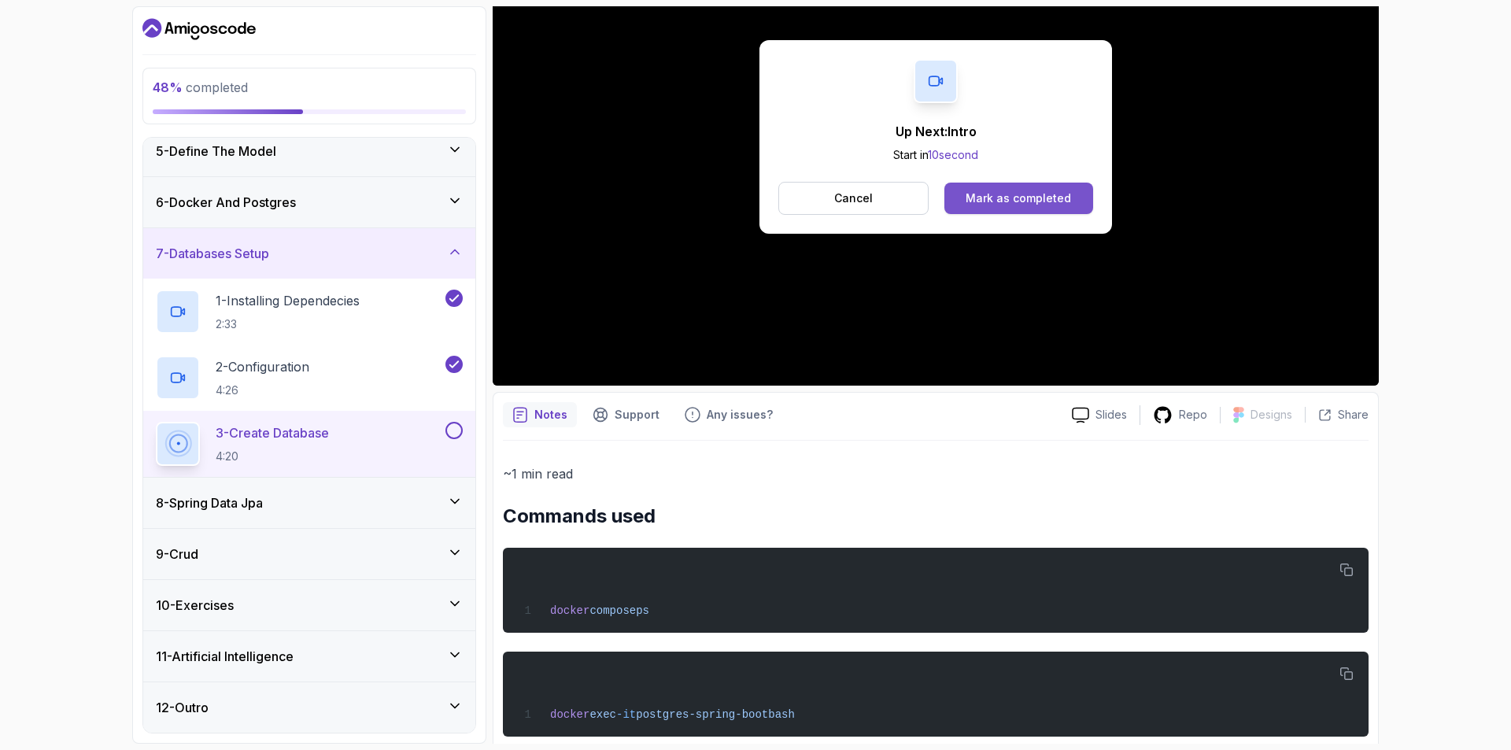
click at [1003, 194] on div "Mark as completed" at bounding box center [1017, 198] width 105 height 16
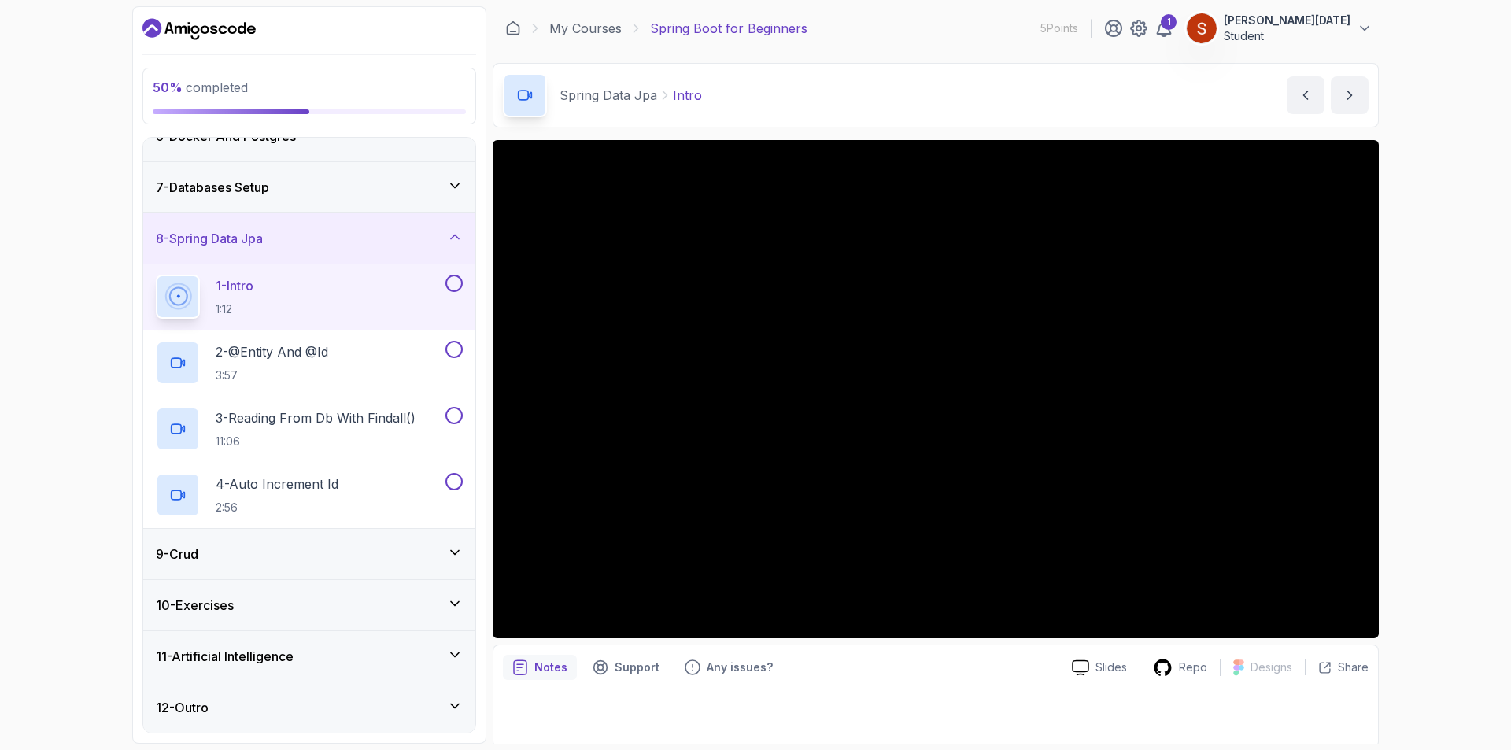
scroll to position [4, 0]
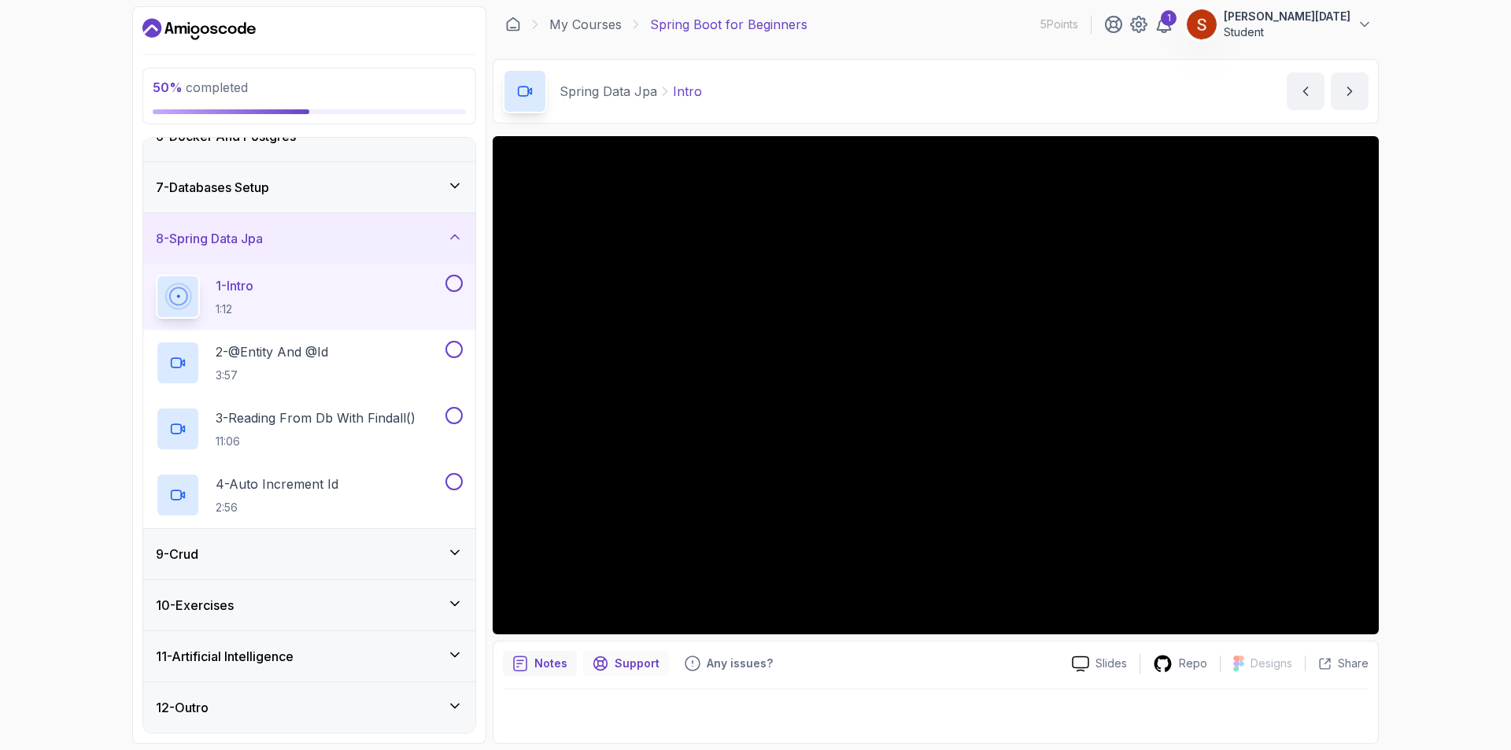
click at [635, 670] on p "Support" at bounding box center [637, 663] width 45 height 16
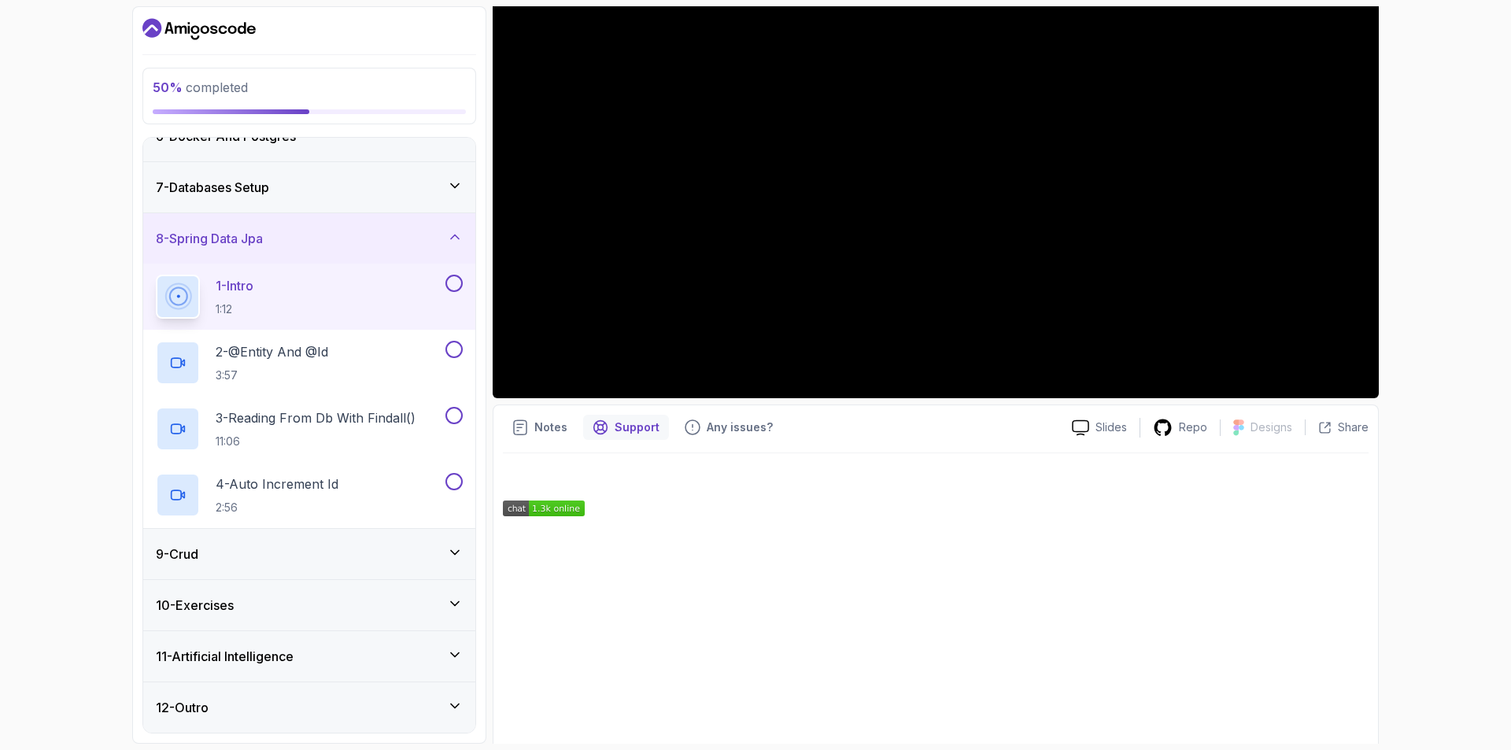
scroll to position [306, 0]
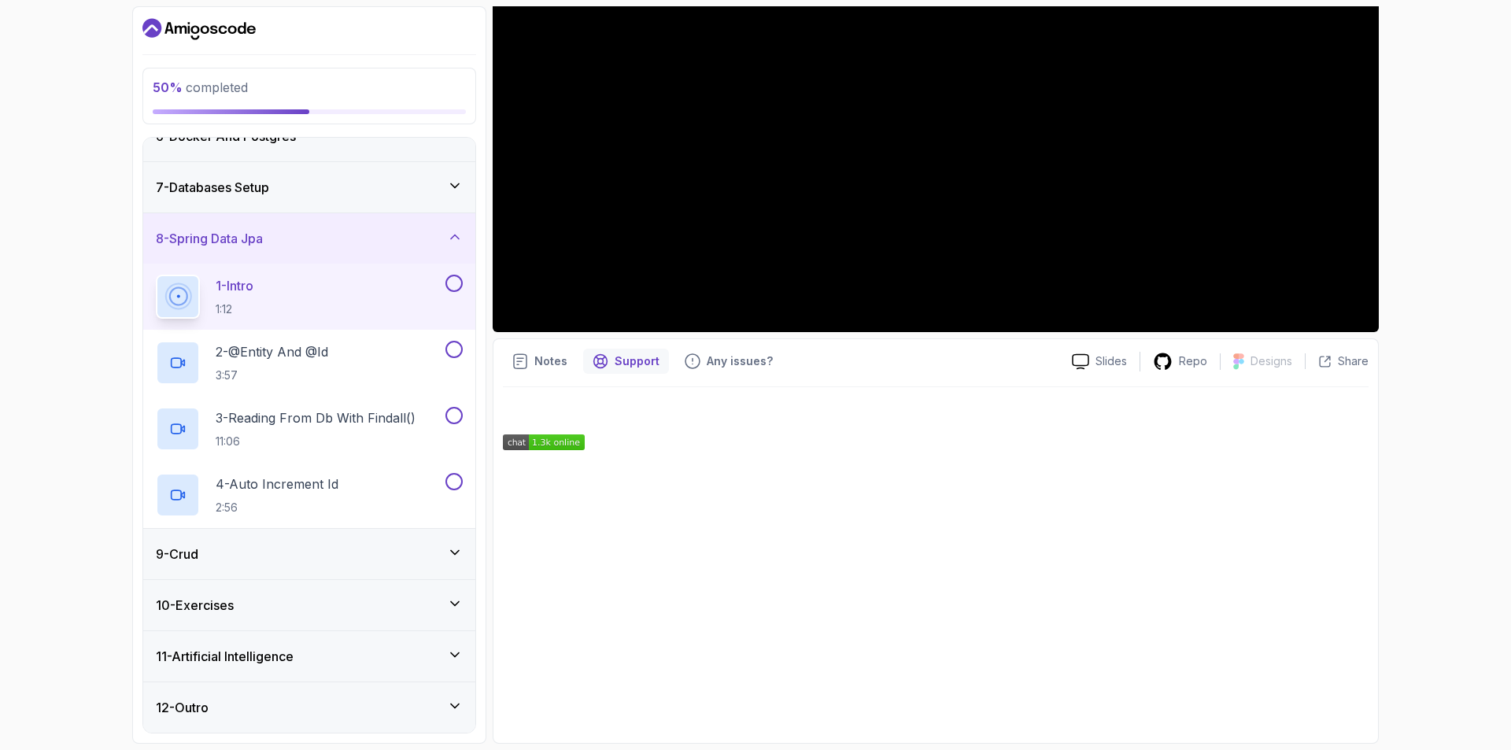
click at [719, 357] on p "Any issues?" at bounding box center [740, 361] width 66 height 16
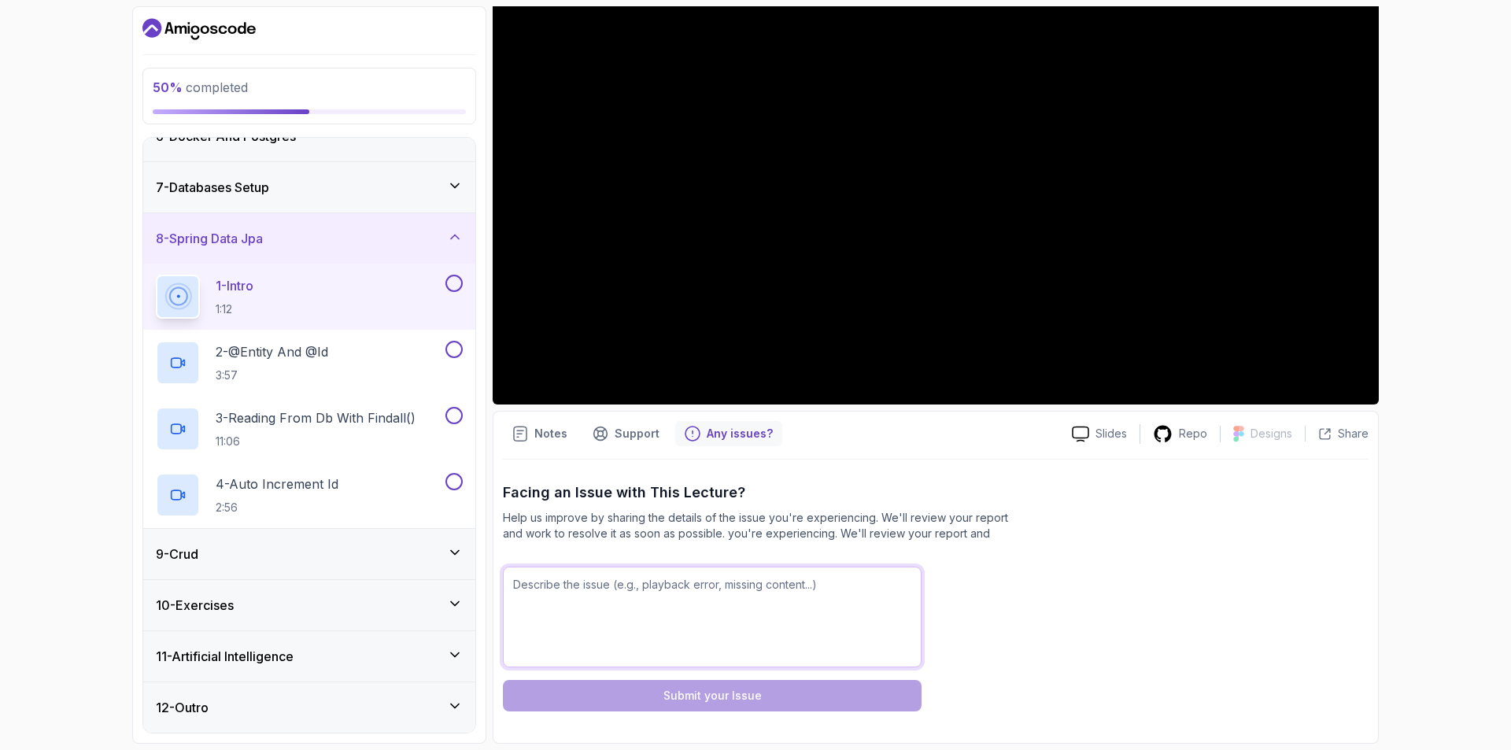
click at [661, 611] on textarea at bounding box center [712, 617] width 419 height 101
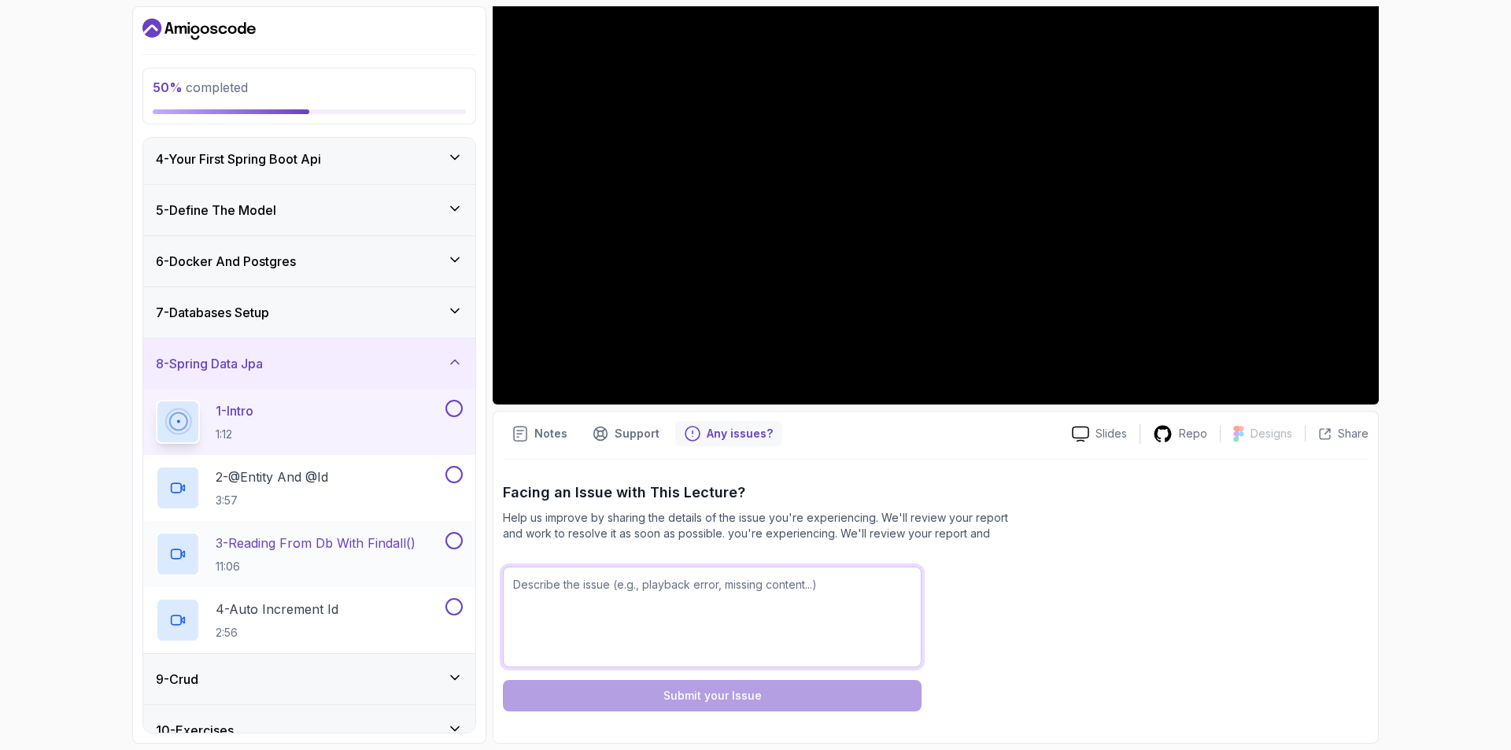
scroll to position [46, 0]
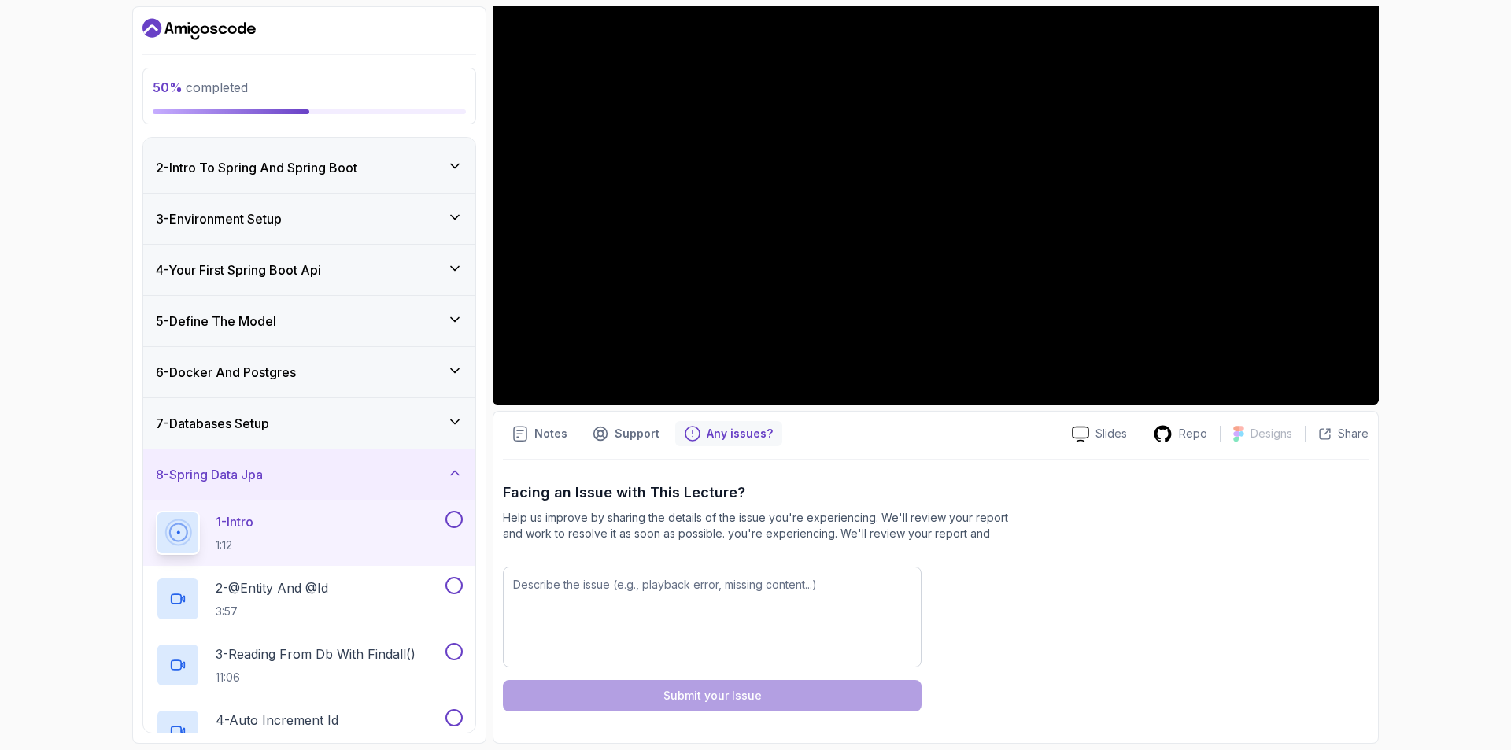
click at [316, 426] on div "7 - Databases Setup" at bounding box center [309, 423] width 307 height 19
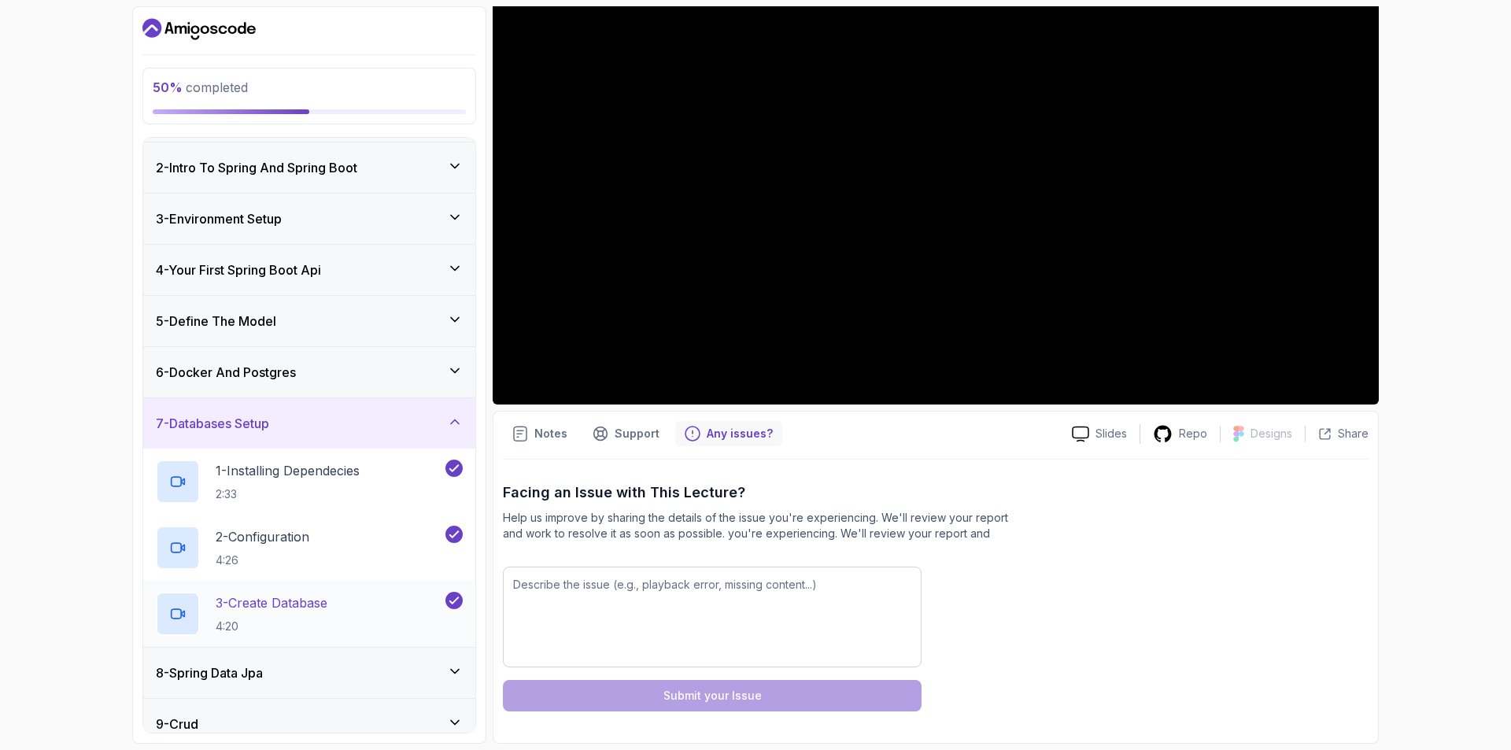
click at [327, 606] on p "3 - Create Database" at bounding box center [272, 602] width 112 height 19
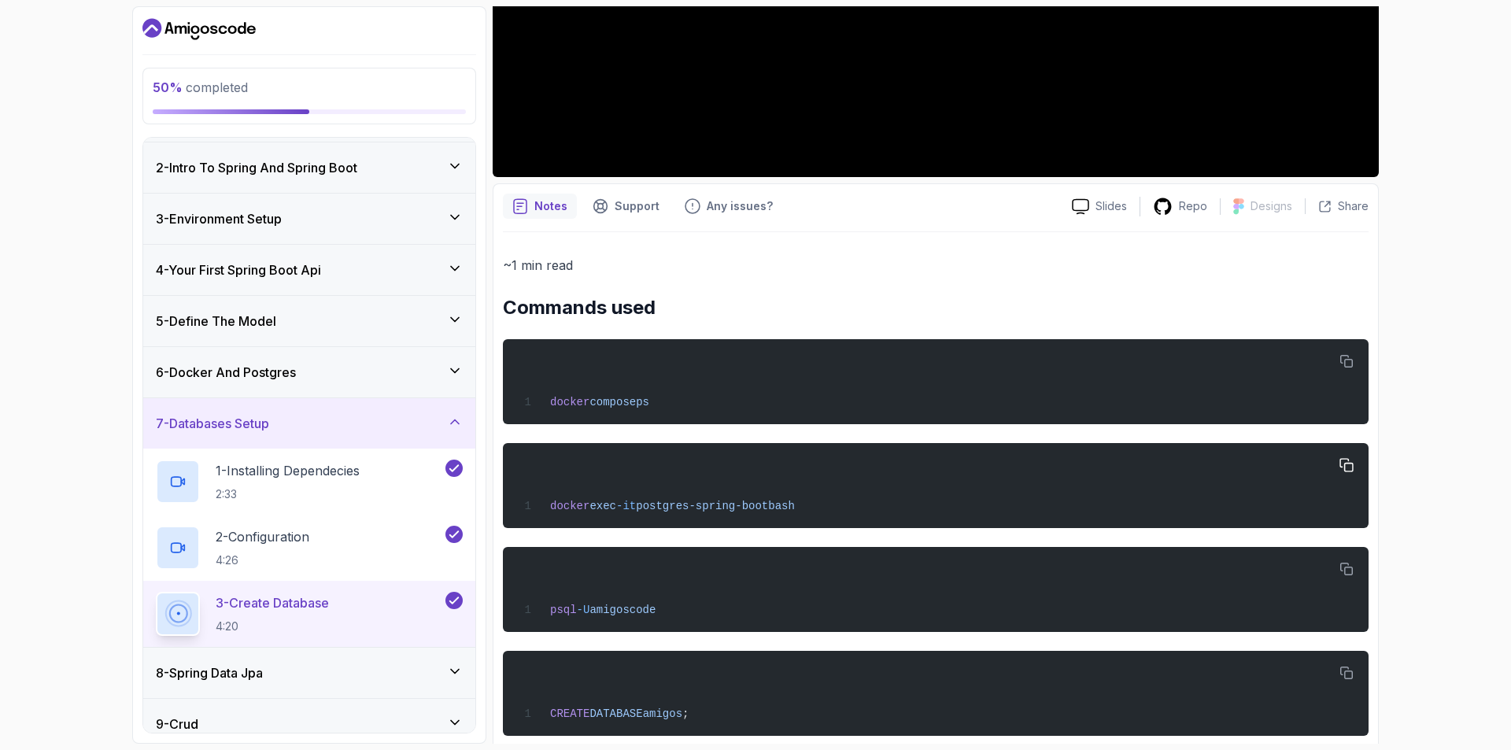
scroll to position [470, 0]
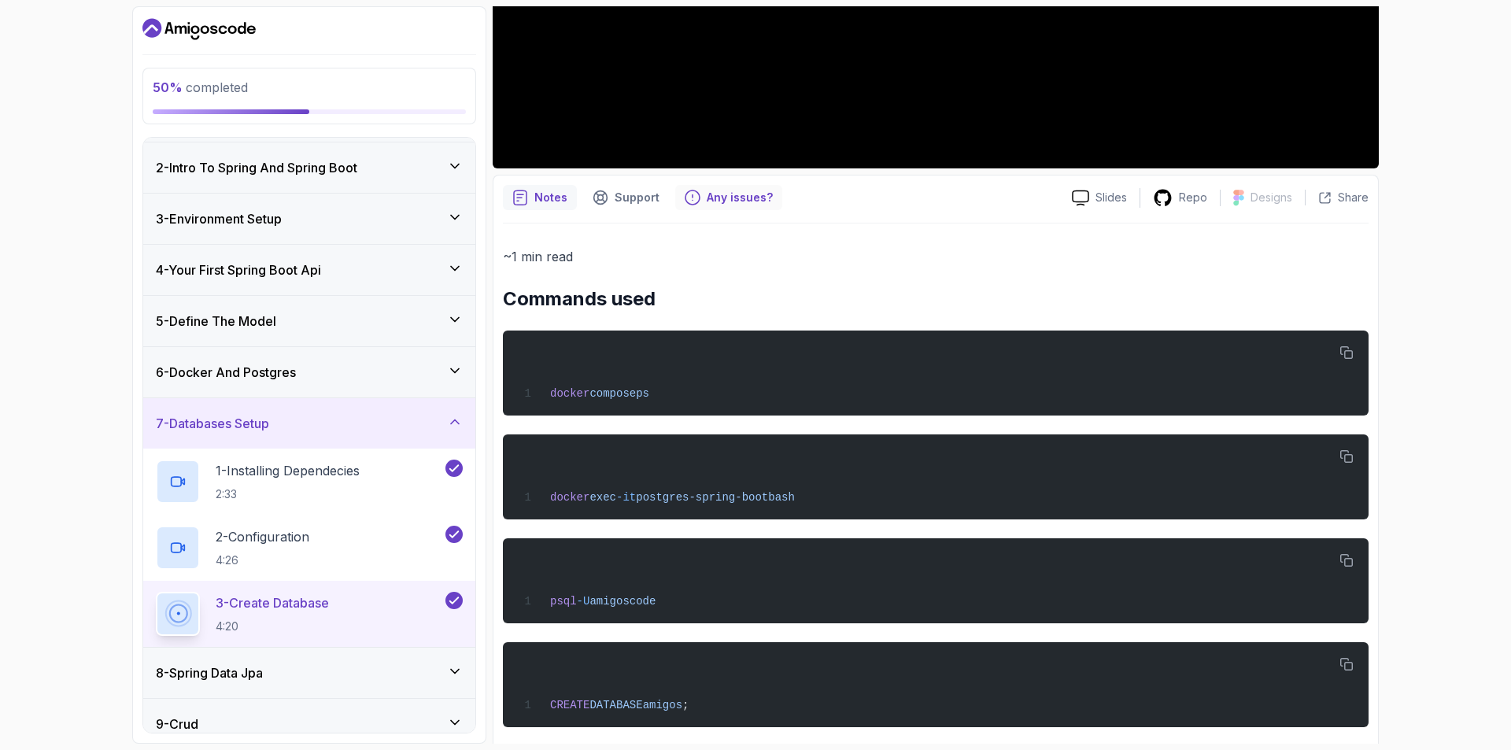
click at [725, 201] on p "Any issues?" at bounding box center [740, 198] width 66 height 16
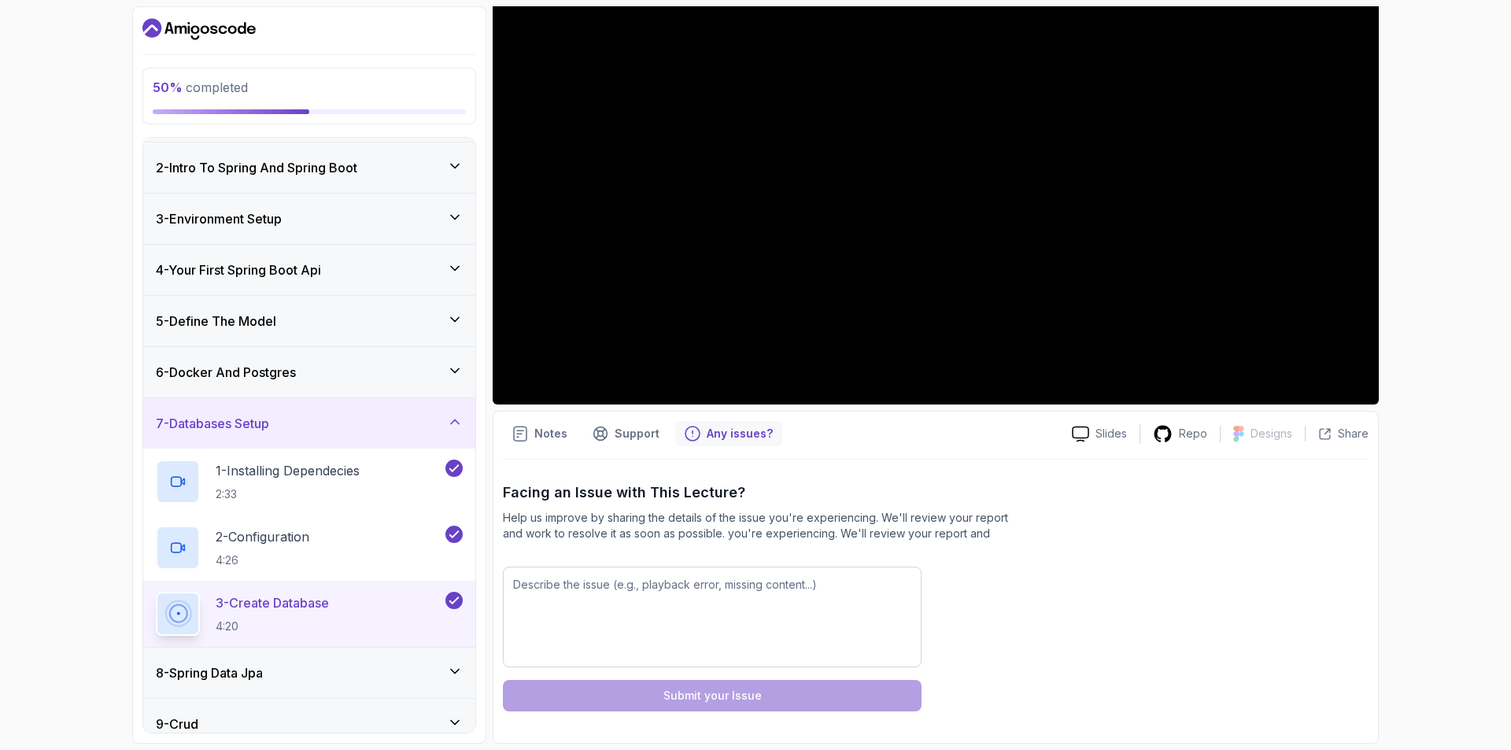
scroll to position [234, 0]
click at [588, 584] on textarea at bounding box center [712, 617] width 419 height 101
paste textarea "FATAL: invalid value for parameter "TimeZone": "[GEOGRAPHIC_DATA]/[GEOGRAPHIC_D…"
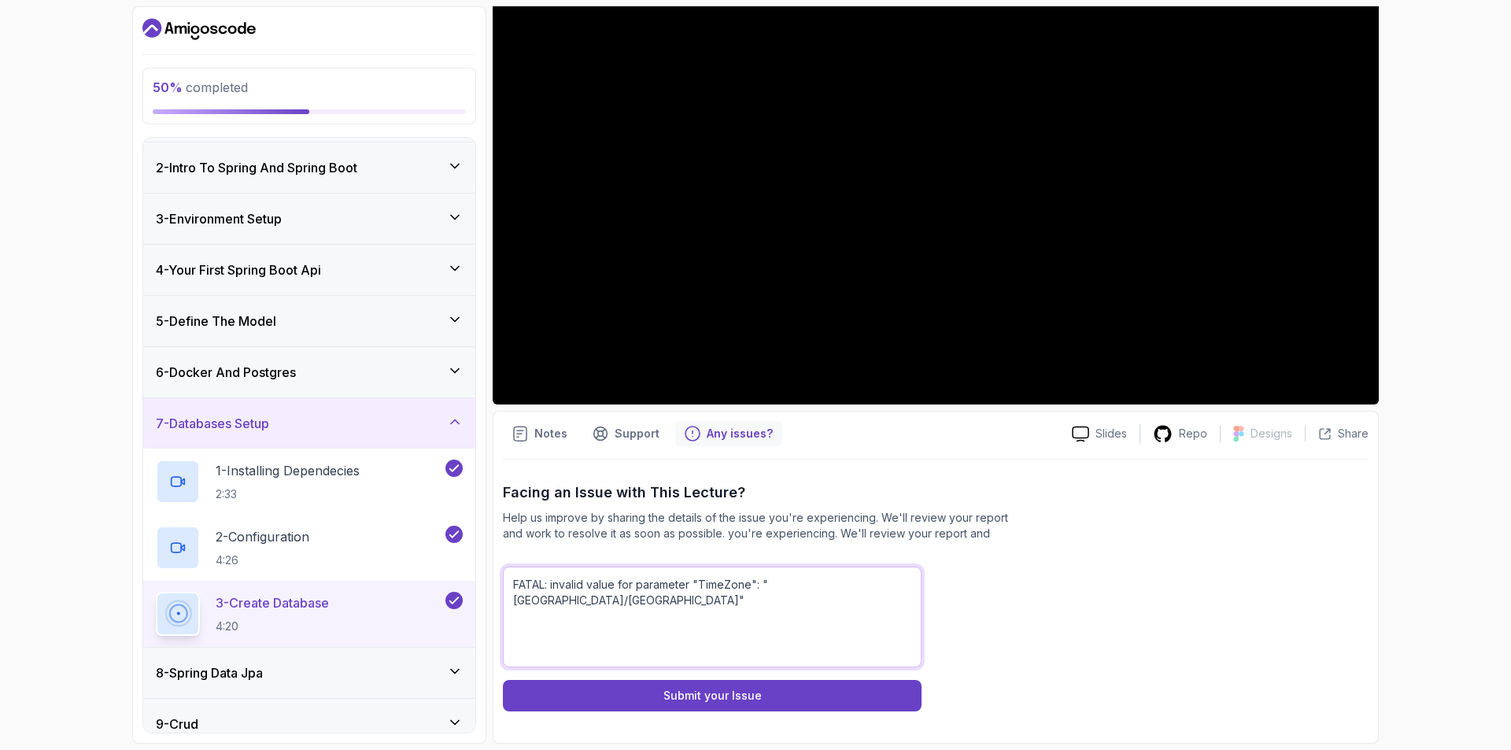
paste textarea "Failed to initialize JPA EntityManagerFactory: Unable to create requested servi…"
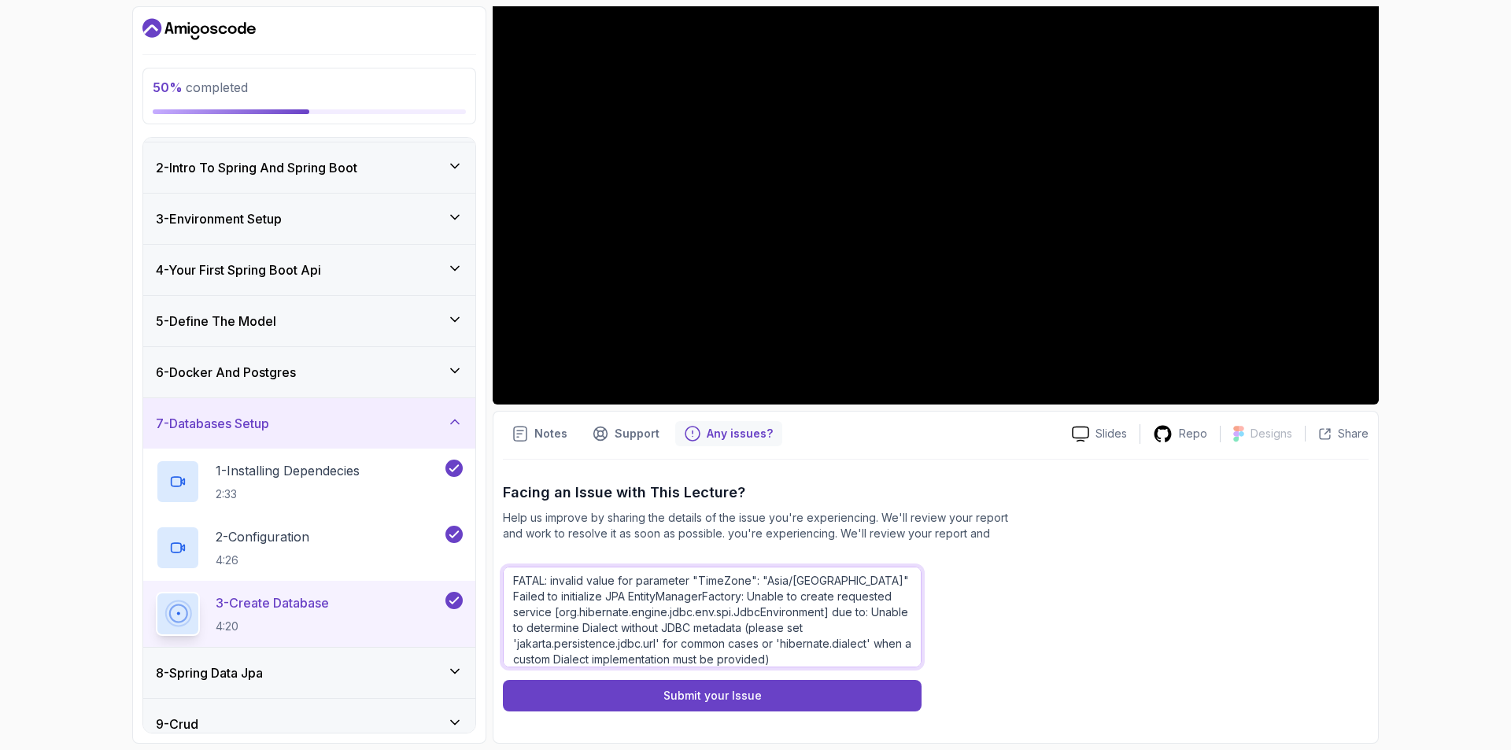
scroll to position [14, 0]
click at [824, 658] on textarea "FATAL: invalid value for parameter "TimeZone": "Asia/[GEOGRAPHIC_DATA]" Failed …" at bounding box center [712, 617] width 419 height 101
paste textarea "ERROR 10580 --- [spring-boot] [ main] o.s.boot.SpringApplication : Application …"
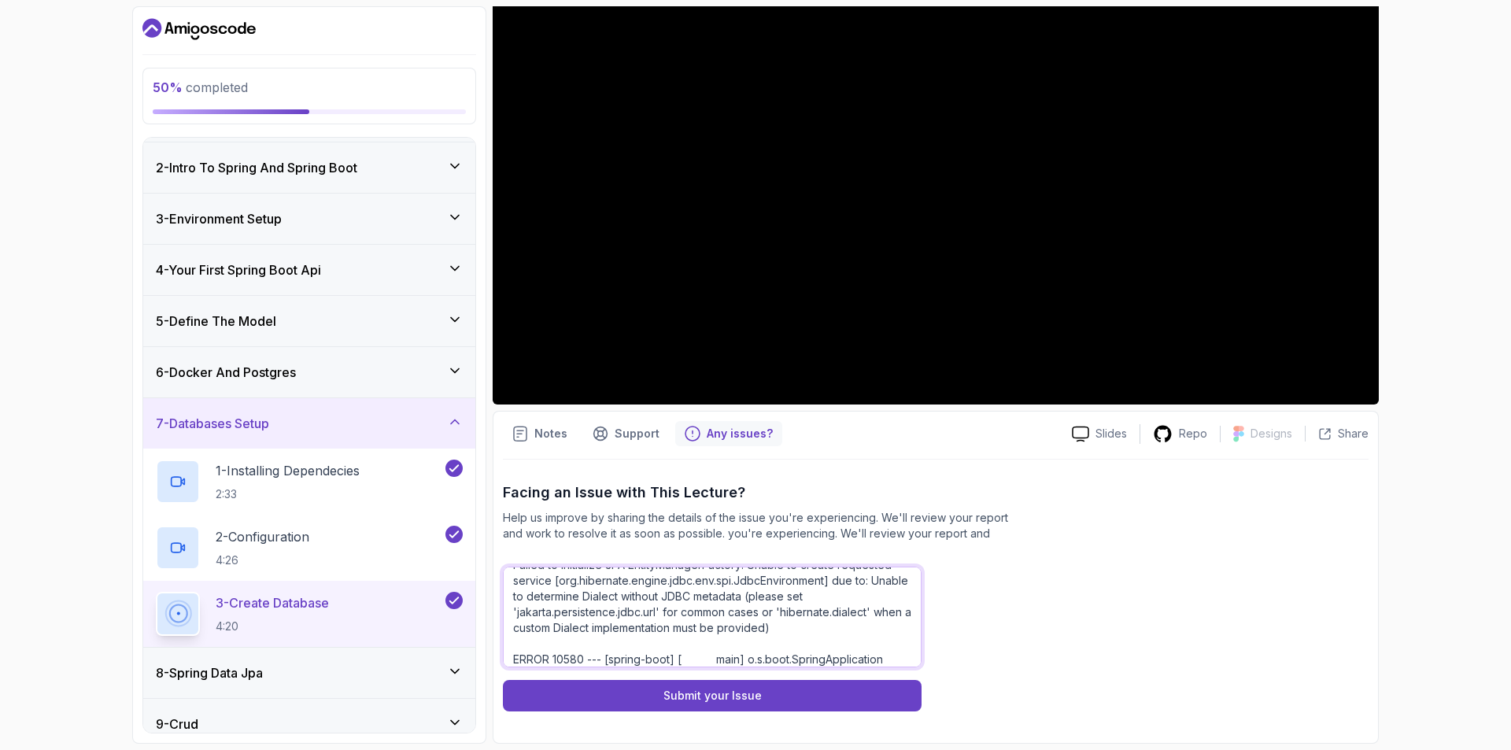
scroll to position [51, 0]
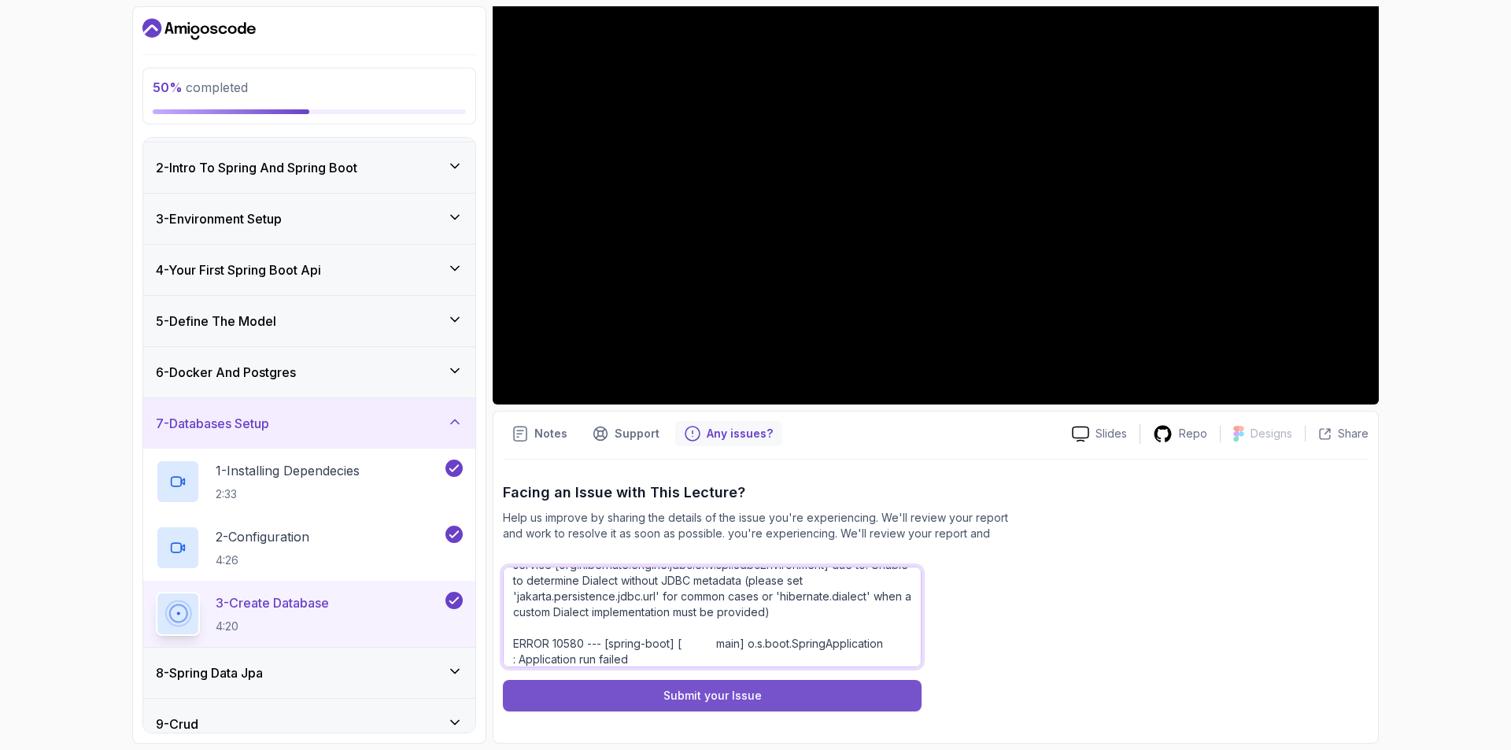
type textarea "FATAL: invalid value for parameter "TimeZone": "Asia/[GEOGRAPHIC_DATA]" Failed …"
click at [765, 699] on button "Submit your Issue" at bounding box center [712, 695] width 419 height 31
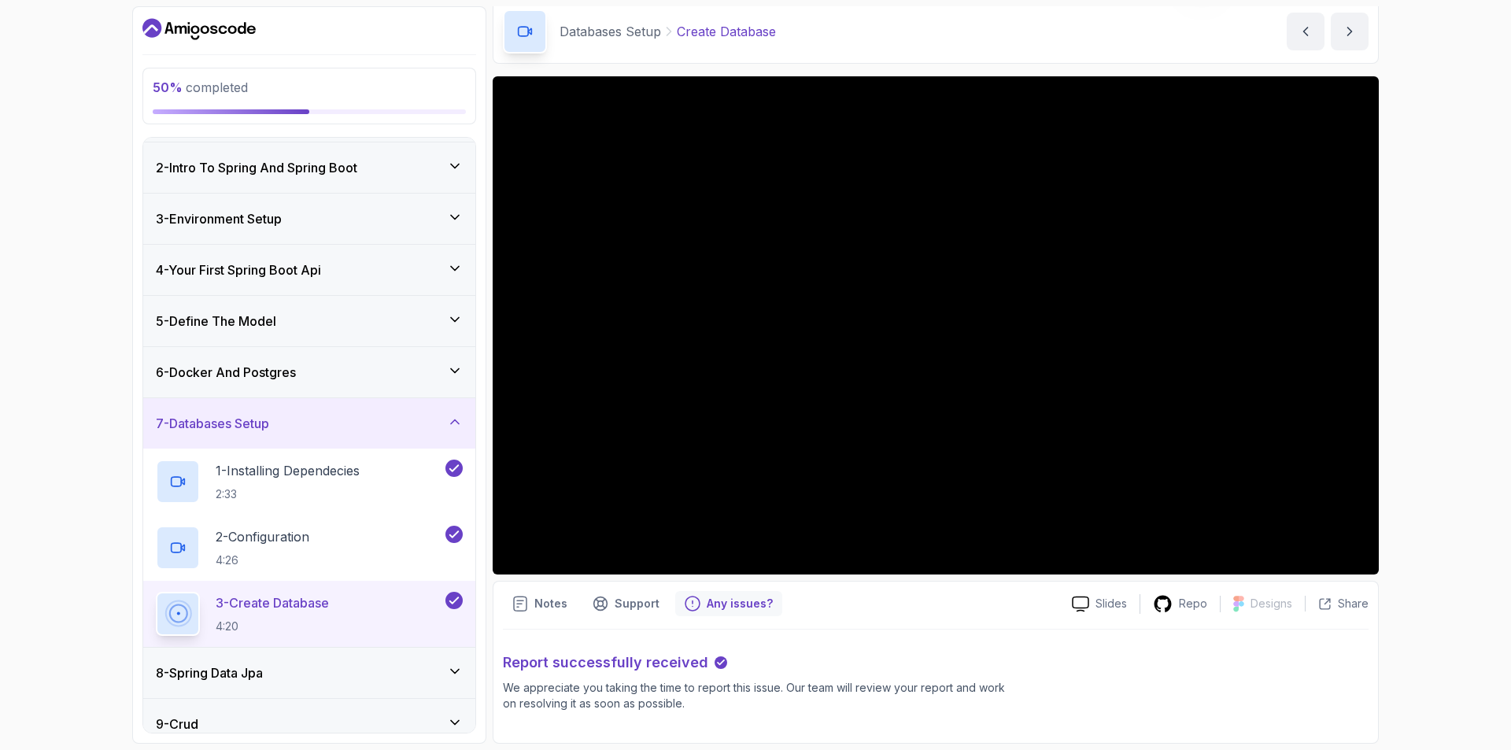
scroll to position [204, 0]
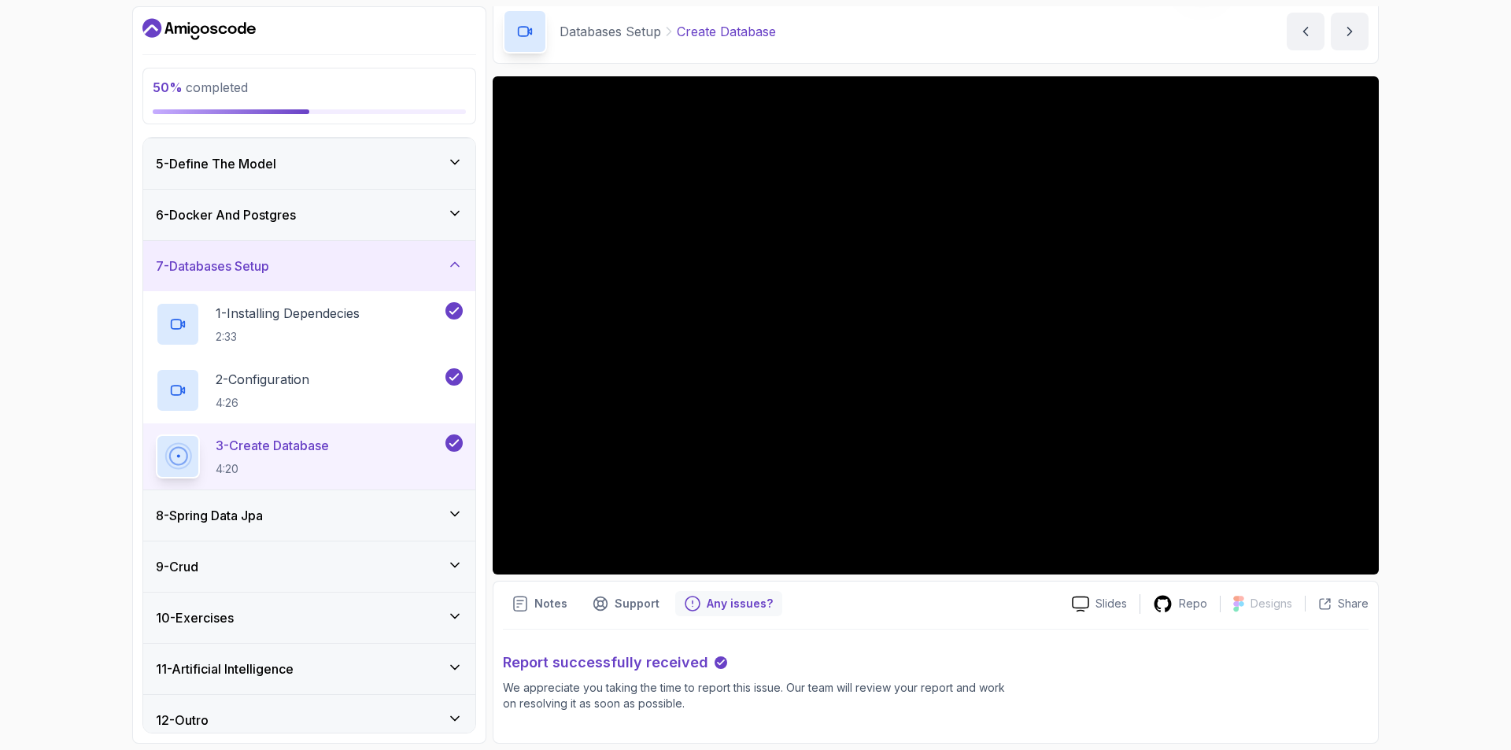
click at [427, 516] on div "8 - Spring Data Jpa" at bounding box center [309, 515] width 307 height 19
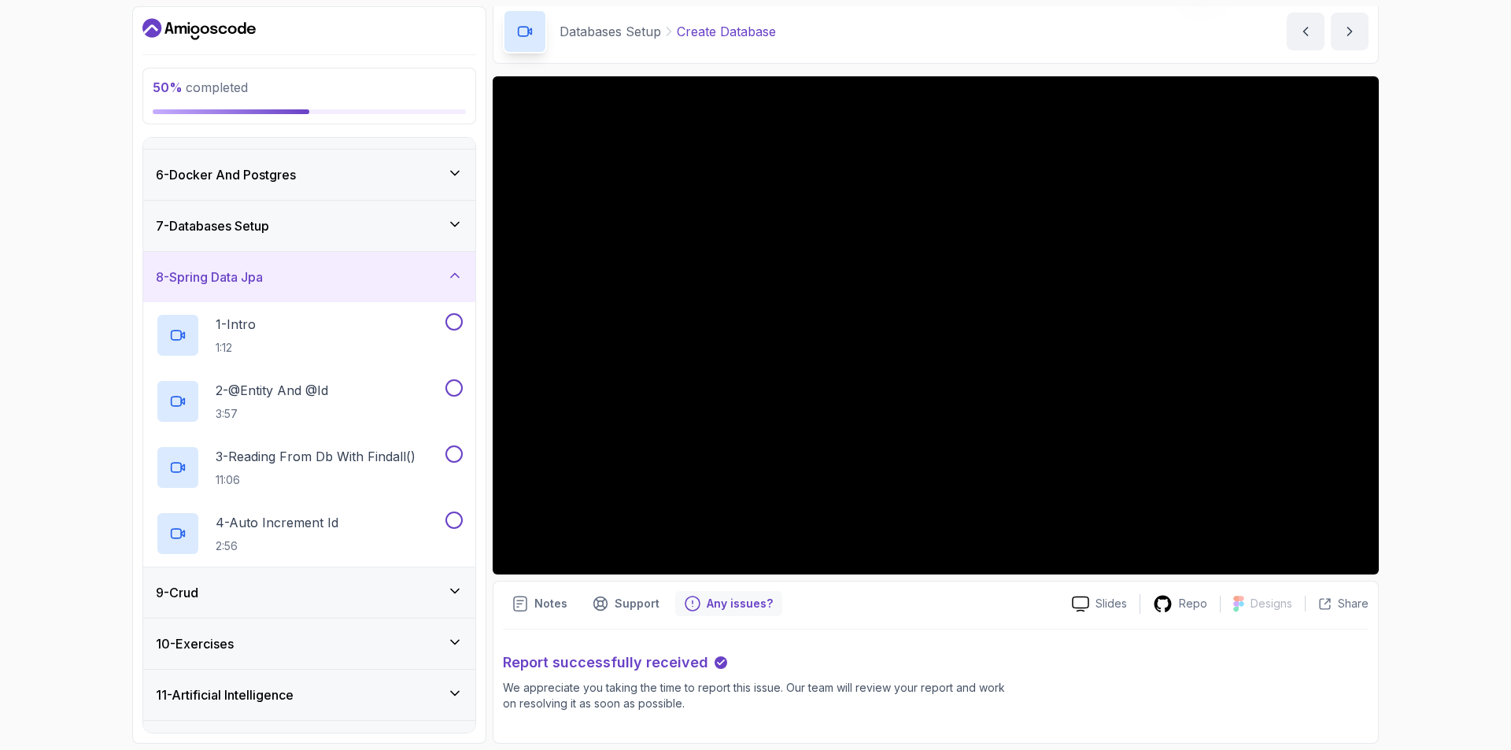
scroll to position [282, 0]
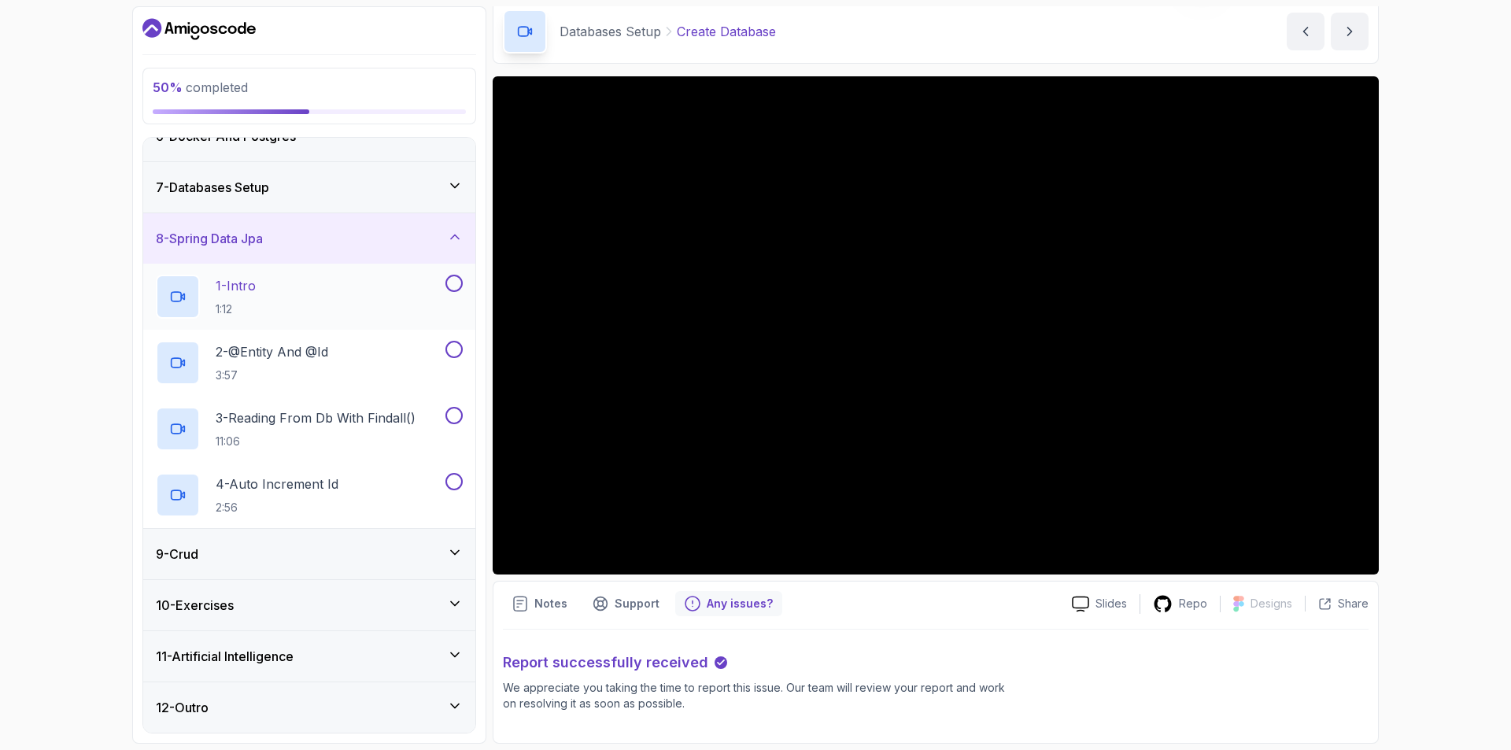
click at [321, 302] on div "1 - Intro 1:12" at bounding box center [299, 297] width 286 height 44
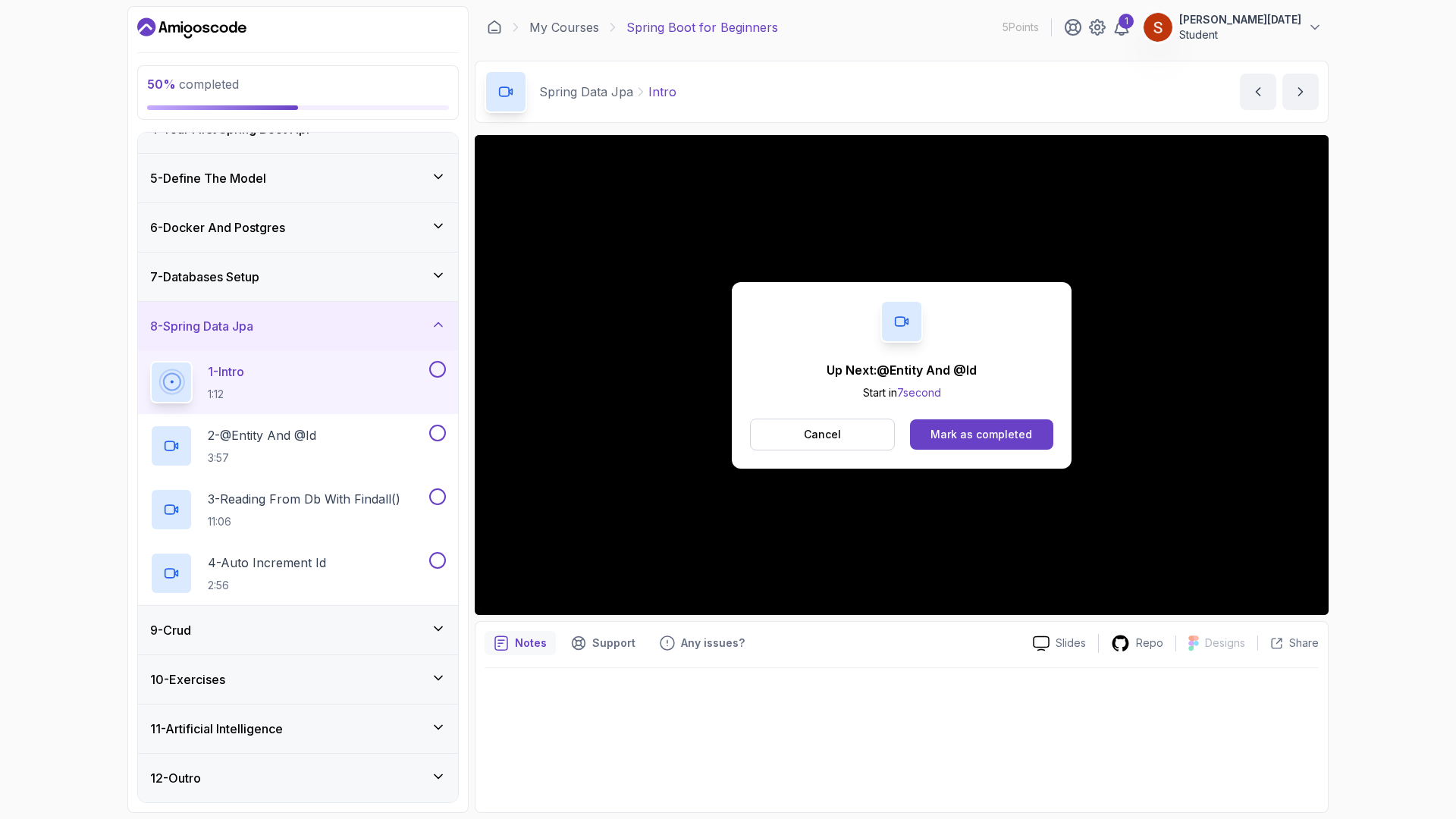
scroll to position [272, 0]
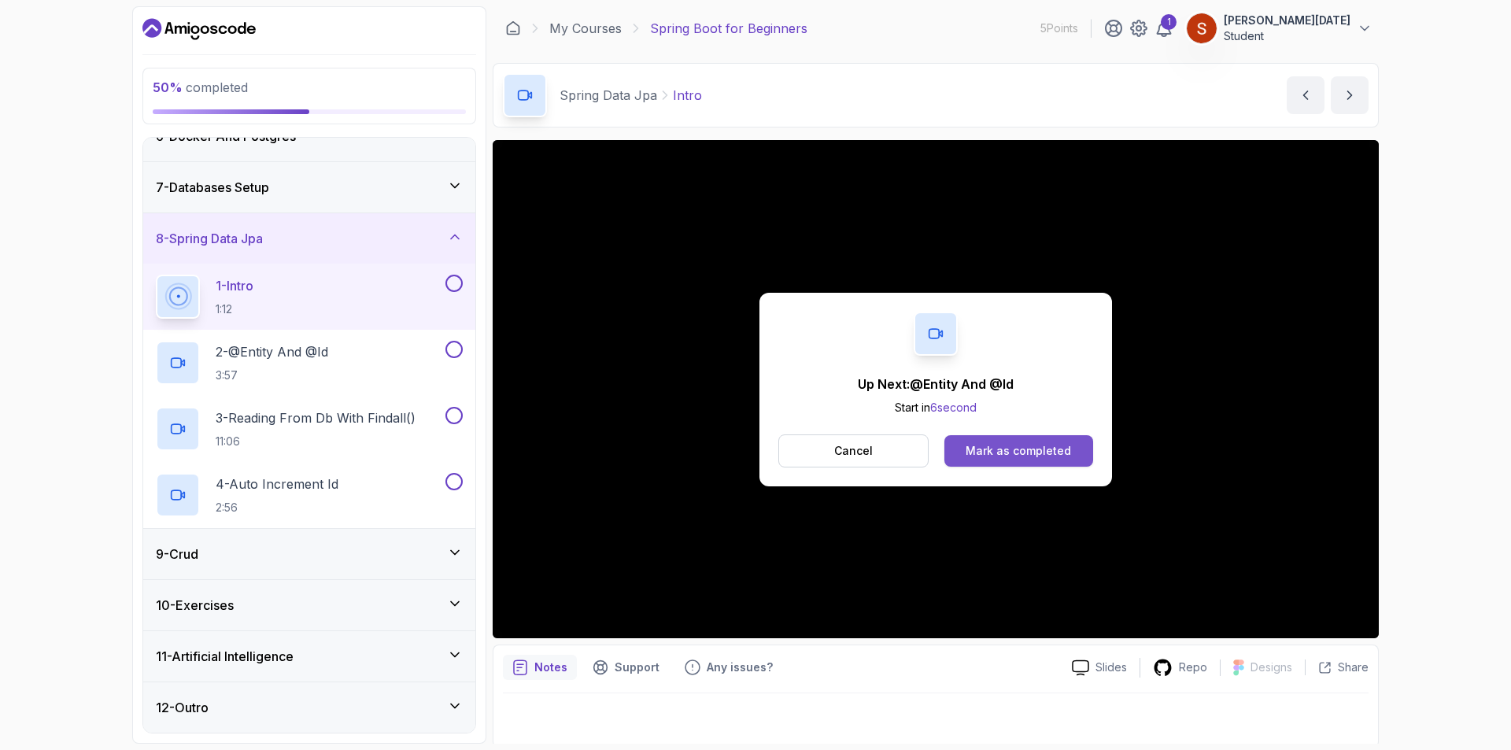
click at [999, 444] on div "Mark as completed" at bounding box center [1017, 451] width 105 height 16
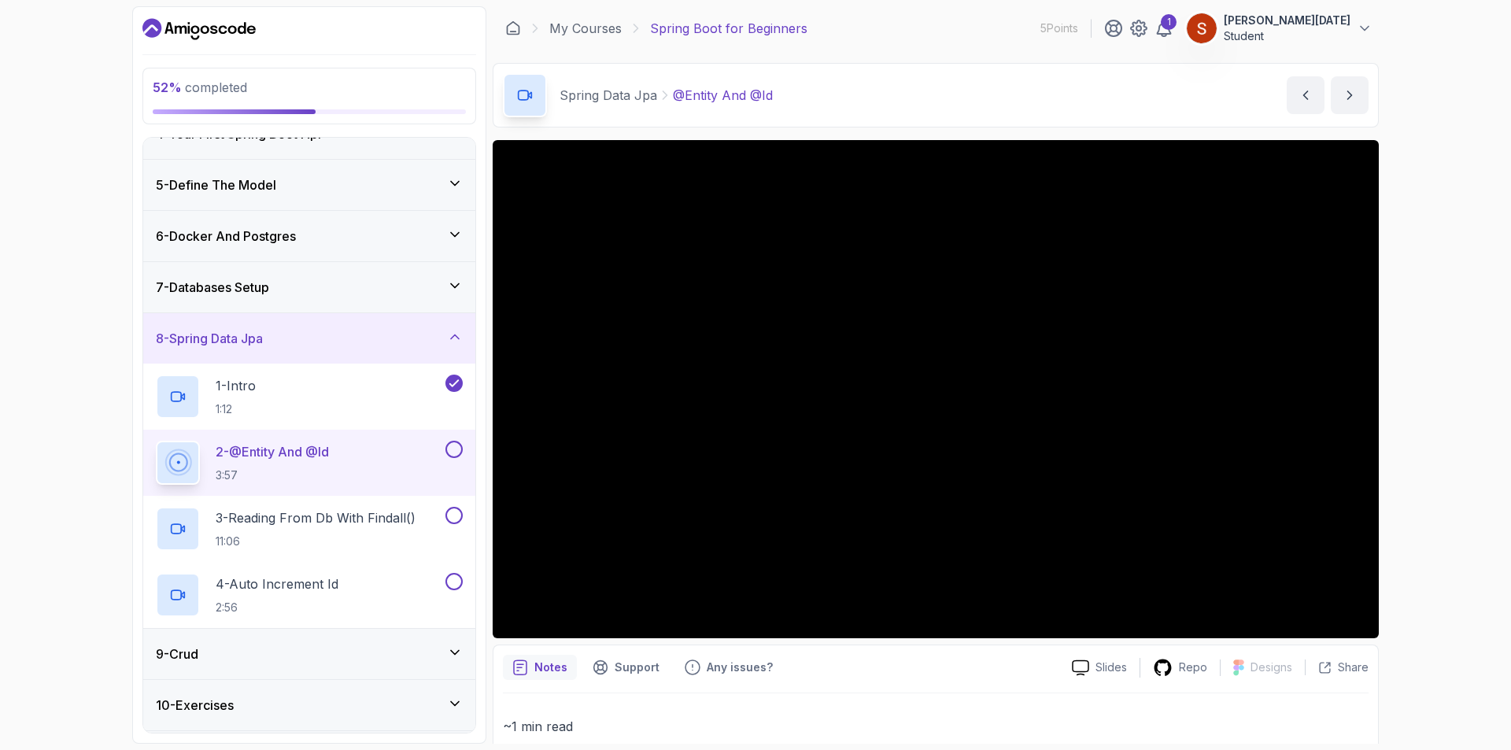
scroll to position [282, 0]
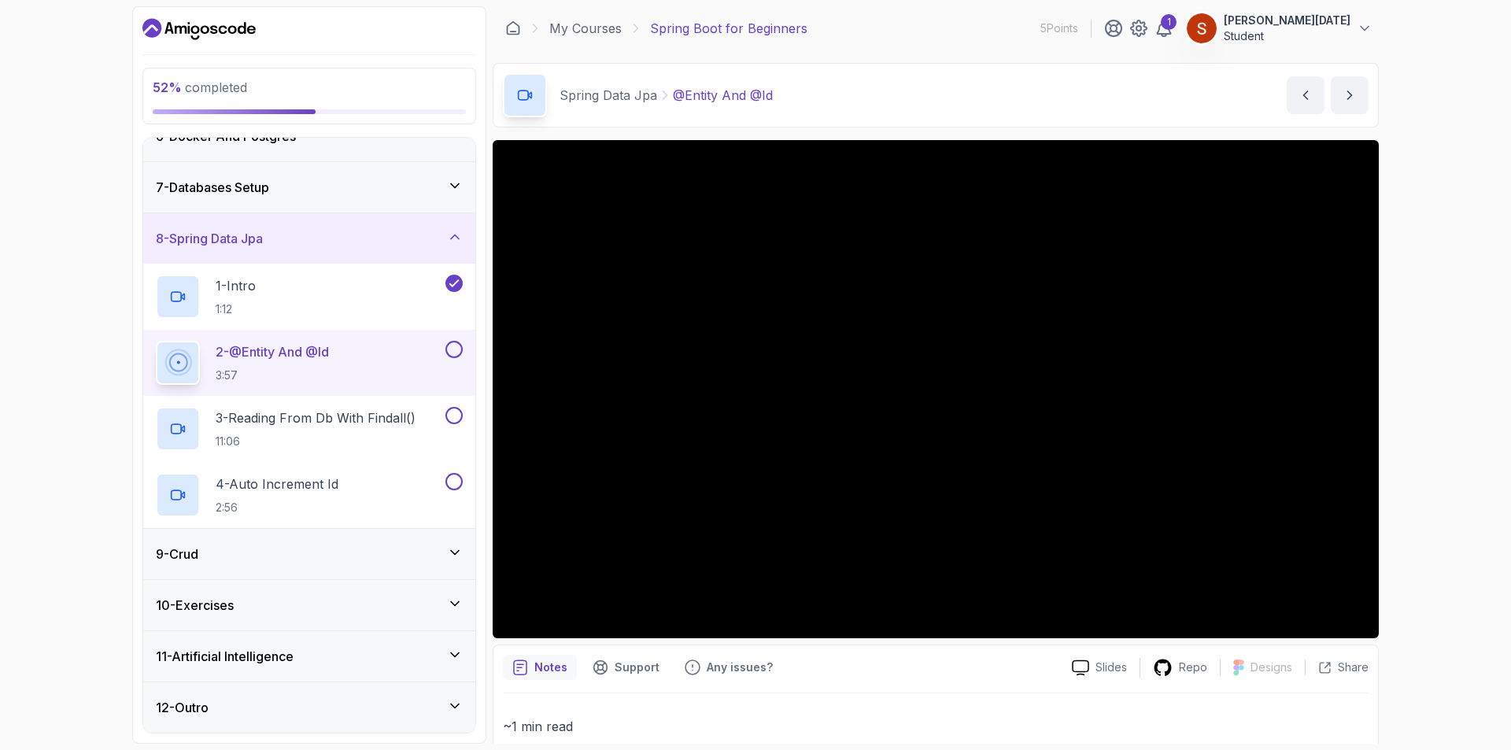
click at [453, 557] on icon at bounding box center [455, 552] width 16 height 16
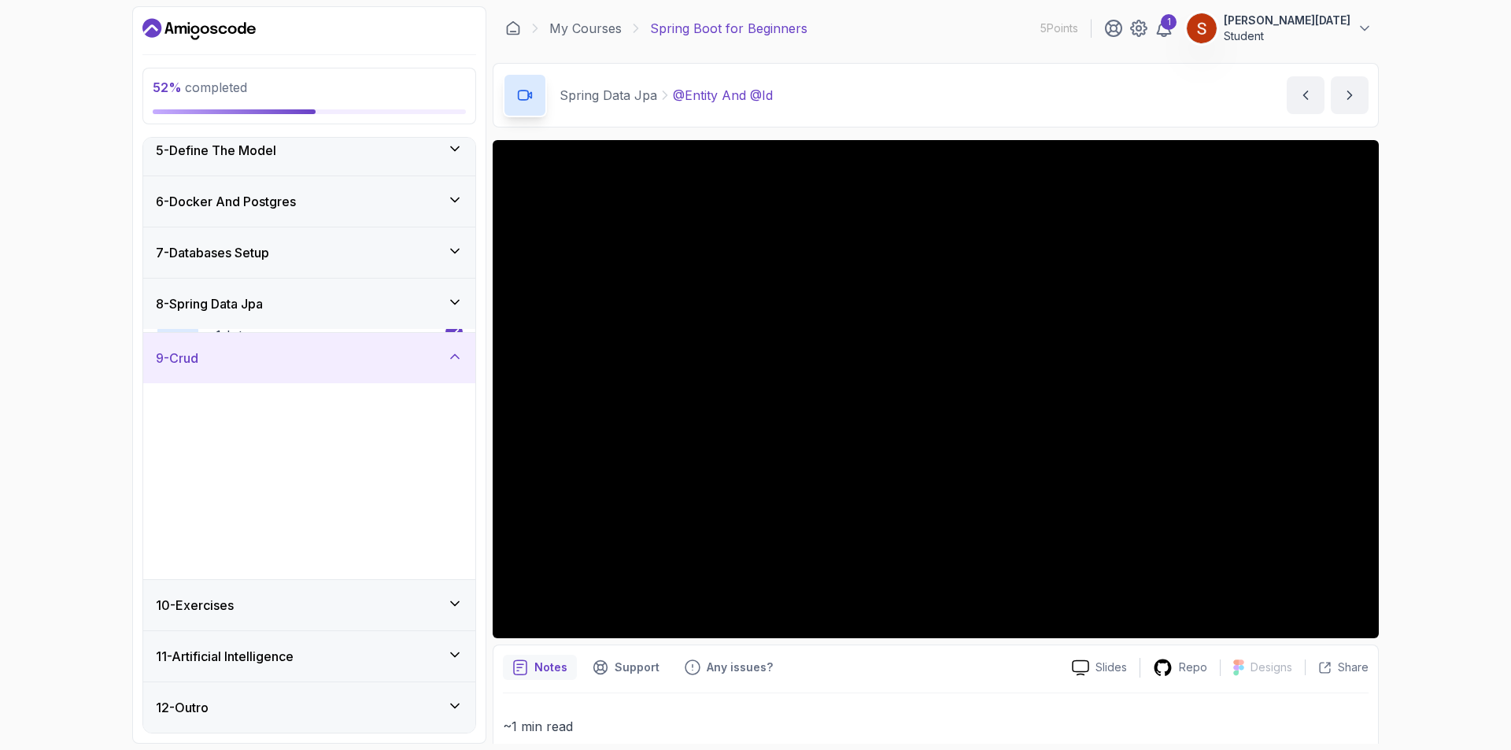
scroll to position [216, 0]
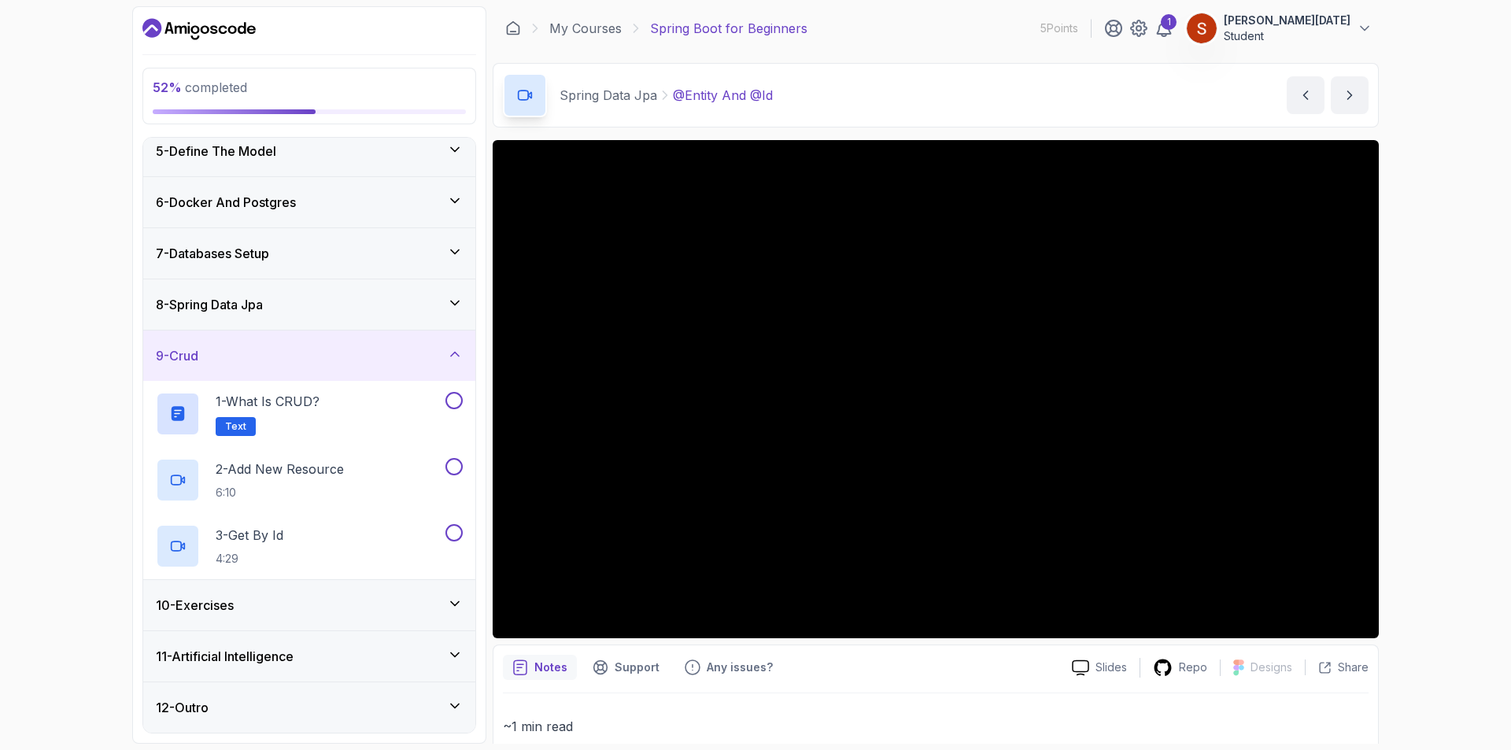
click at [456, 349] on icon at bounding box center [455, 354] width 16 height 16
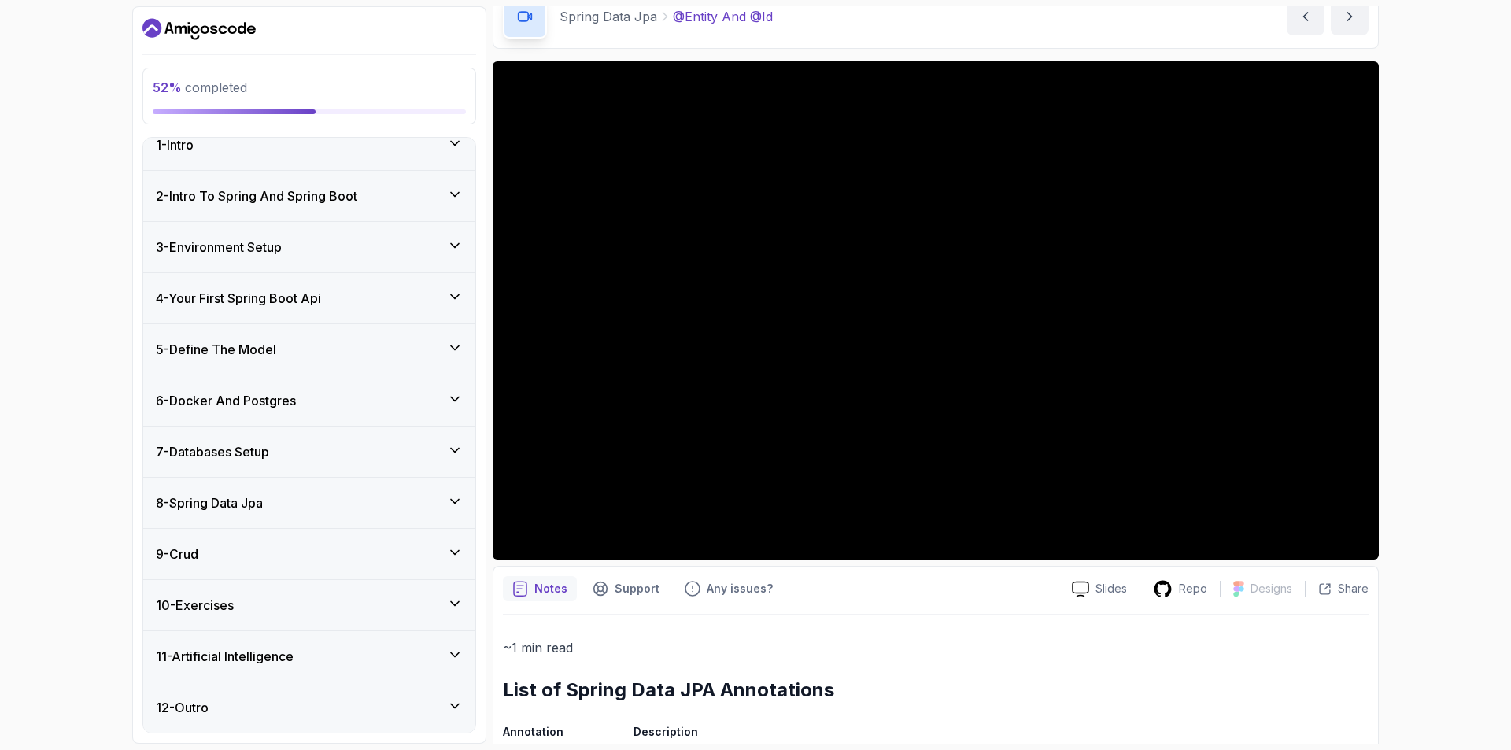
scroll to position [0, 0]
